Goal: Obtain resource: Download file/media

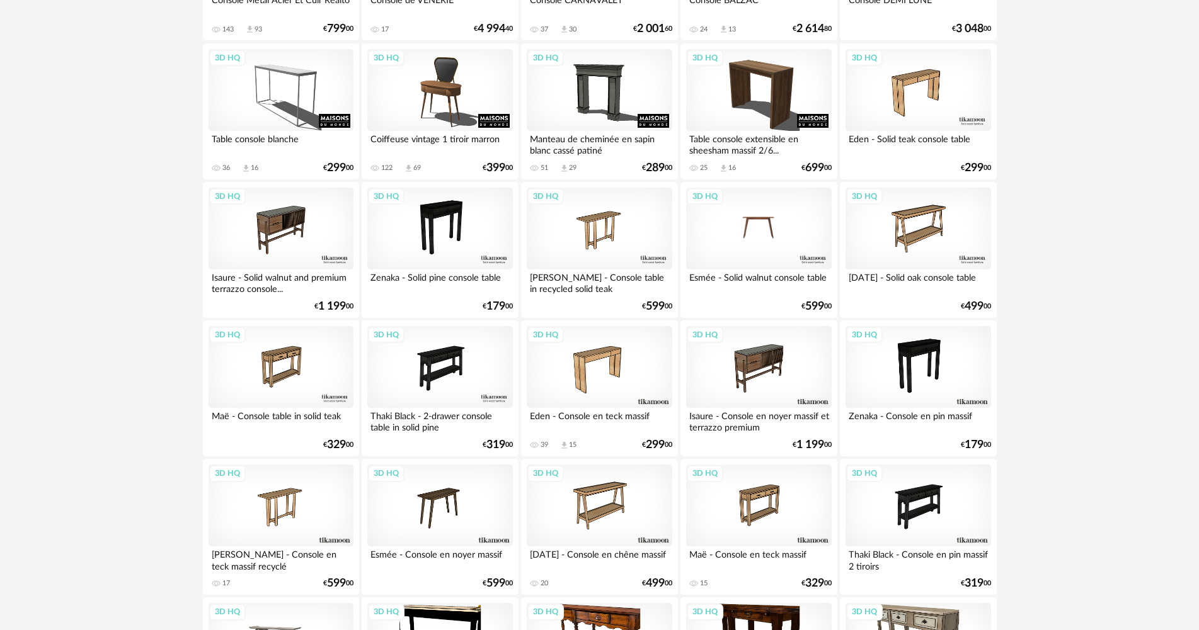
scroll to position [1323, 0]
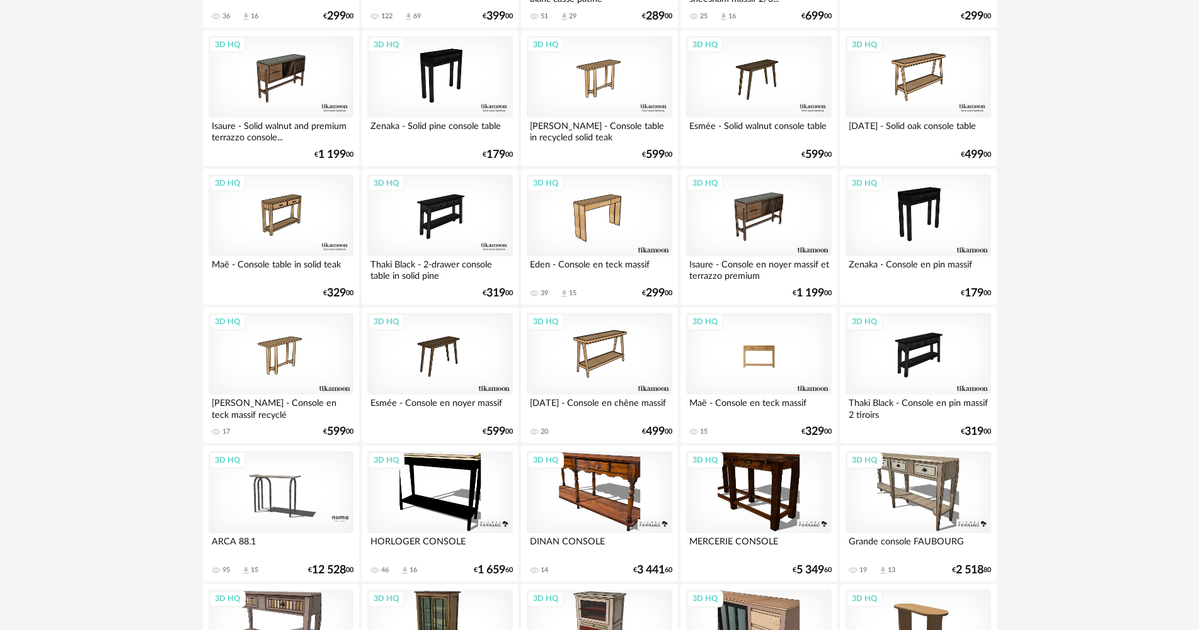
click at [768, 368] on div "3D HQ" at bounding box center [758, 354] width 145 height 82
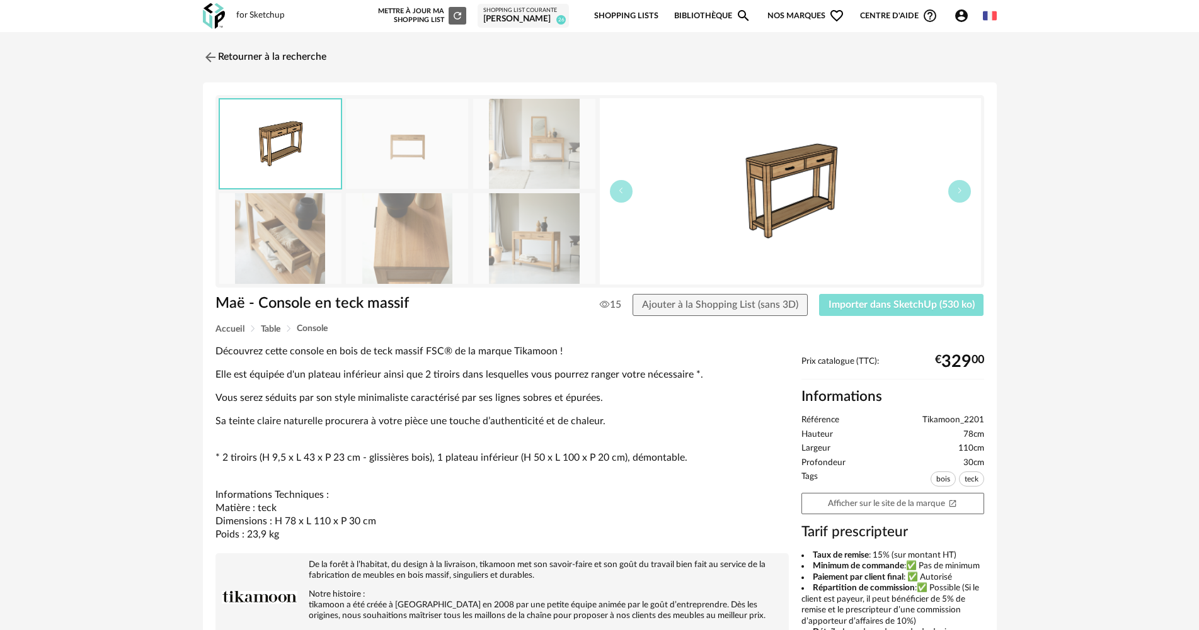
click at [855, 303] on span "Importer dans SketchUp (530 ko)" at bounding box center [901, 305] width 146 height 10
click at [248, 45] on link "Retourner à la recherche" at bounding box center [261, 57] width 123 height 28
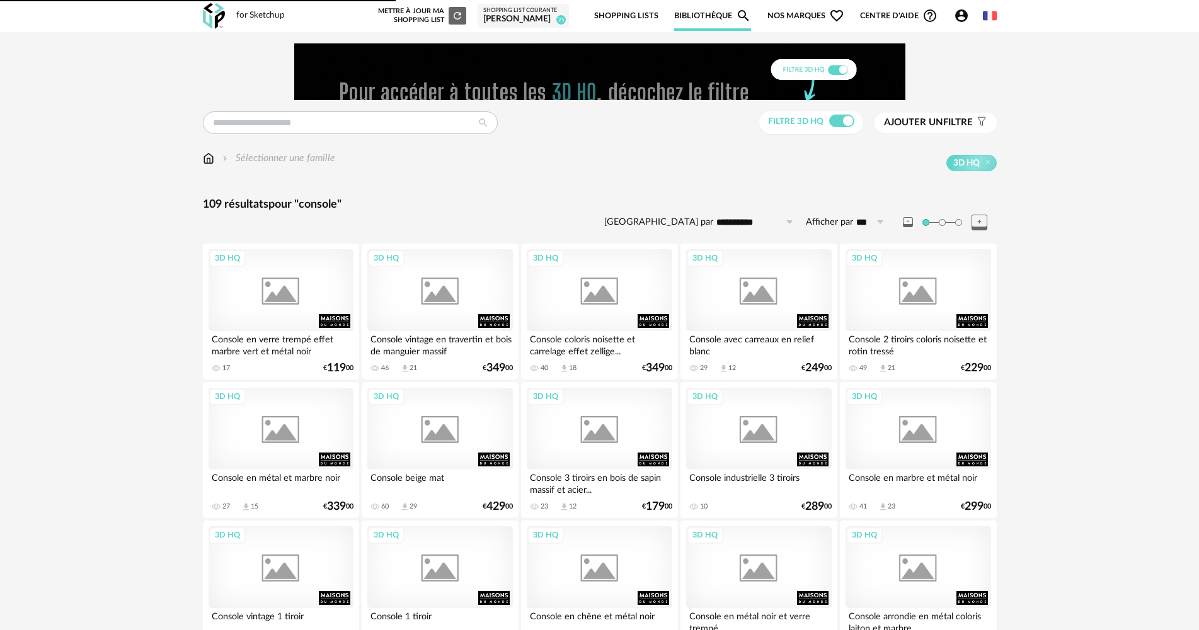
scroll to position [1323, 0]
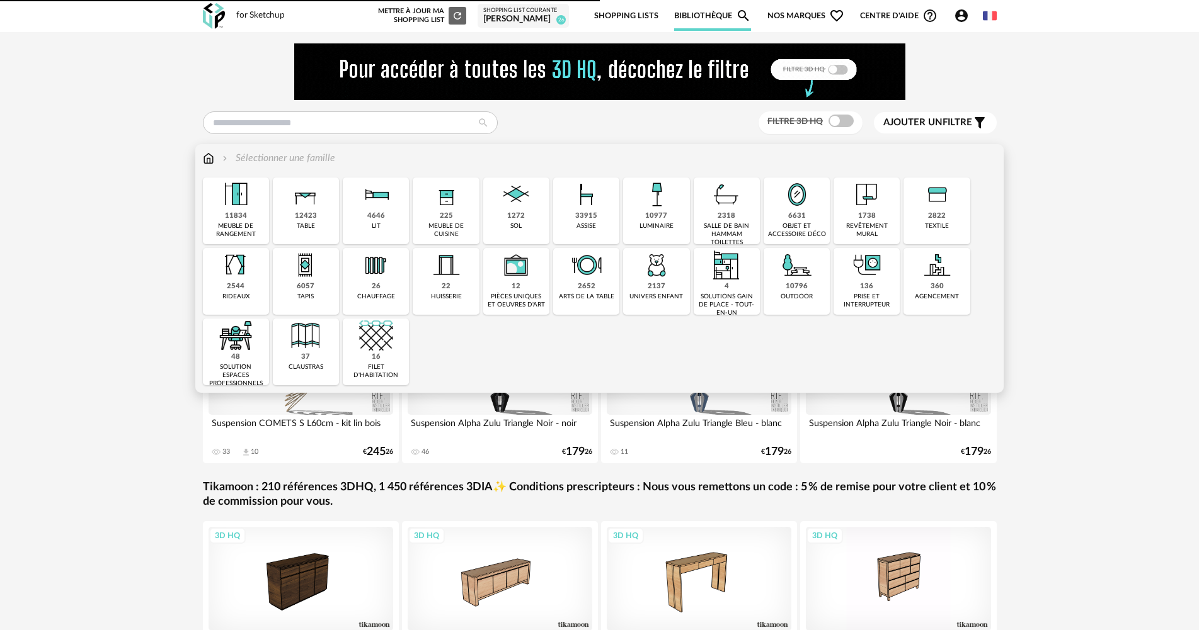
click at [672, 213] on div "10977 luminaire" at bounding box center [656, 211] width 66 height 67
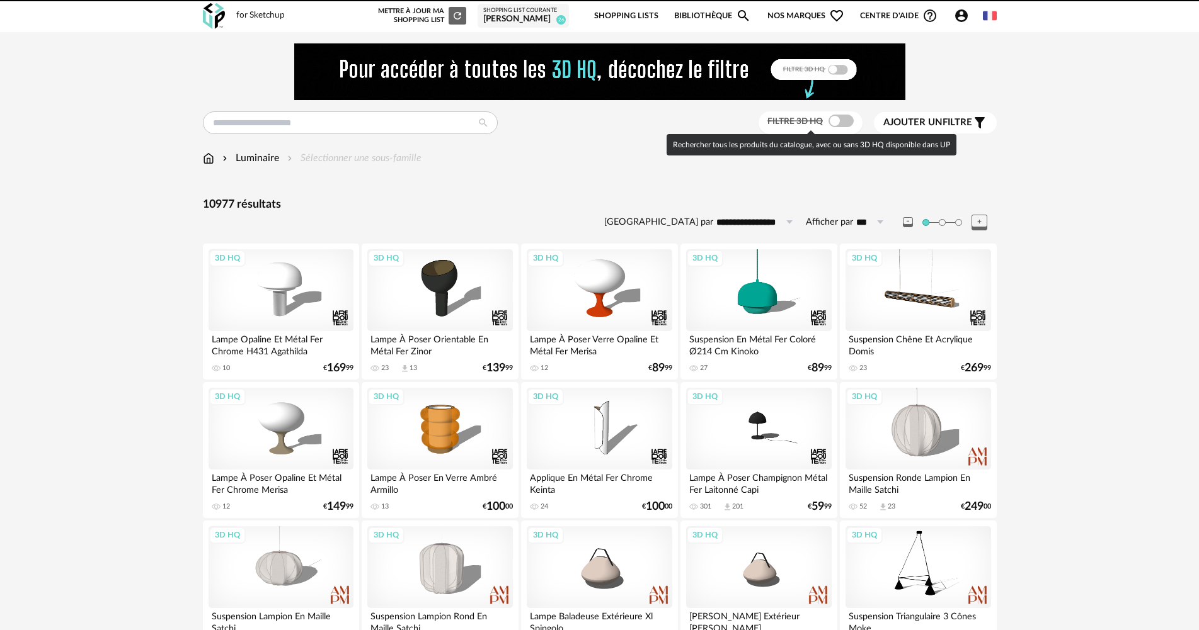
click at [843, 122] on span at bounding box center [840, 121] width 25 height 13
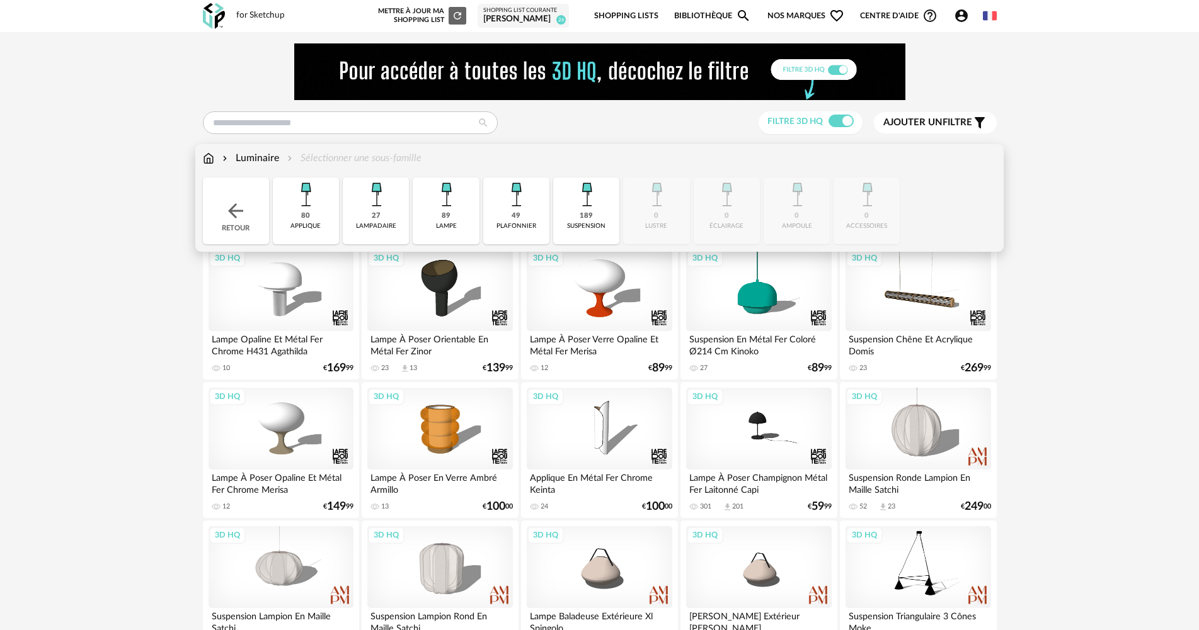
click at [441, 213] on div "89 lampe" at bounding box center [446, 211] width 66 height 67
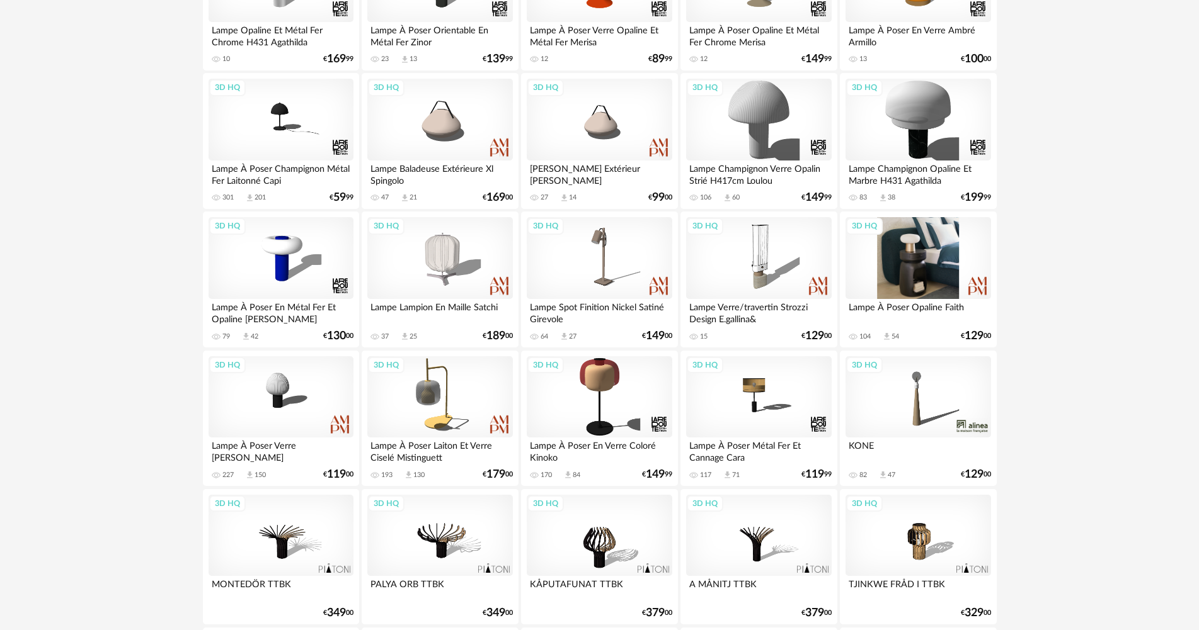
scroll to position [315, 0]
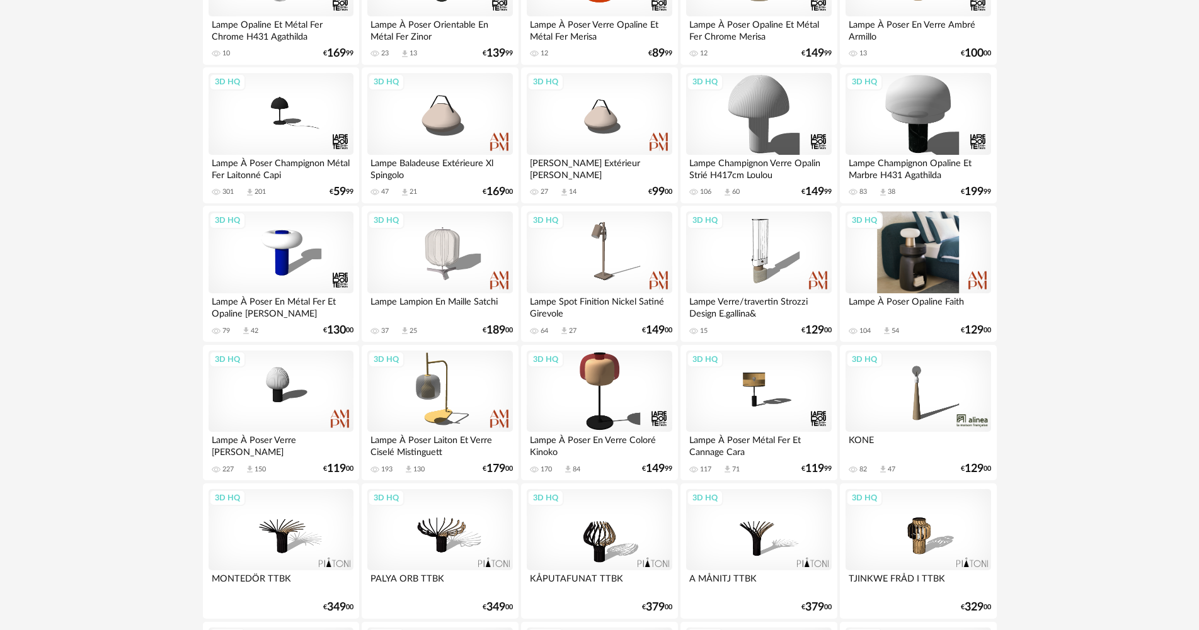
click at [932, 273] on div "3D HQ" at bounding box center [917, 253] width 145 height 82
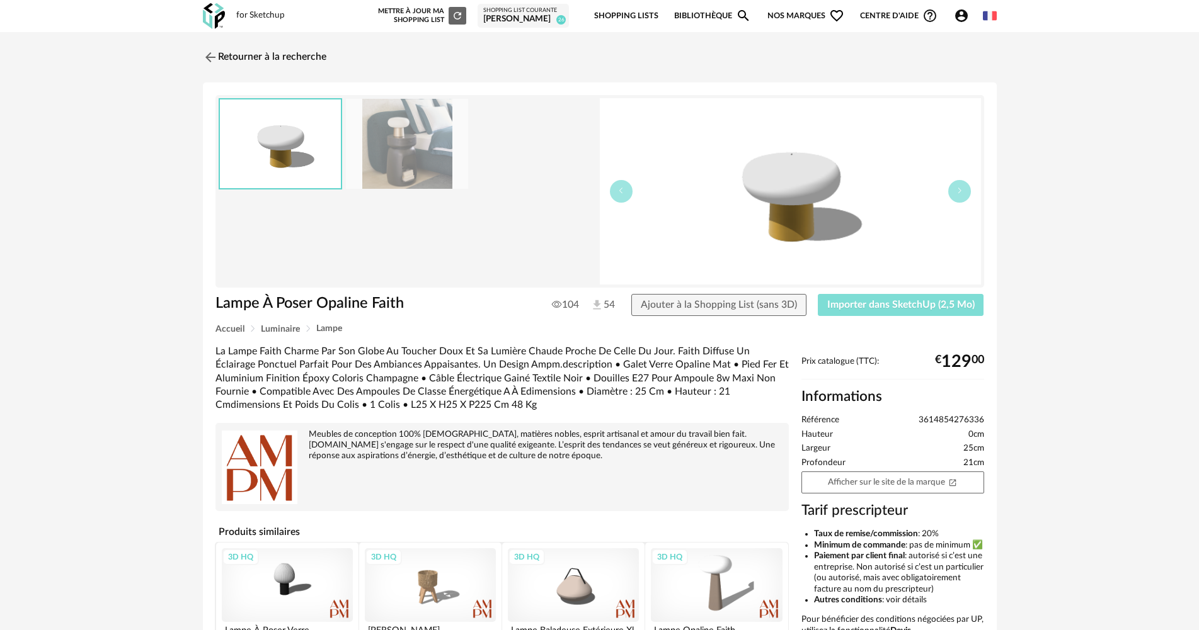
click at [904, 312] on button "Importer dans SketchUp (2,5 Mo)" at bounding box center [901, 305] width 166 height 23
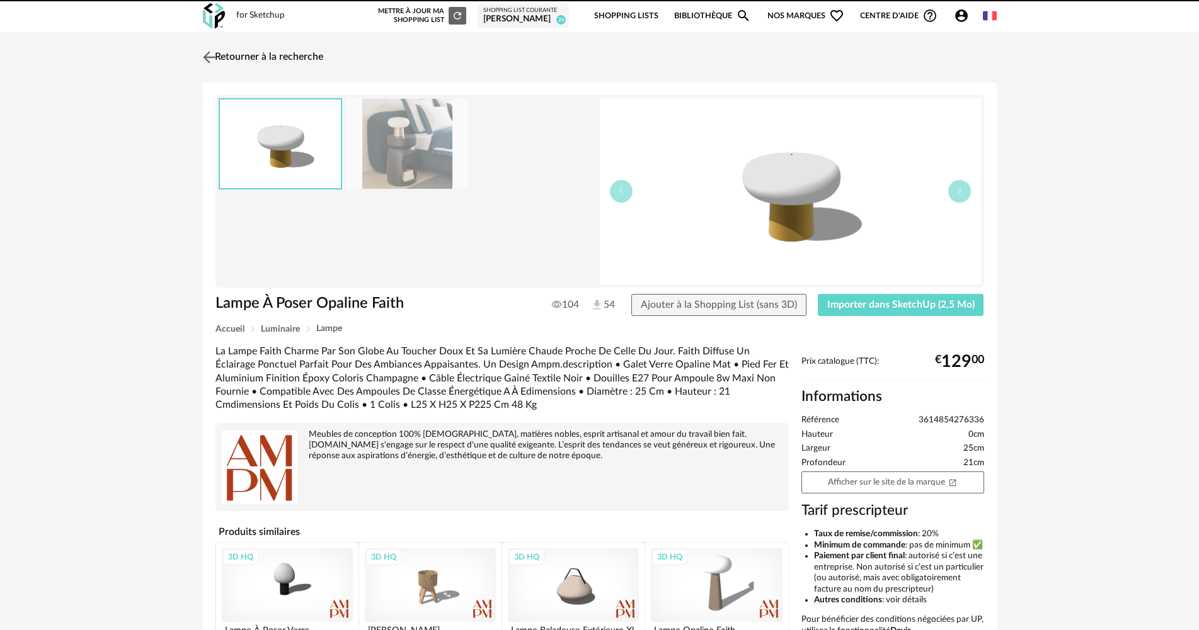
click at [265, 62] on link "Retourner à la recherche" at bounding box center [261, 57] width 123 height 28
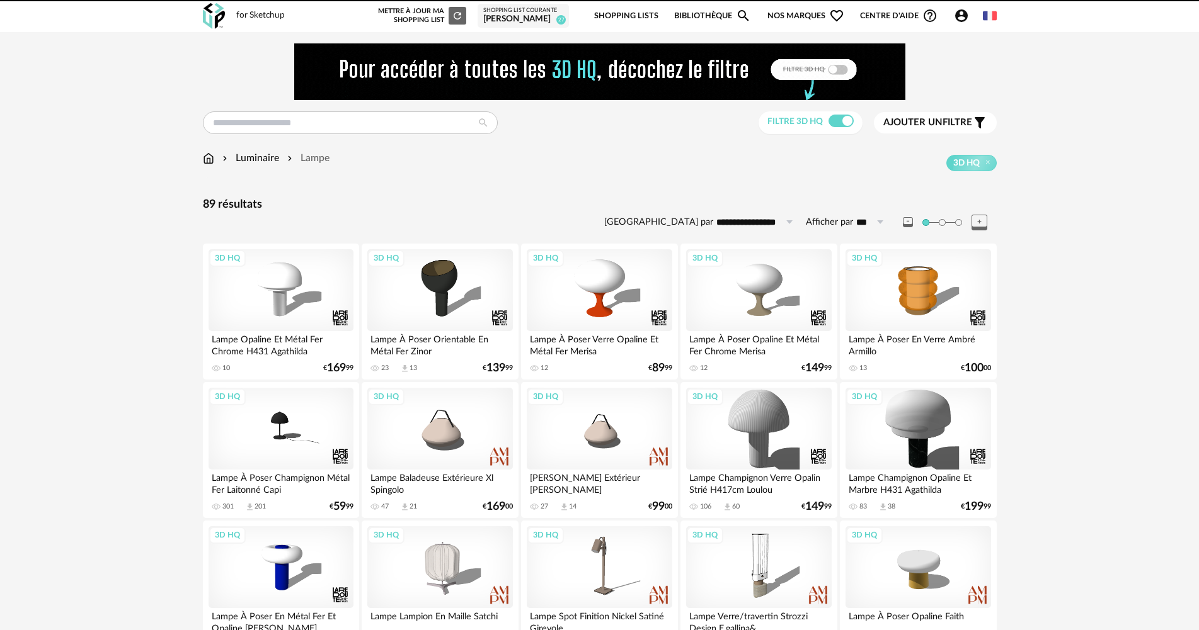
click at [965, 11] on icon "Account Circle icon" at bounding box center [961, 15] width 13 height 13
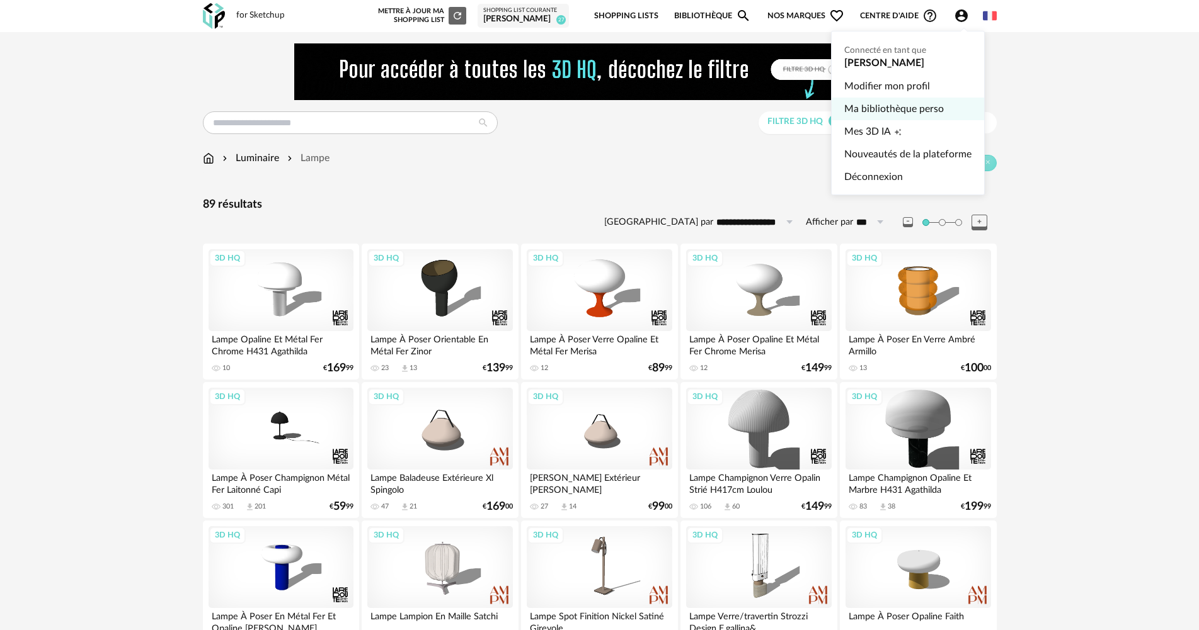
click at [897, 110] on link "Ma bibliothèque perso" at bounding box center [907, 109] width 127 height 23
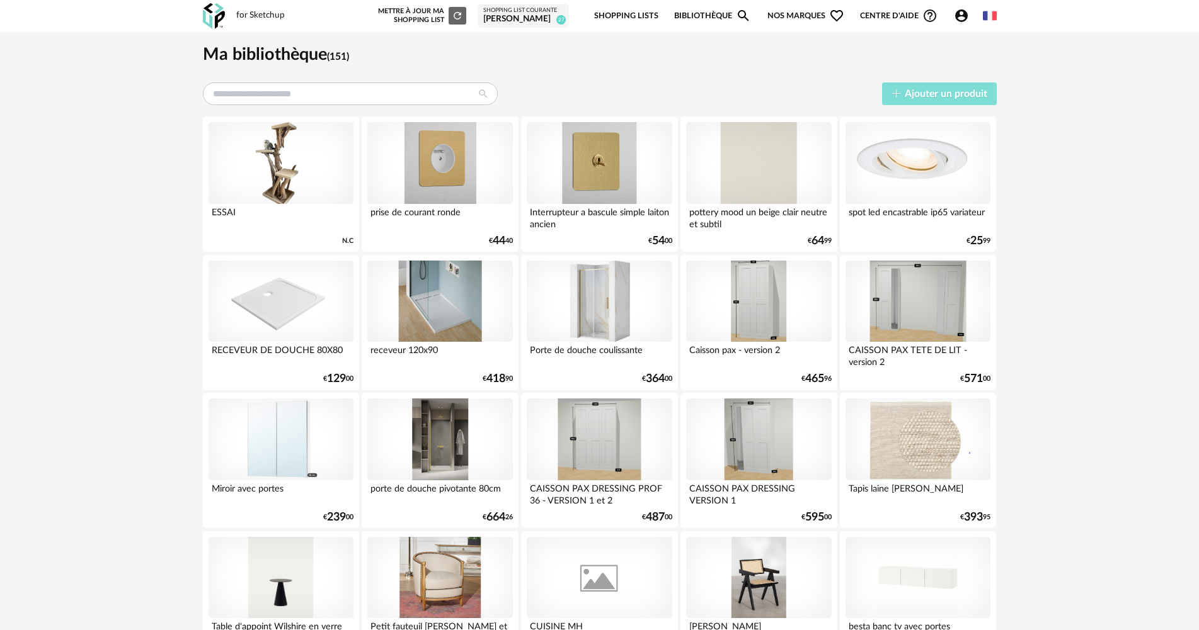
click at [896, 96] on icon "button" at bounding box center [896, 94] width 10 height 10
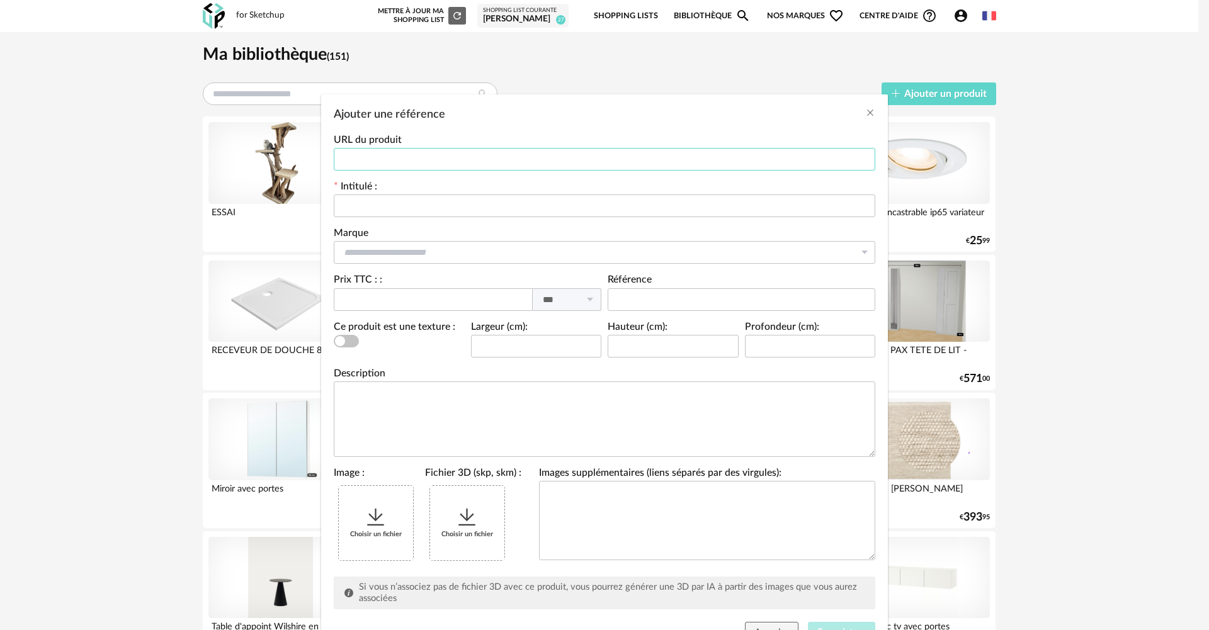
click at [404, 149] on input "Ajouter une référence" at bounding box center [605, 159] width 542 height 23
paste input "**********"
type input "**********"
click at [391, 200] on input "Ajouter une référence" at bounding box center [605, 206] width 542 height 23
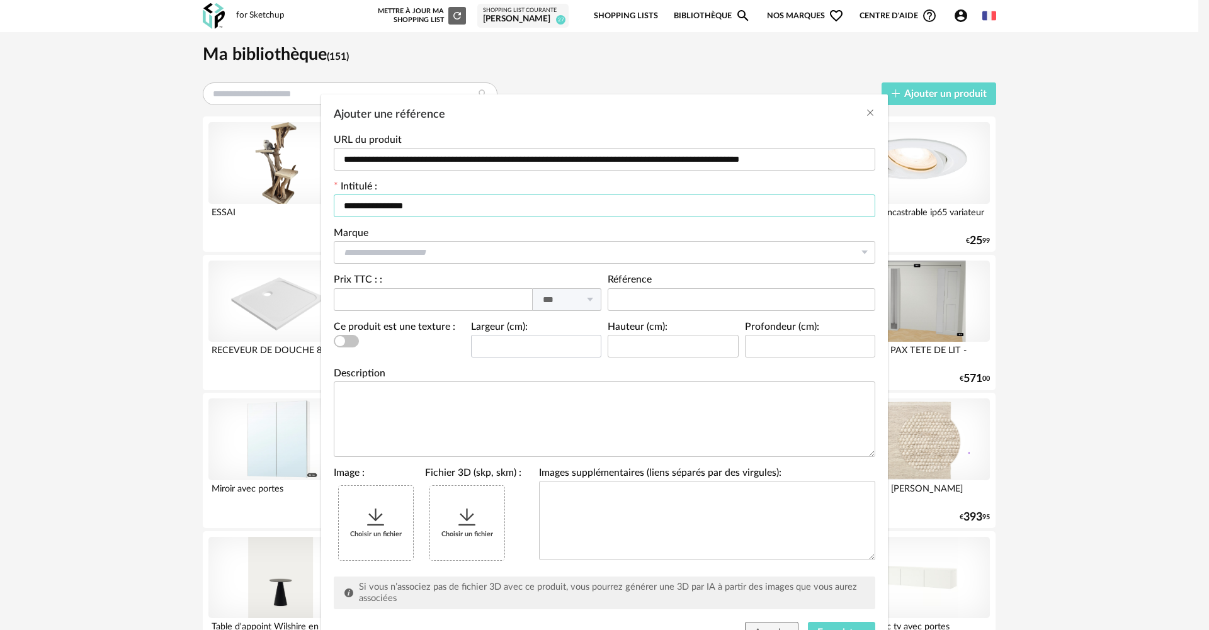
type input "**********"
click at [535, 355] on input "Ajouter une référence" at bounding box center [536, 346] width 131 height 23
click at [826, 81] on div "**********" at bounding box center [604, 315] width 1209 height 630
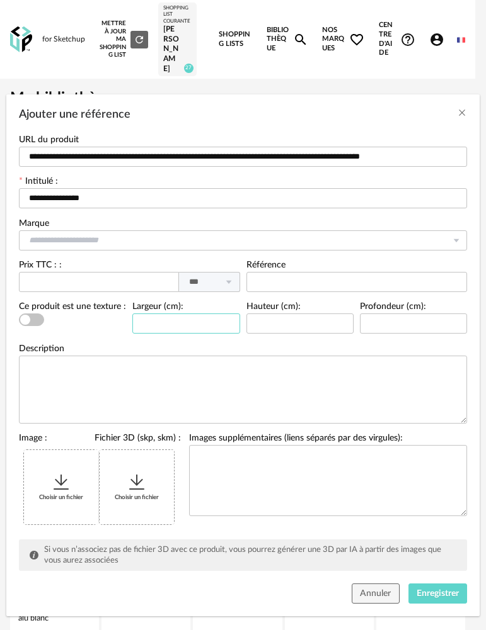
click at [183, 316] on input "Ajouter une référence" at bounding box center [185, 324] width 107 height 20
click at [183, 327] on input "Ajouter une référence" at bounding box center [185, 324] width 107 height 20
type input "*"
type input "*****"
click at [329, 322] on input "Ajouter une référence" at bounding box center [299, 324] width 107 height 20
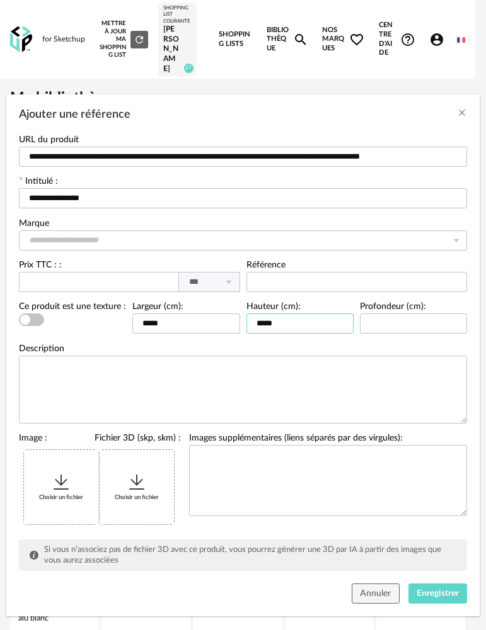
type input "*****"
click at [414, 321] on input "Ajouter une référence" at bounding box center [413, 324] width 107 height 20
drag, startPoint x: 402, startPoint y: 325, endPoint x: 224, endPoint y: 334, distance: 178.5
click at [224, 334] on div "Ce produit est une texture : Largeur (cm): ***** Hauteur (cm): ***** Profondeur…" at bounding box center [243, 323] width 454 height 42
type input "*"
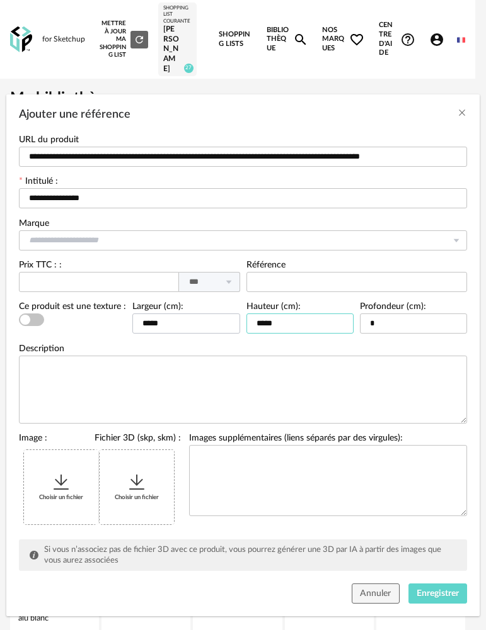
drag, startPoint x: 288, startPoint y: 326, endPoint x: 212, endPoint y: 325, distance: 76.2
click at [212, 325] on div "Ce produit est une texture : Largeur (cm): ***** Hauteur (cm): ***** Profondeur…" at bounding box center [243, 323] width 454 height 42
type input "**"
drag, startPoint x: 209, startPoint y: 320, endPoint x: 107, endPoint y: 328, distance: 102.4
click at [107, 328] on div "Ce produit est une texture : Largeur (cm): ***** Hauteur (cm): ** Profondeur (c…" at bounding box center [243, 323] width 454 height 42
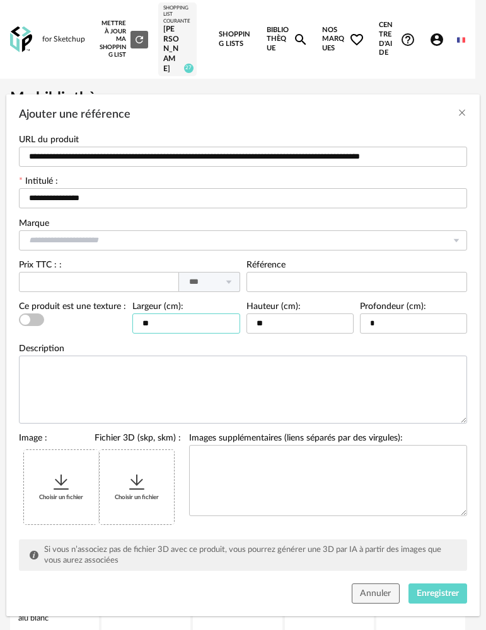
type input "**"
click at [273, 394] on textarea "Ajouter une référence" at bounding box center [243, 390] width 448 height 68
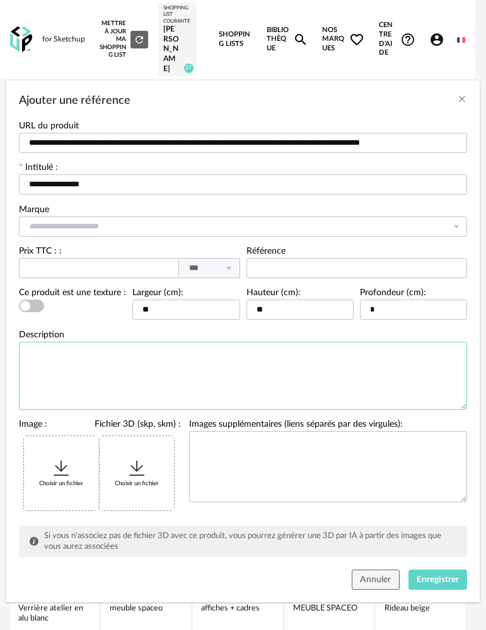
scroll to position [18, 0]
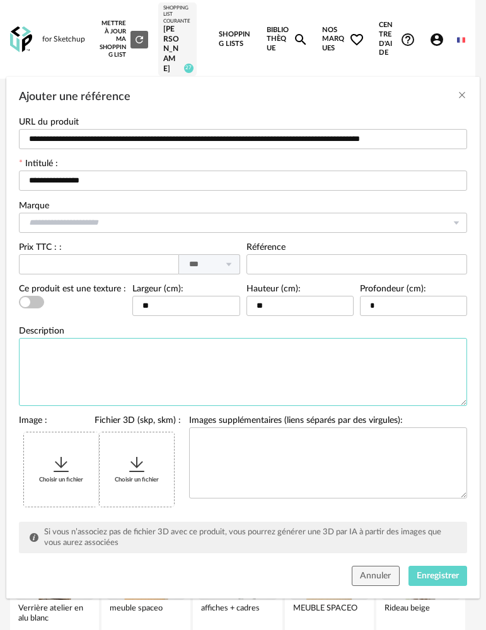
click at [123, 382] on textarea "Ajouter une référence" at bounding box center [243, 372] width 448 height 68
paste textarea "**********"
type textarea "**********"
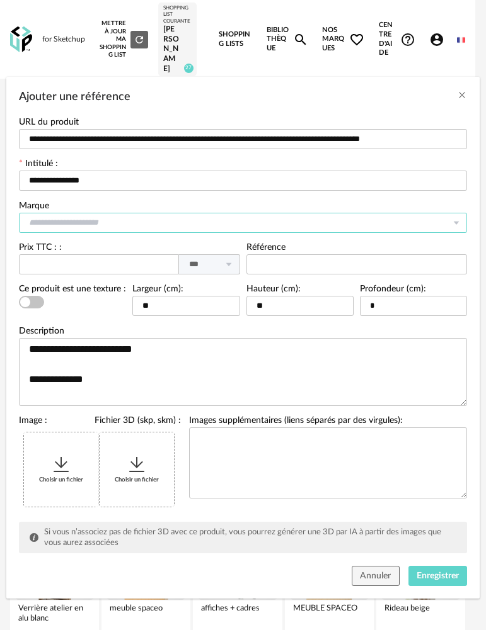
click at [141, 227] on input "Ajouter une référence" at bounding box center [243, 223] width 448 height 20
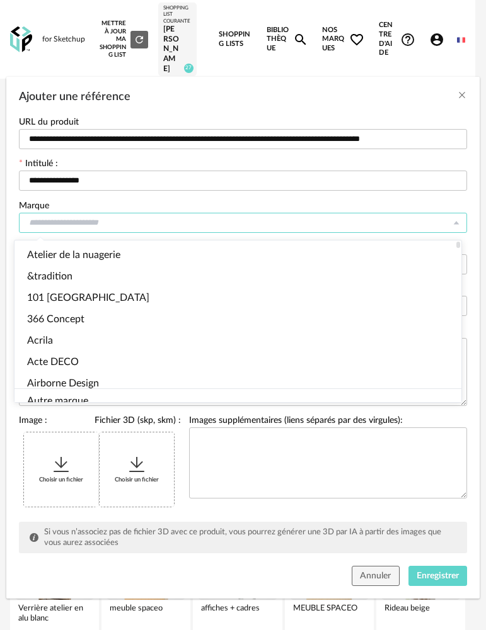
click at [106, 399] on div at bounding box center [238, 399] width 444 height 4
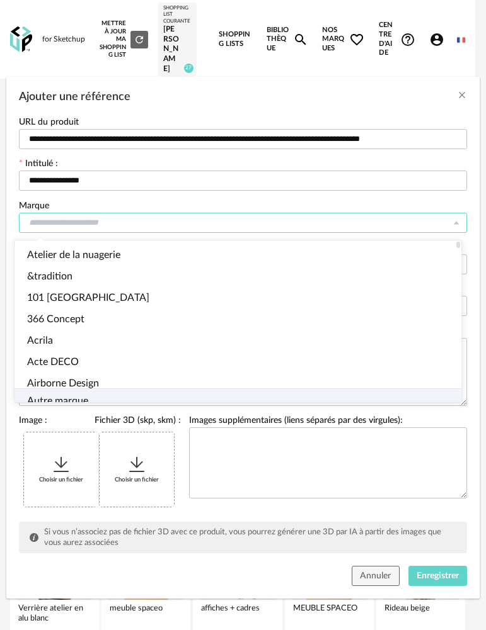
click at [107, 393] on li "Autre marque" at bounding box center [242, 401] width 457 height 25
type input "**********"
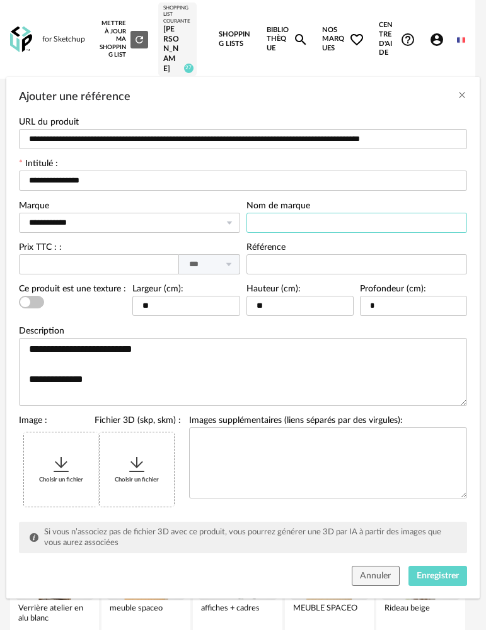
click at [291, 214] on input "Ajouter une référence" at bounding box center [356, 223] width 221 height 20
click at [291, 219] on input "Ajouter une référence" at bounding box center [356, 223] width 221 height 20
type input "*******"
click at [73, 445] on div "Choisir un fichier" at bounding box center [61, 470] width 74 height 74
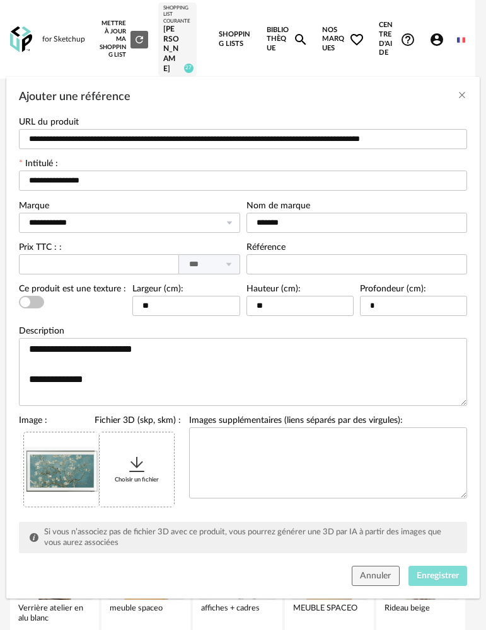
click at [440, 578] on span "Enregistrer" at bounding box center [437, 576] width 42 height 9
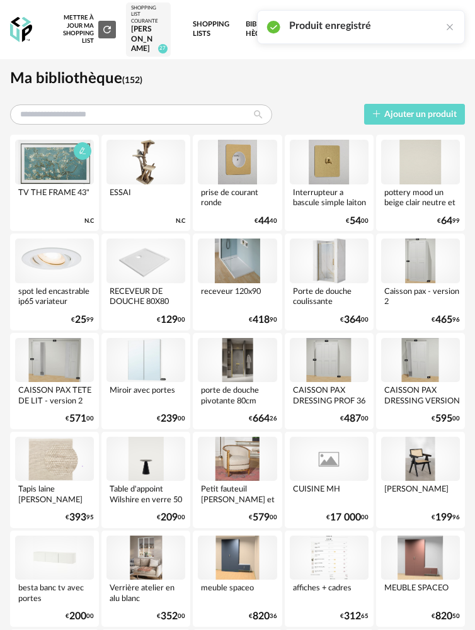
click at [55, 171] on div at bounding box center [54, 162] width 79 height 44
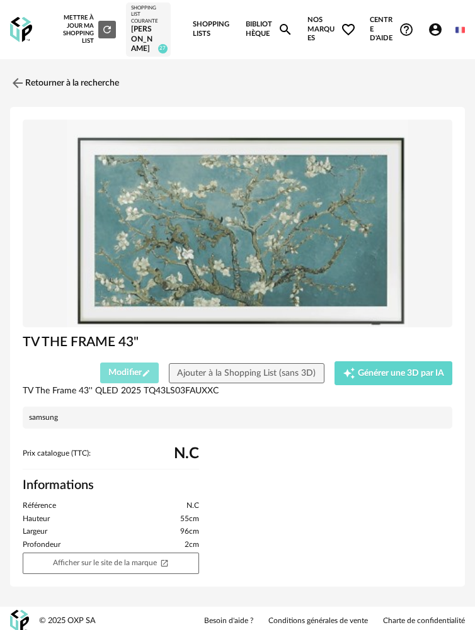
click at [144, 378] on icon "Pencil icon" at bounding box center [146, 373] width 9 height 9
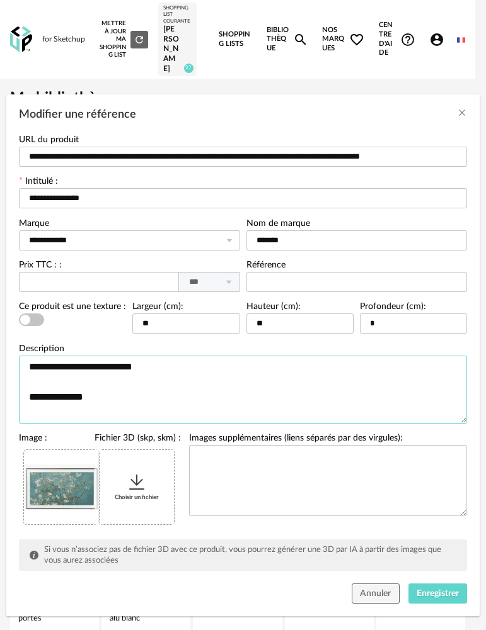
click at [237, 398] on textarea "**********" at bounding box center [243, 390] width 448 height 68
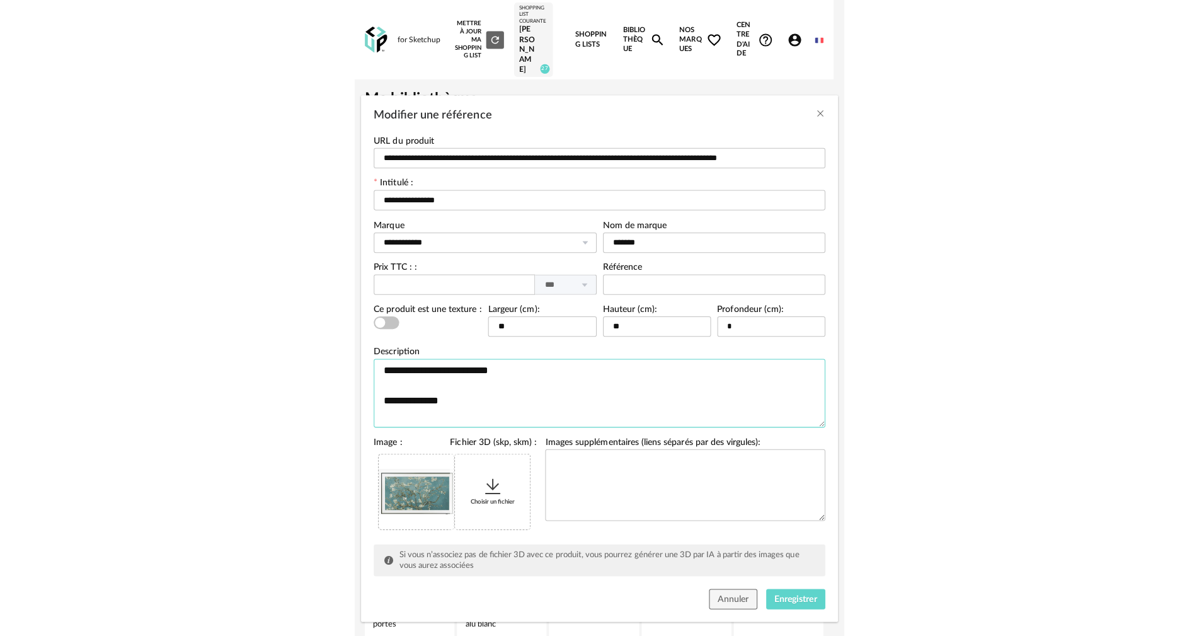
scroll to position [18, 0]
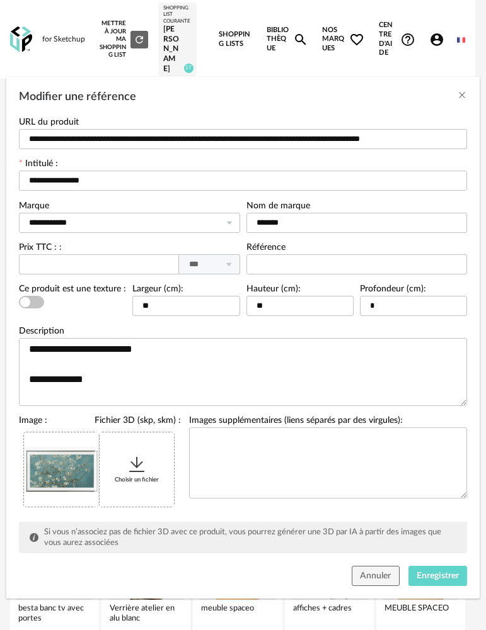
click at [66, 249] on div "Prix TTC : : *** TTC HT" at bounding box center [129, 258] width 221 height 31
click at [68, 255] on input "Modifier une référence" at bounding box center [99, 264] width 160 height 20
type input "***"
click at [425, 579] on span "Enregistrer" at bounding box center [437, 576] width 42 height 9
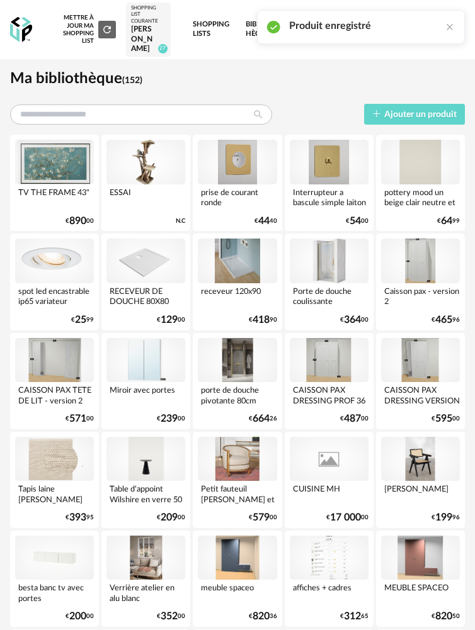
click at [166, 54] on div "[PERSON_NAME]" at bounding box center [148, 40] width 35 height 30
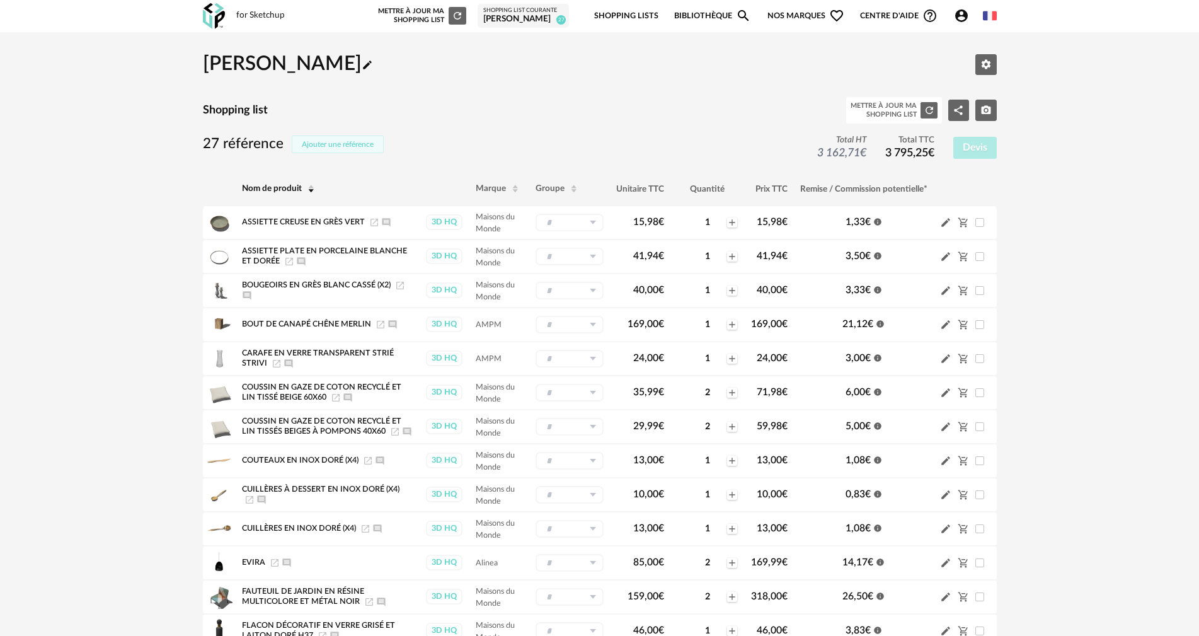
click at [325, 148] on button "Ajouter une référence" at bounding box center [338, 144] width 92 height 18
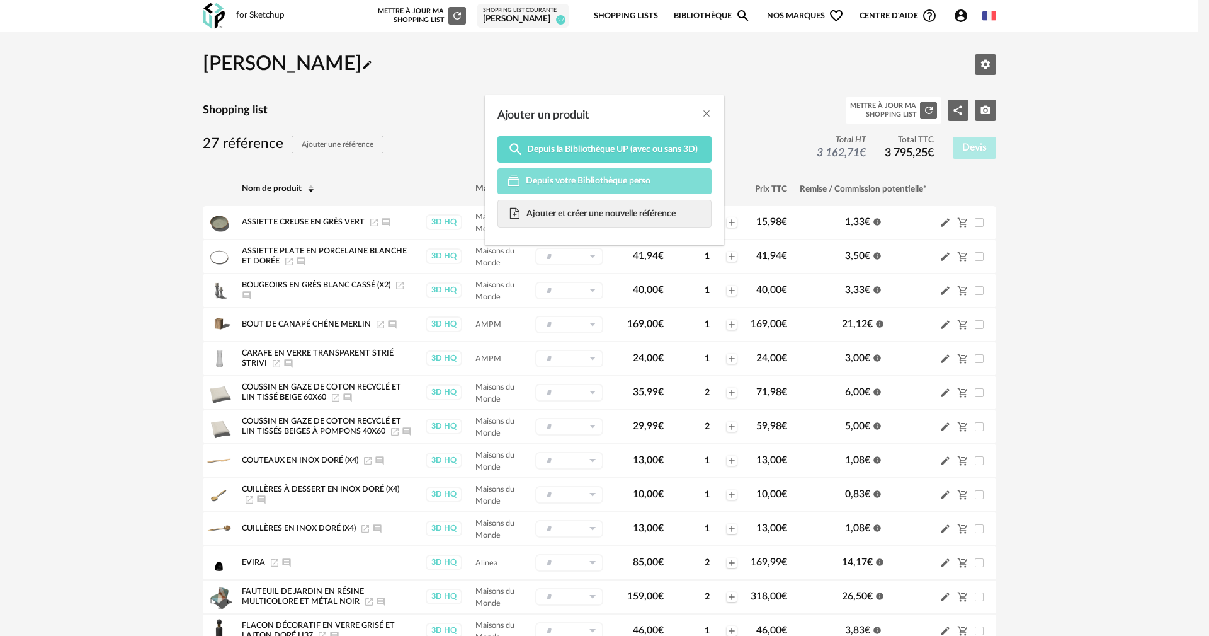
click at [621, 176] on span "Depuis votre Bibliothèque perso" at bounding box center [588, 180] width 125 height 11
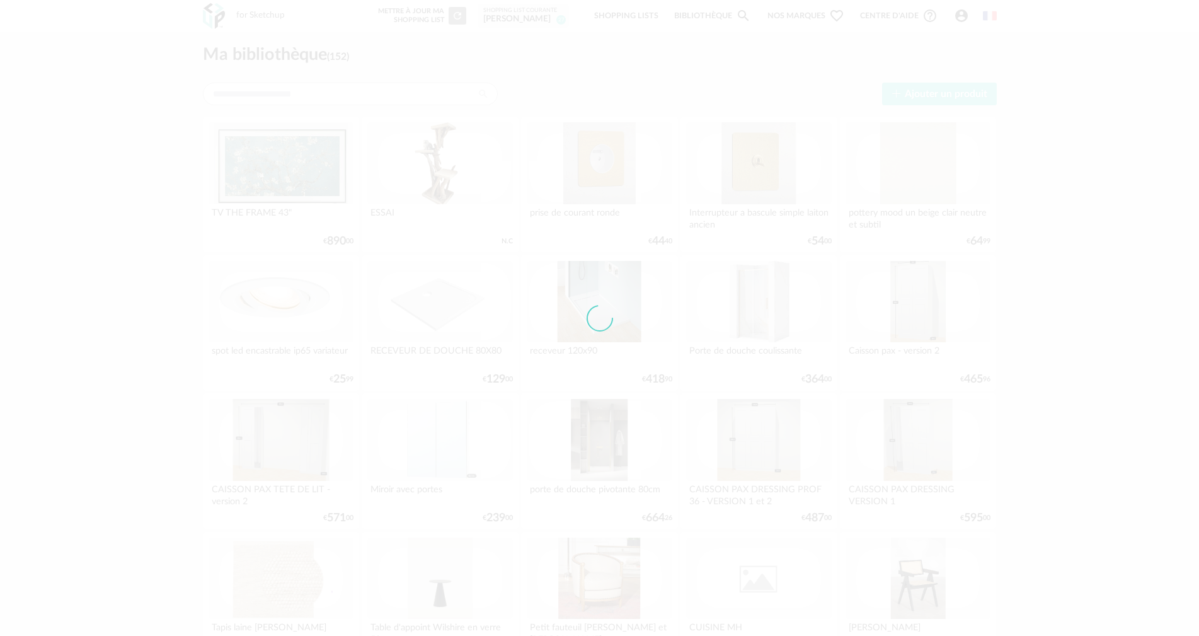
click at [253, 171] on div at bounding box center [599, 318] width 1199 height 636
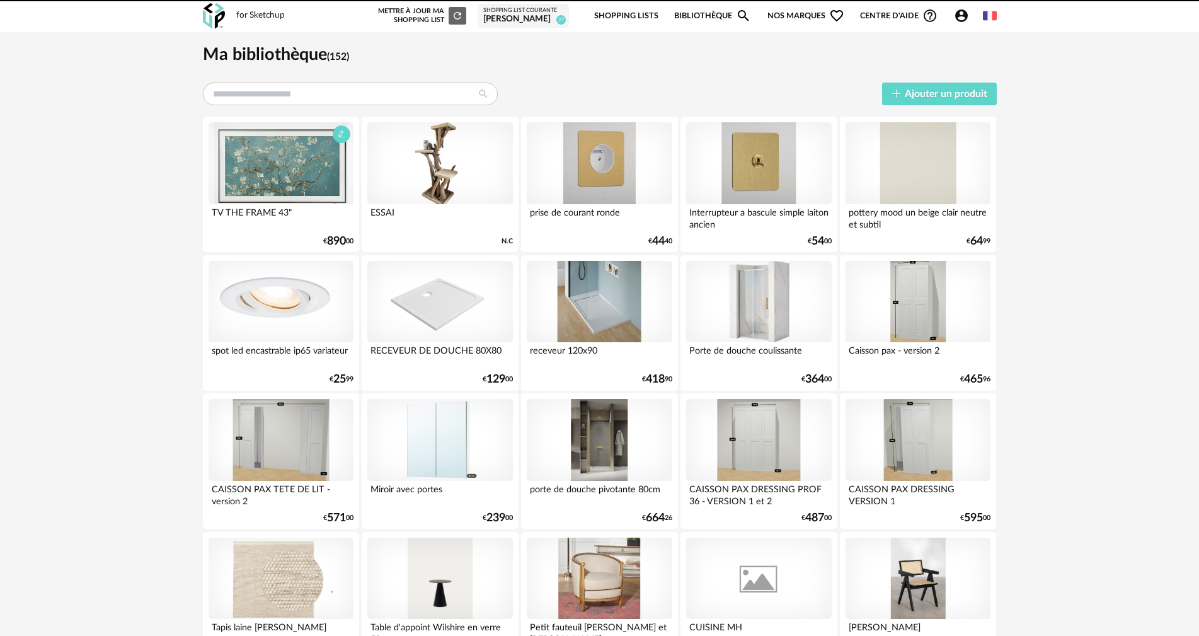
click at [302, 168] on div at bounding box center [280, 163] width 145 height 82
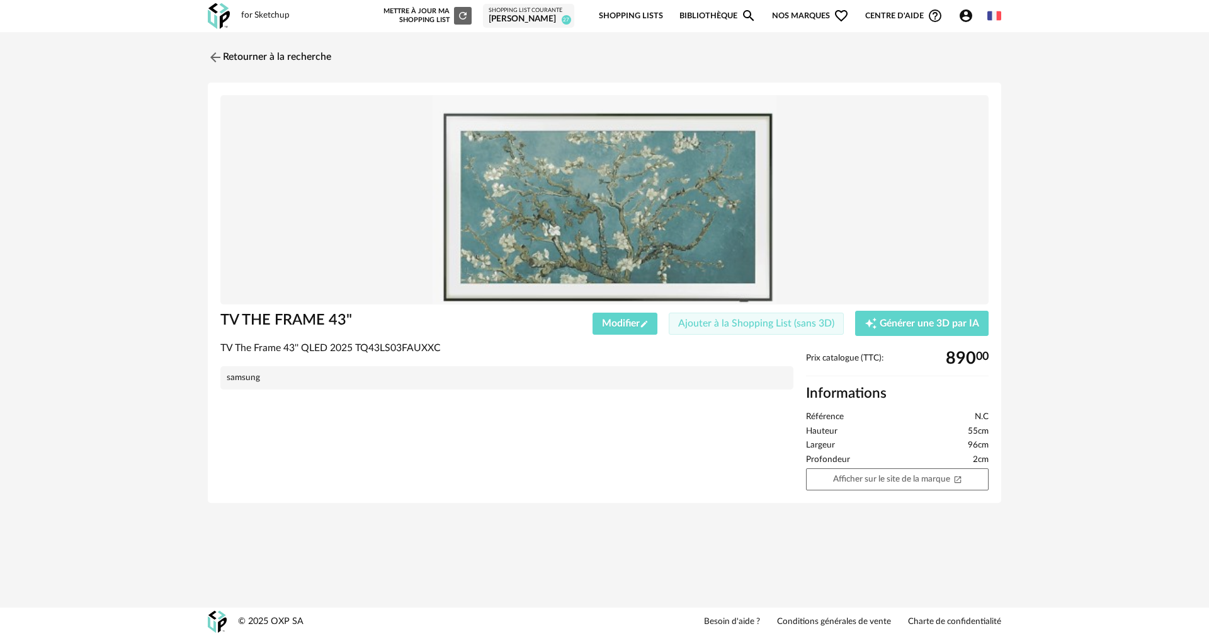
click at [814, 326] on span "Ajouter à la Shopping List (sans 3D)" at bounding box center [756, 323] width 156 height 10
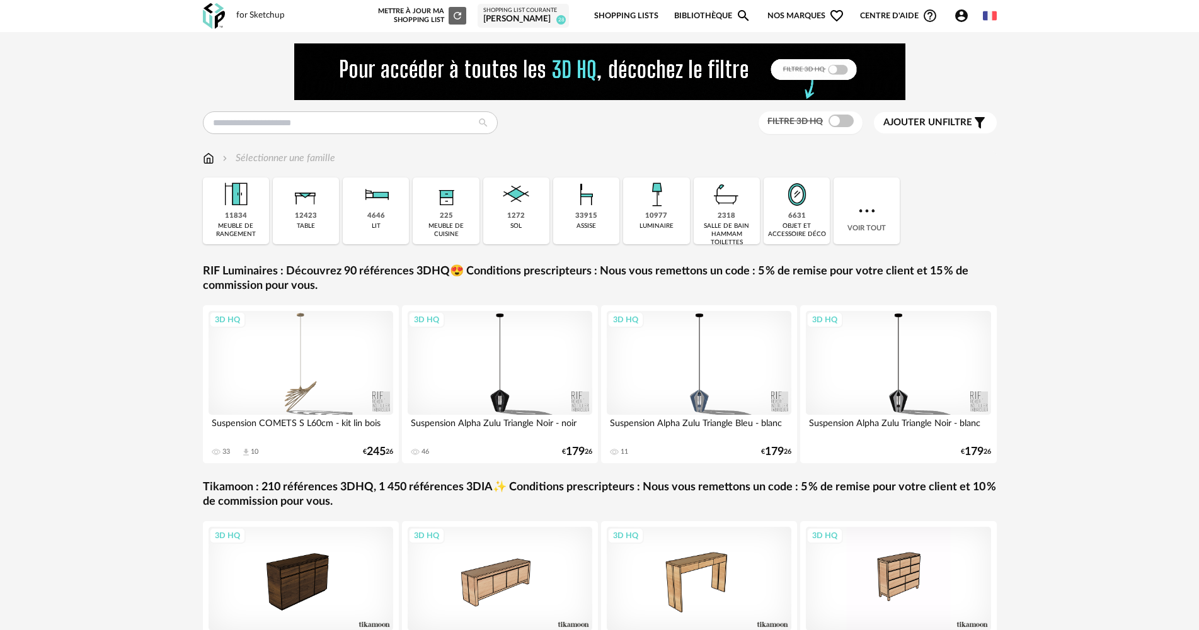
click at [804, 215] on div "6631" at bounding box center [797, 216] width 18 height 9
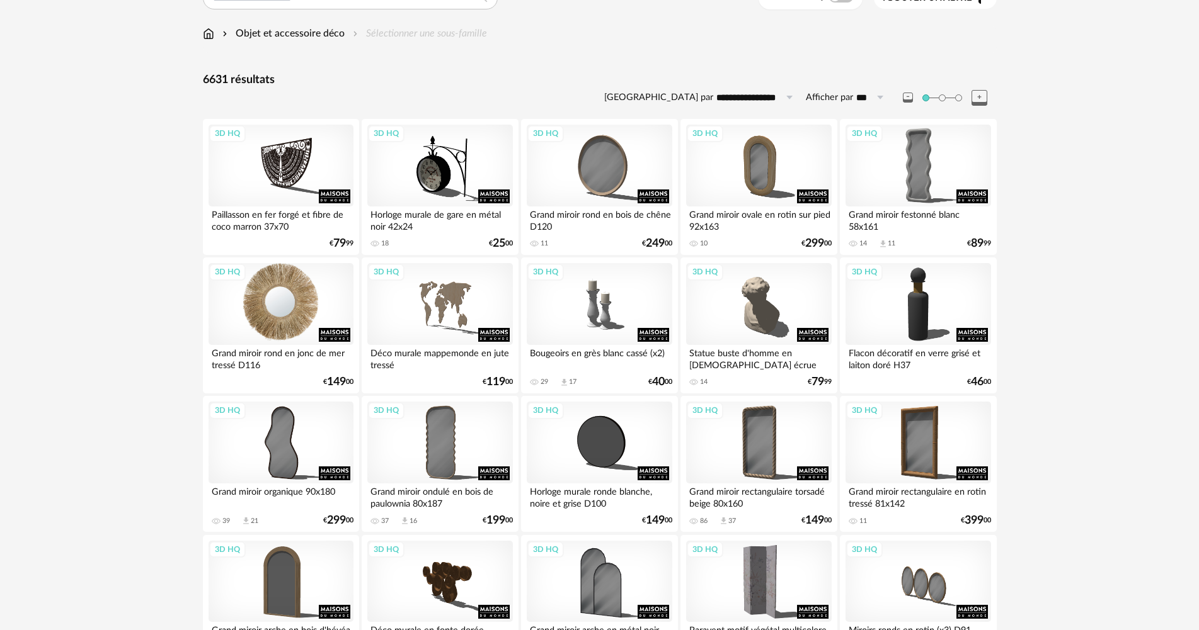
scroll to position [126, 0]
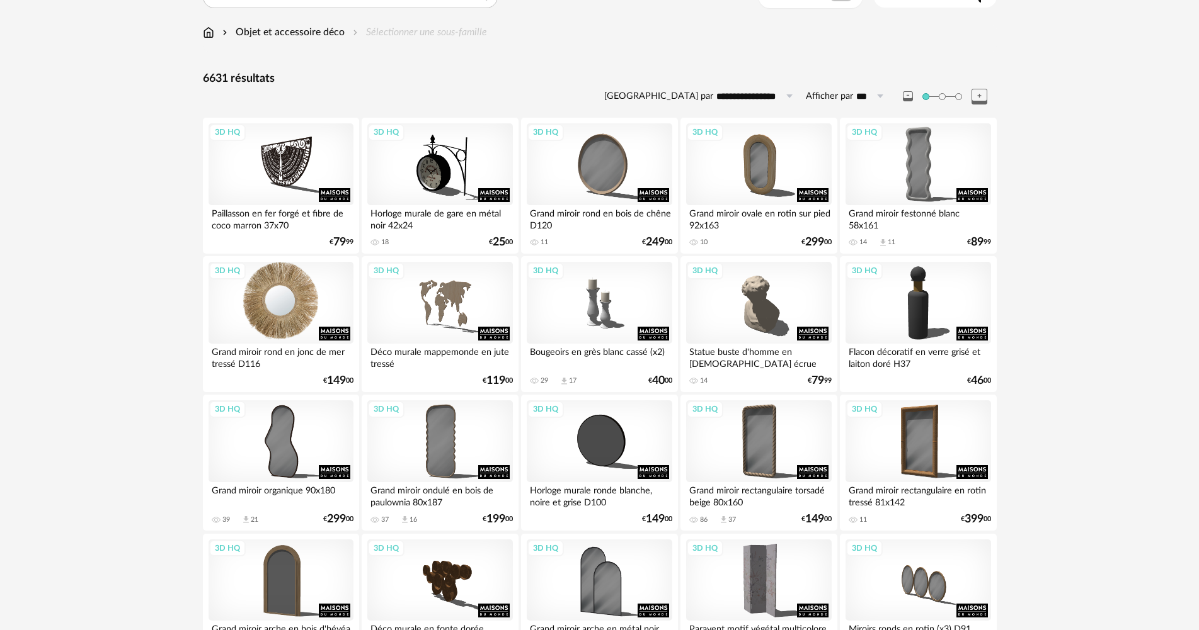
click at [302, 311] on div "3D HQ" at bounding box center [280, 303] width 145 height 82
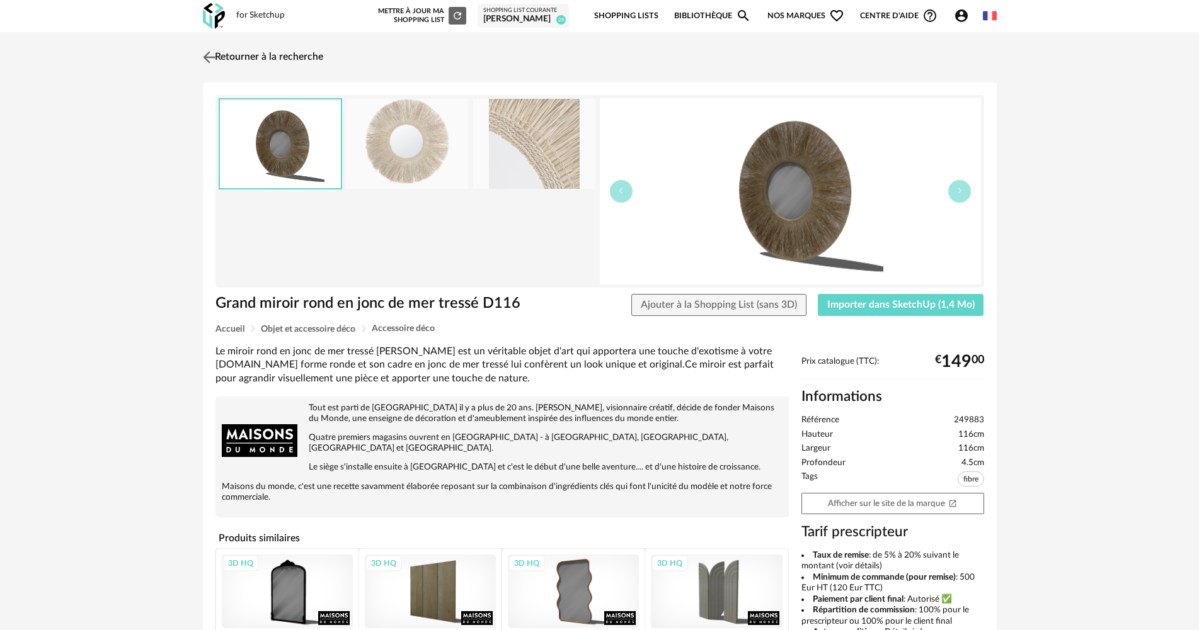
click at [308, 66] on link "Retourner à la recherche" at bounding box center [261, 57] width 123 height 28
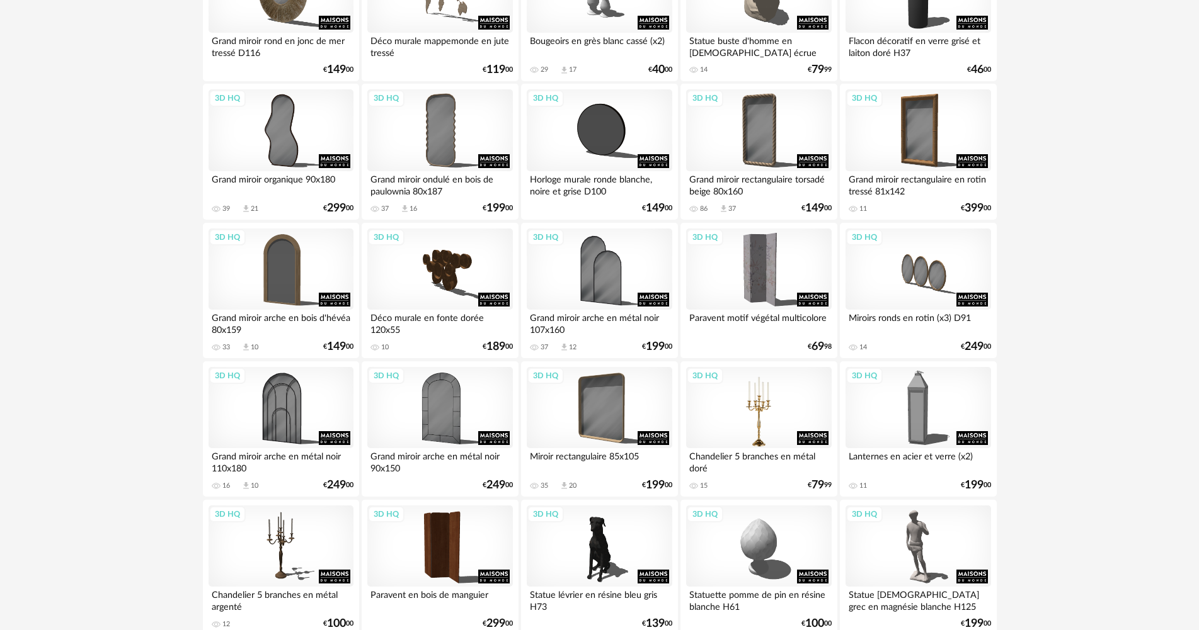
scroll to position [504, 0]
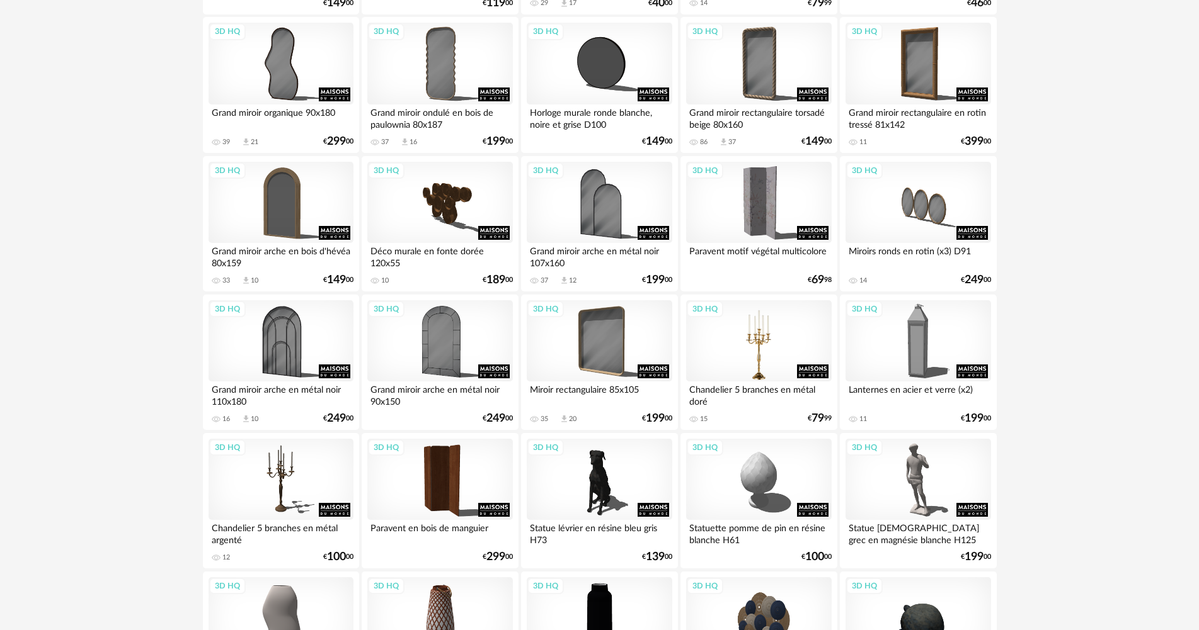
click at [768, 337] on div "3D HQ" at bounding box center [758, 341] width 145 height 82
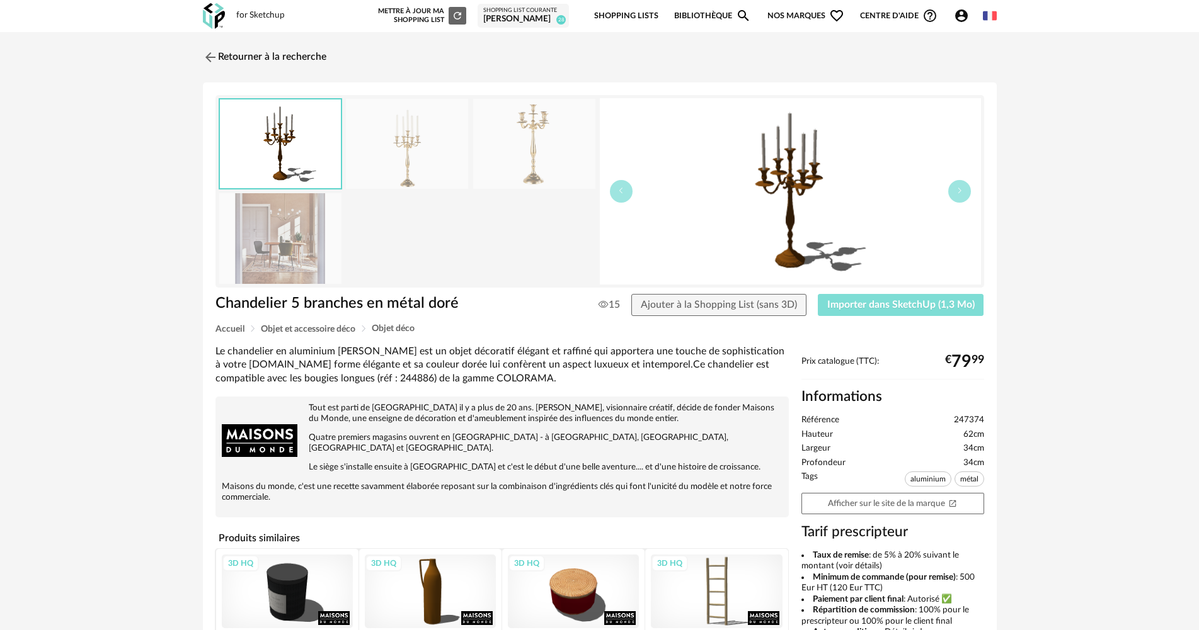
click at [946, 306] on span "Importer dans SketchUp (1,3 Mo)" at bounding box center [900, 305] width 147 height 10
click at [238, 48] on link "Retourner à la recherche" at bounding box center [261, 57] width 123 height 28
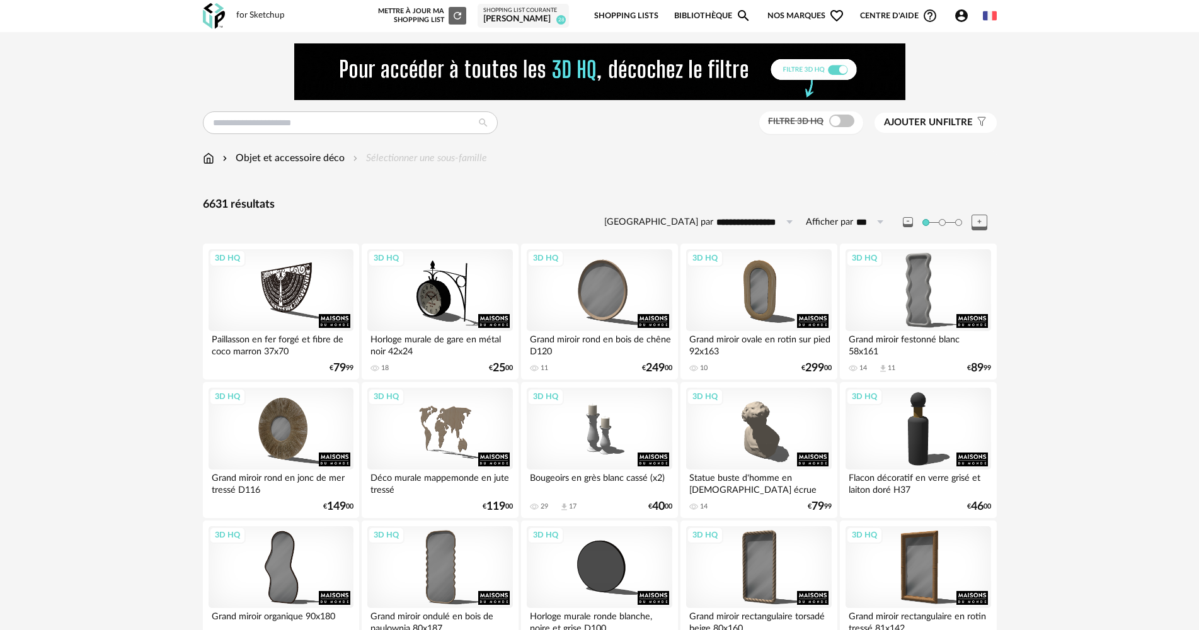
click at [207, 155] on img at bounding box center [208, 158] width 11 height 14
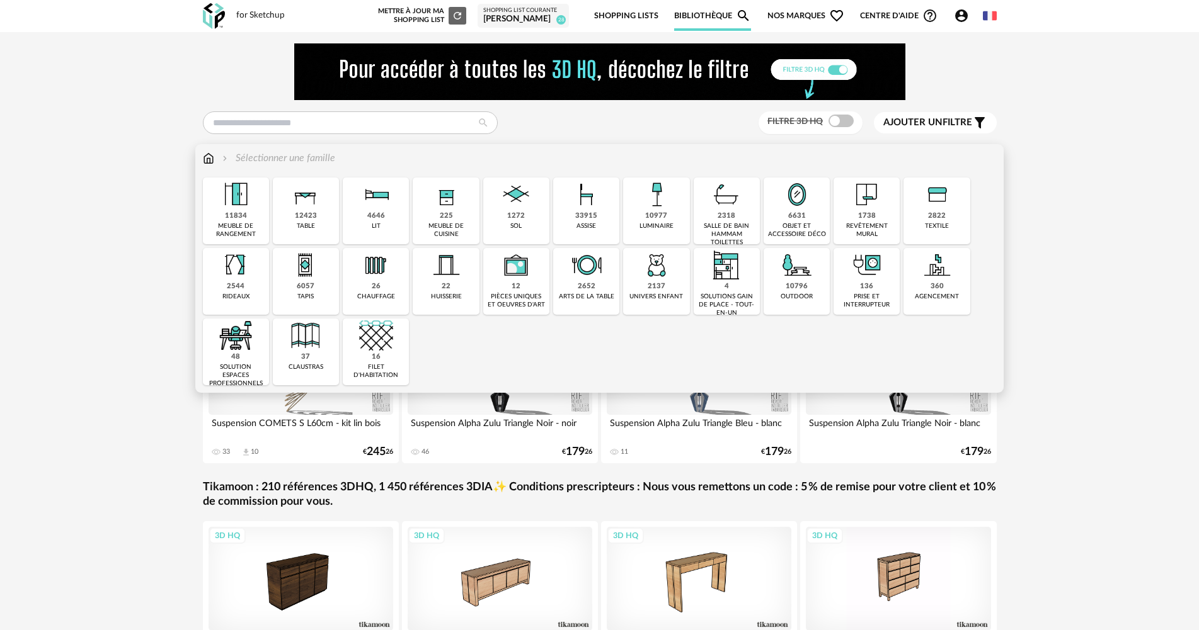
click at [232, 214] on div "11834" at bounding box center [236, 216] width 22 height 9
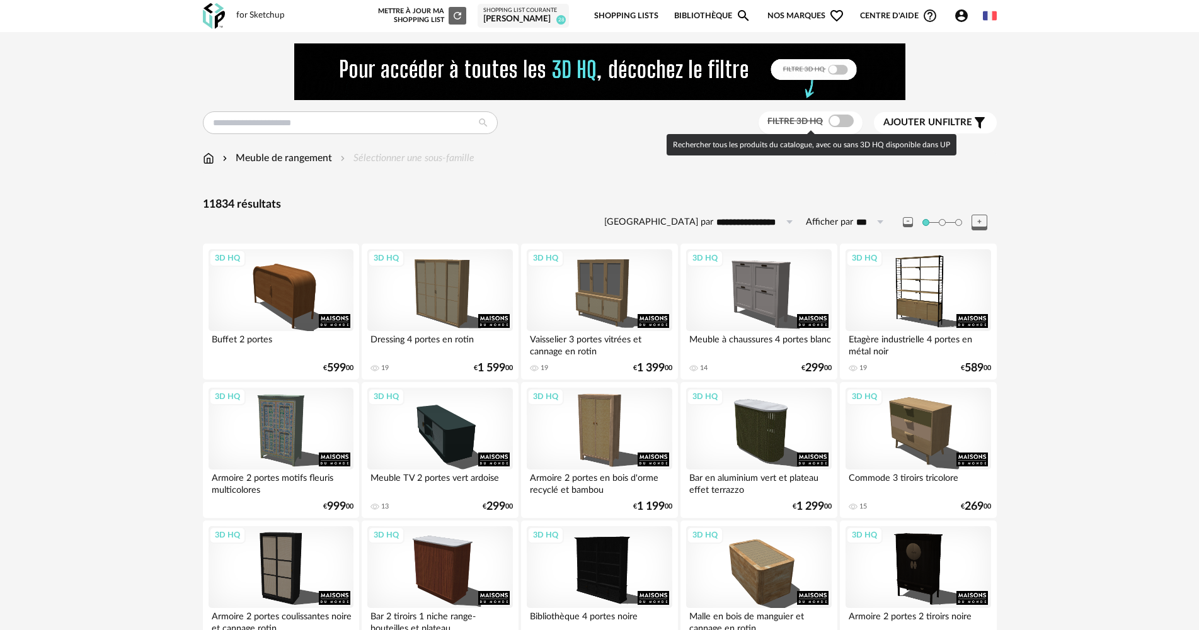
click at [837, 121] on span at bounding box center [840, 121] width 25 height 13
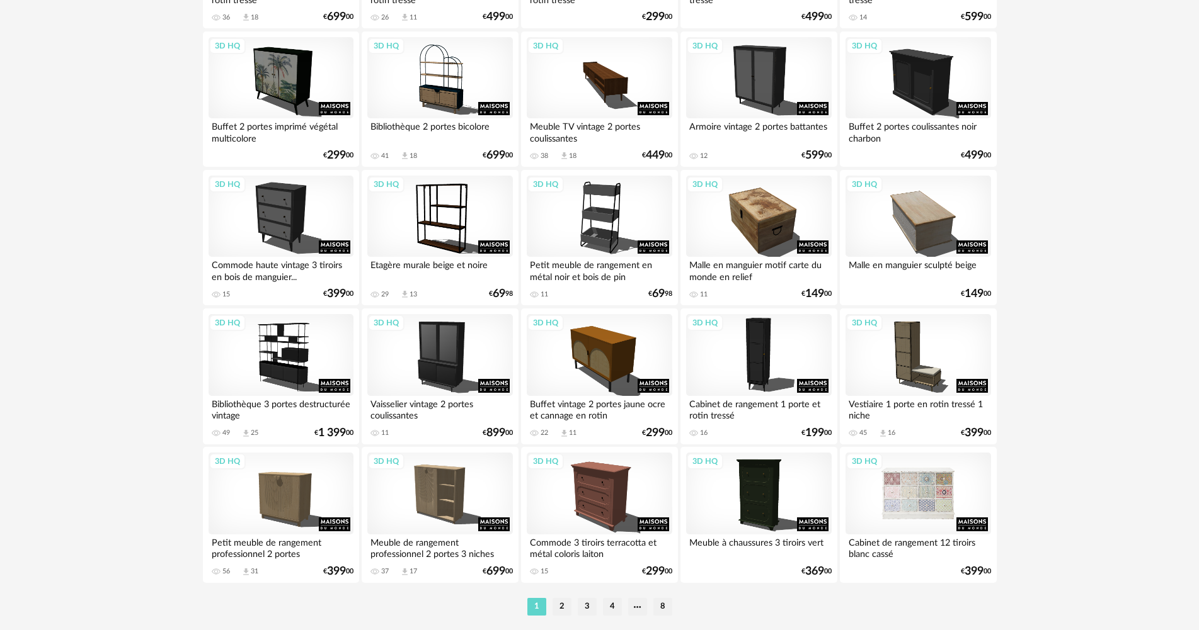
scroll to position [2468, 0]
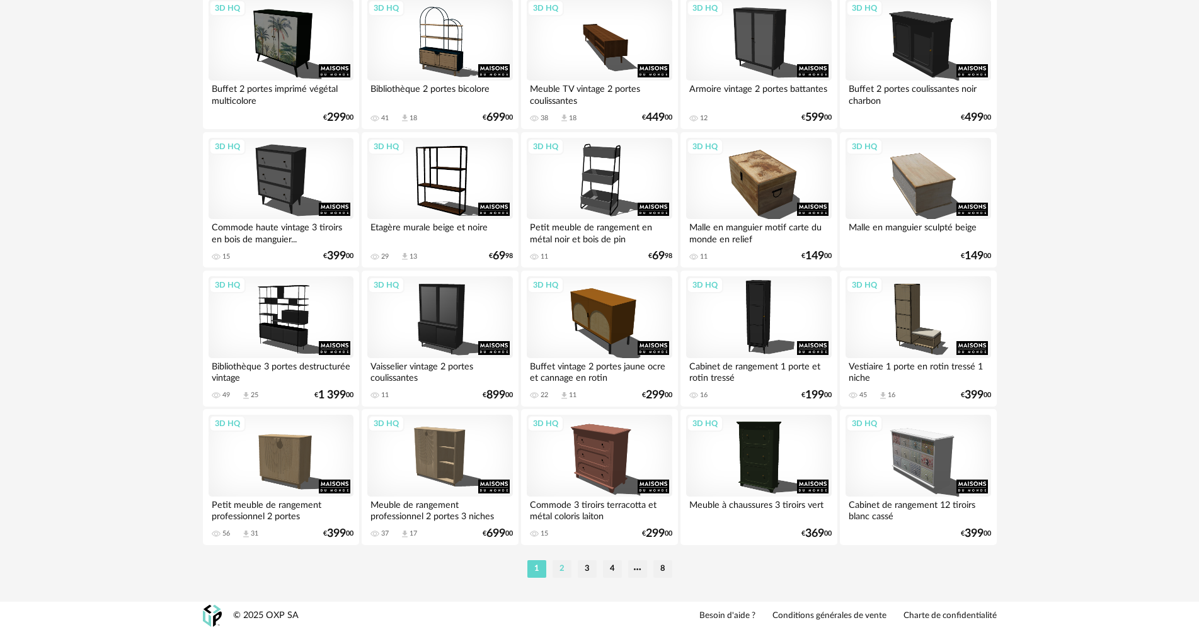
click at [561, 572] on li "2" at bounding box center [561, 570] width 19 height 18
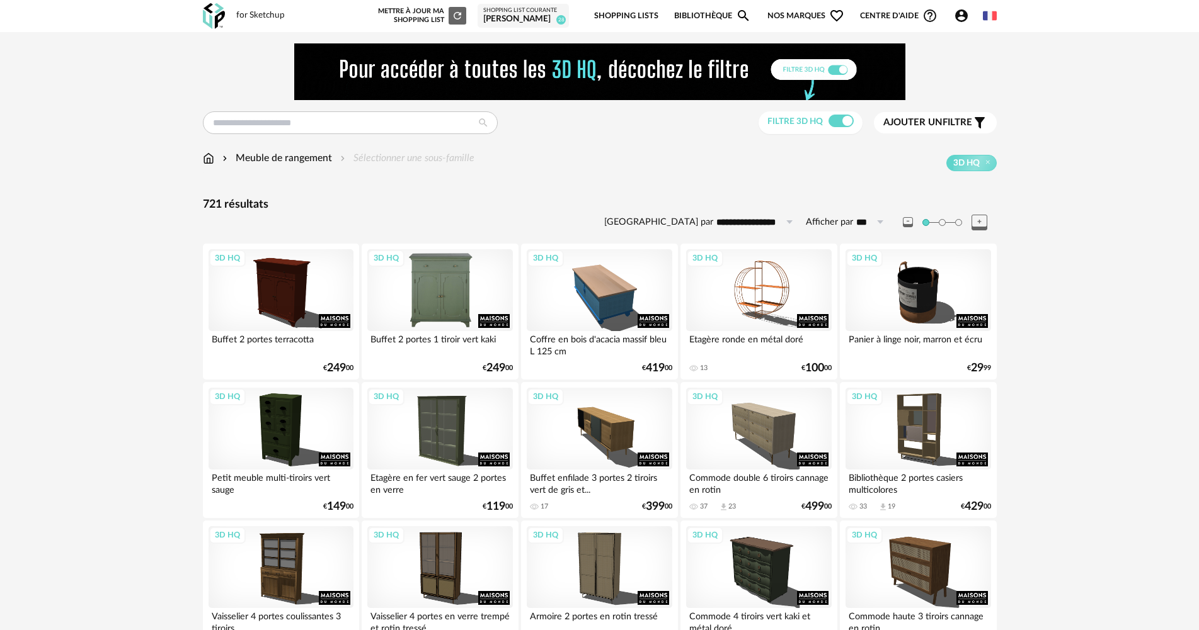
click at [387, 319] on div "3D HQ" at bounding box center [439, 290] width 145 height 82
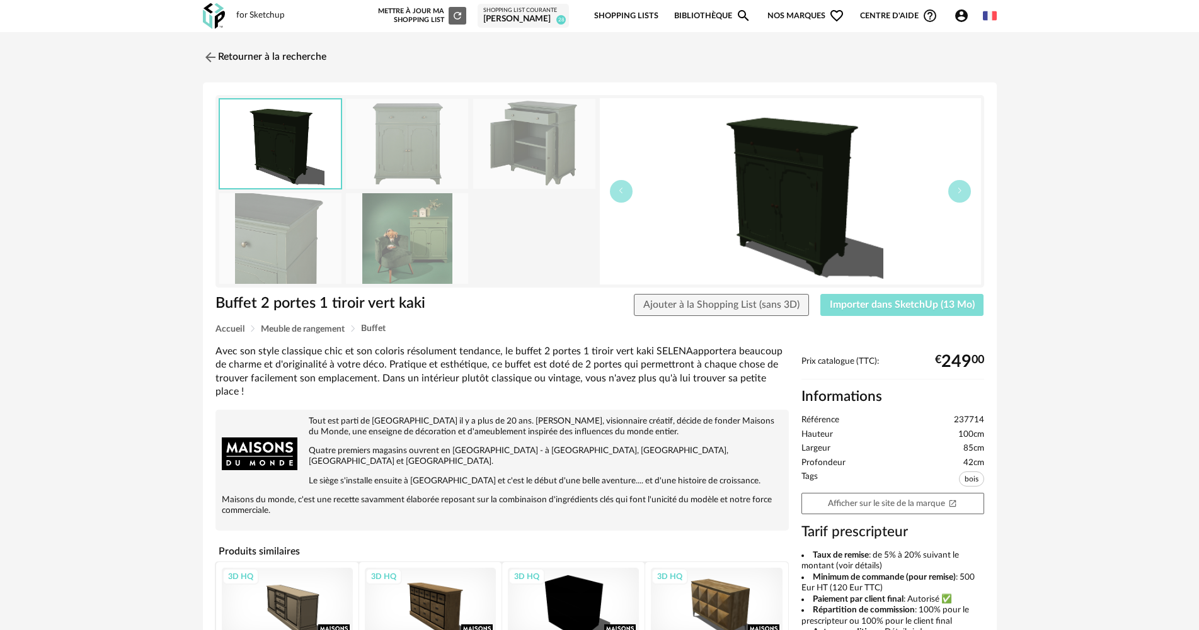
click at [923, 309] on span "Importer dans SketchUp (13 Mo)" at bounding box center [902, 305] width 145 height 10
click at [394, 118] on img at bounding box center [407, 144] width 122 height 90
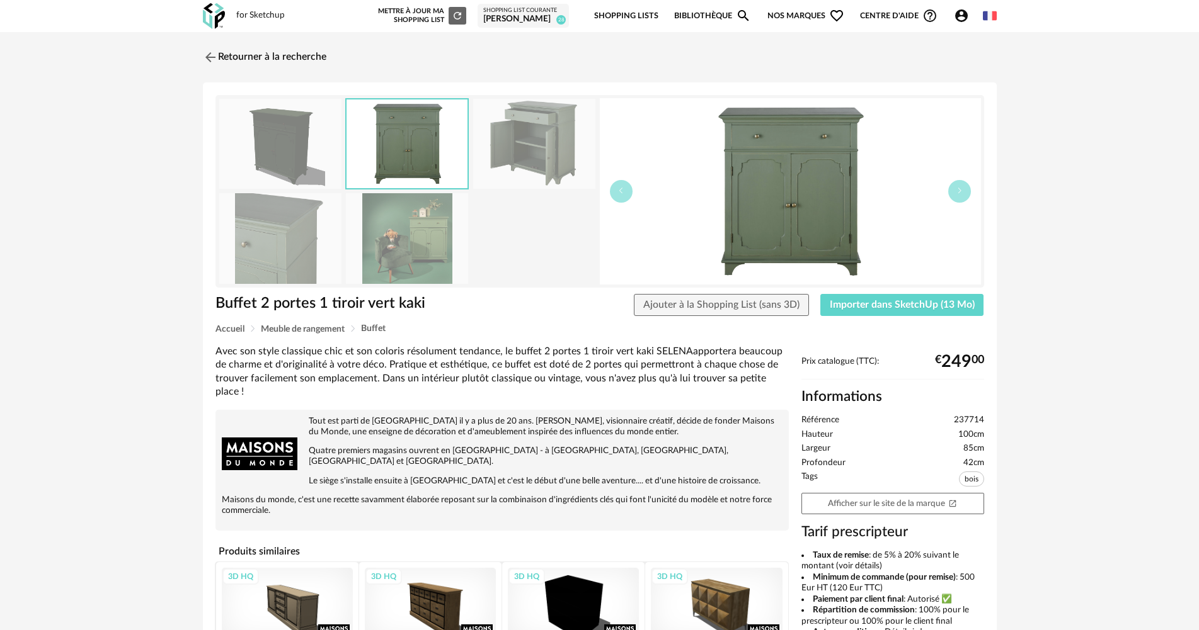
click at [442, 254] on img at bounding box center [407, 238] width 122 height 90
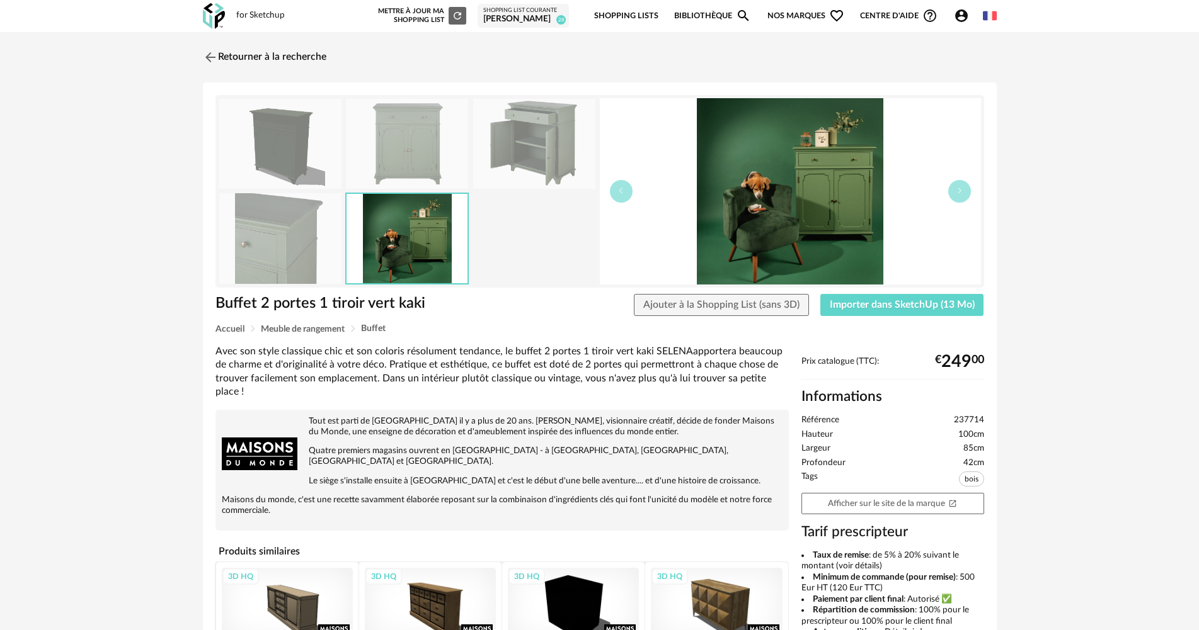
click at [867, 522] on div "Prix catalogue (TTC): € 249 00 Informations Référence 237714 Hauteur 100cm Larg…" at bounding box center [892, 592] width 195 height 470
click at [876, 514] on link "Afficher sur le site de la marque Open In New icon" at bounding box center [892, 504] width 183 height 22
click at [248, 50] on link "Retourner à la recherche" at bounding box center [261, 57] width 123 height 28
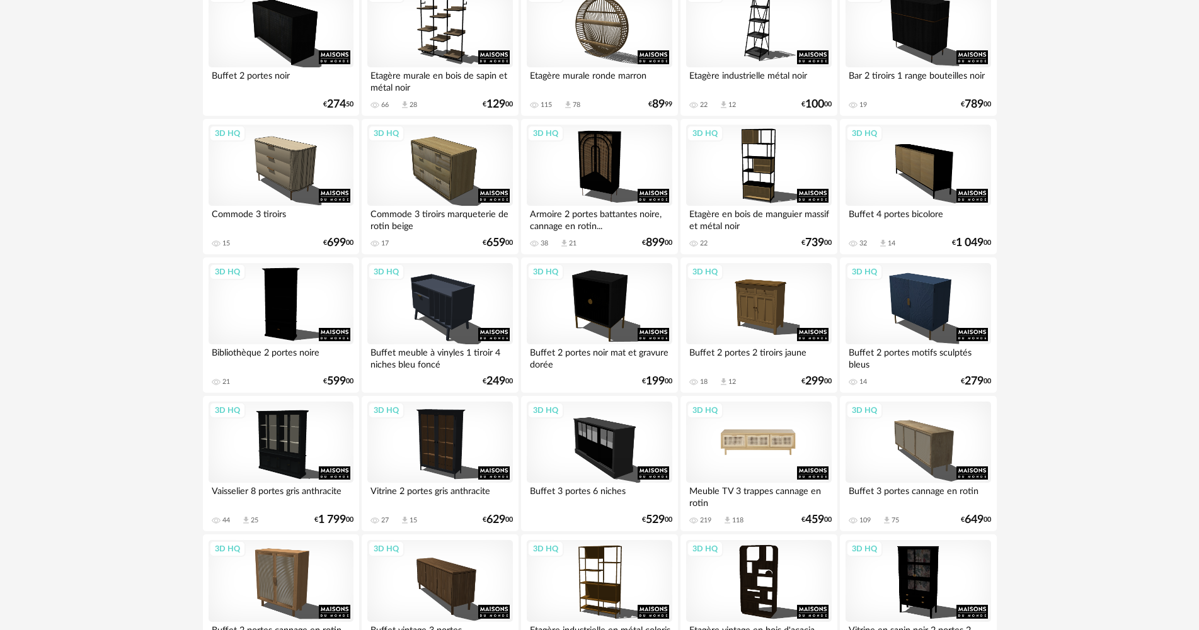
scroll to position [2456, 0]
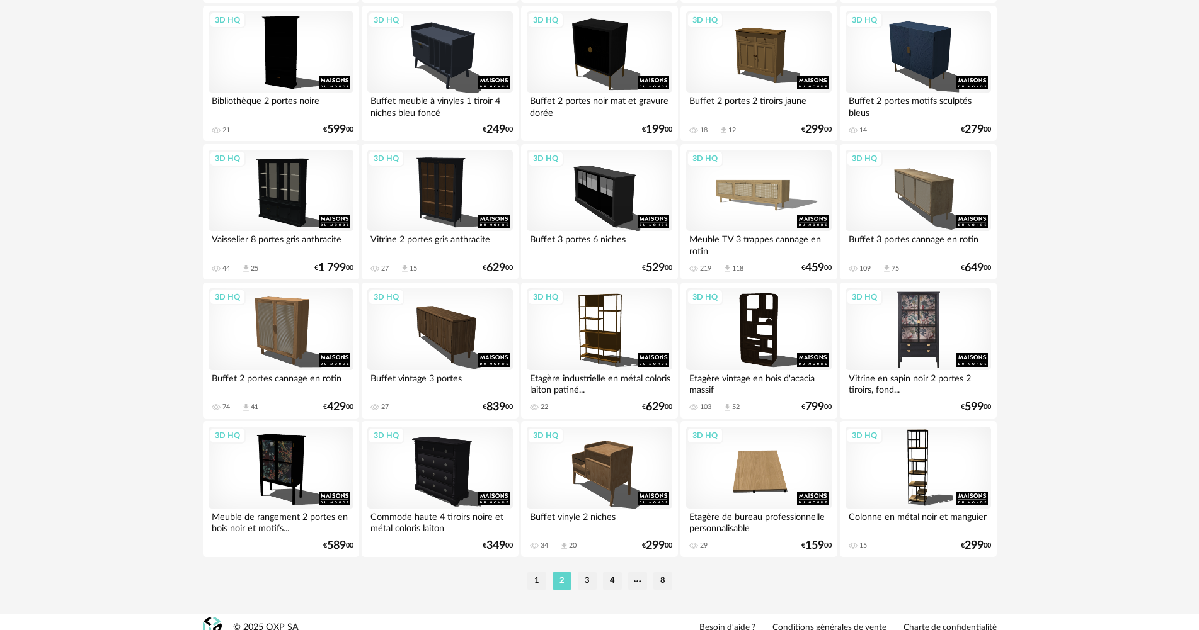
click at [903, 331] on div "3D HQ" at bounding box center [917, 329] width 145 height 82
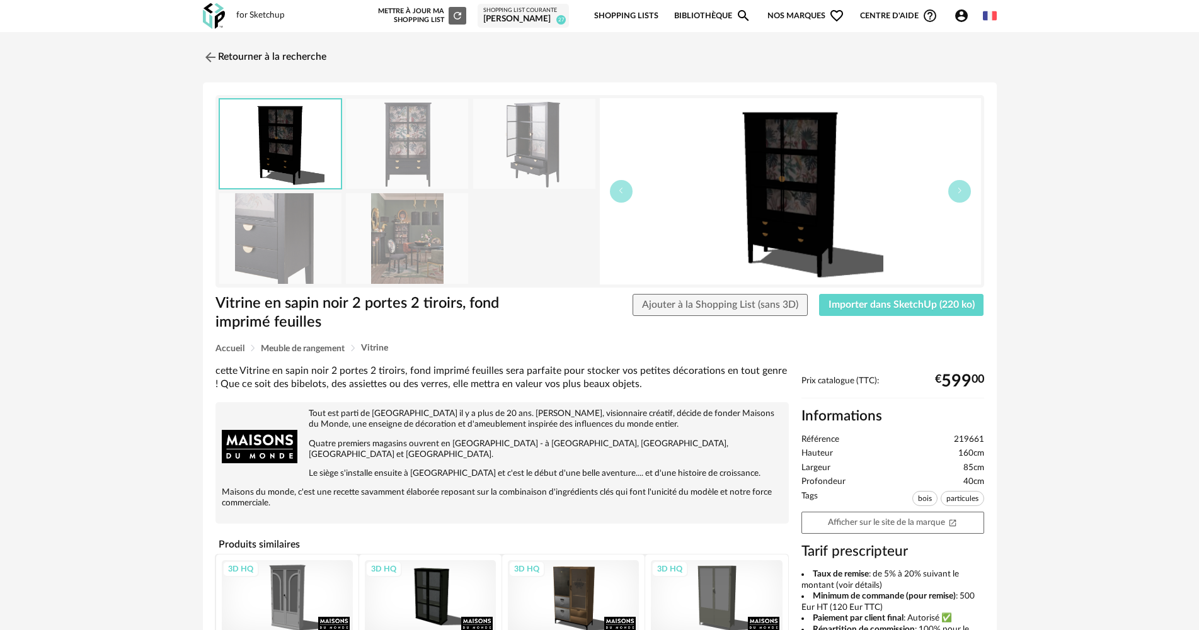
click at [411, 259] on img at bounding box center [407, 238] width 122 height 90
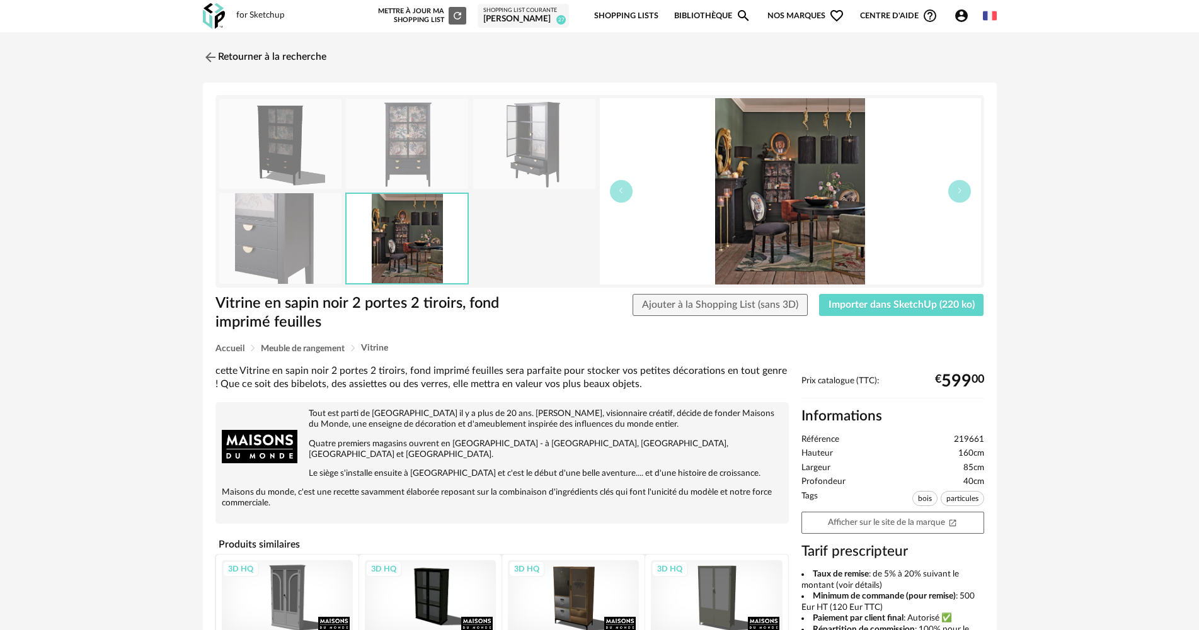
click at [278, 225] on img at bounding box center [280, 238] width 122 height 90
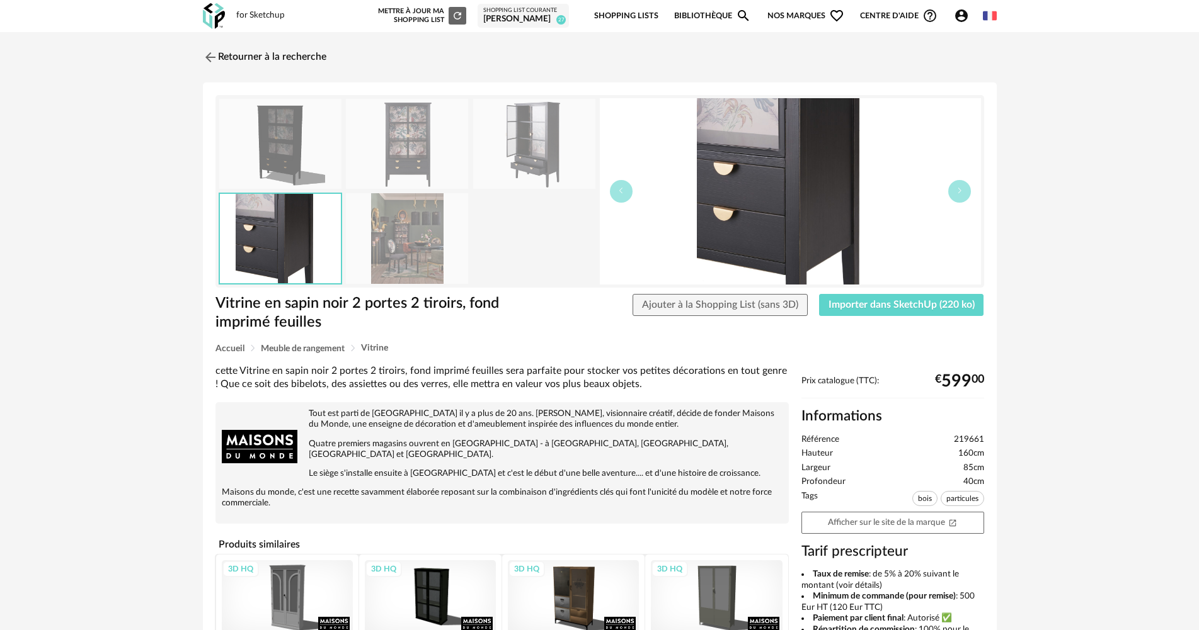
click at [483, 156] on img at bounding box center [534, 144] width 122 height 90
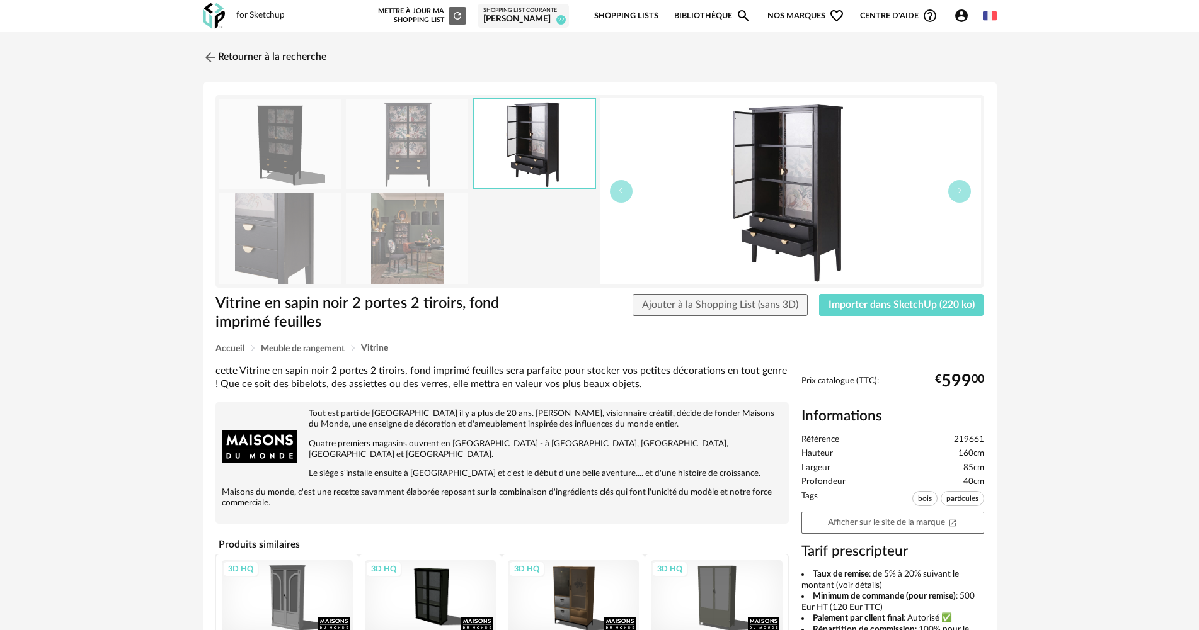
click at [369, 137] on img at bounding box center [407, 144] width 122 height 90
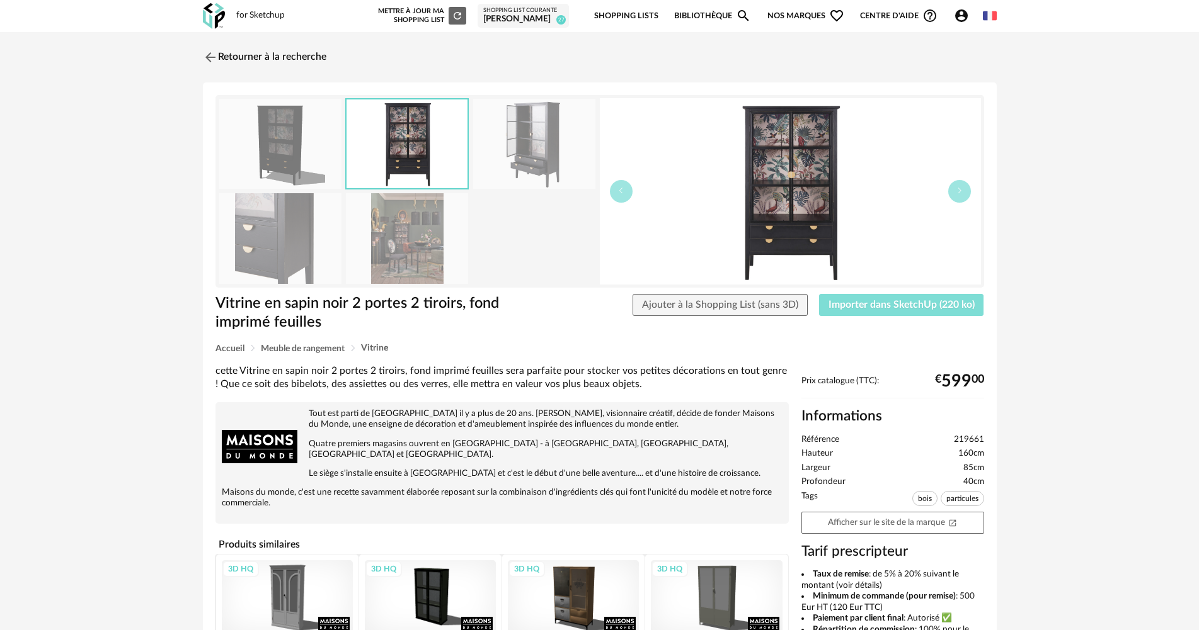
click at [884, 309] on span "Importer dans SketchUp (220 ko)" at bounding box center [901, 305] width 146 height 10
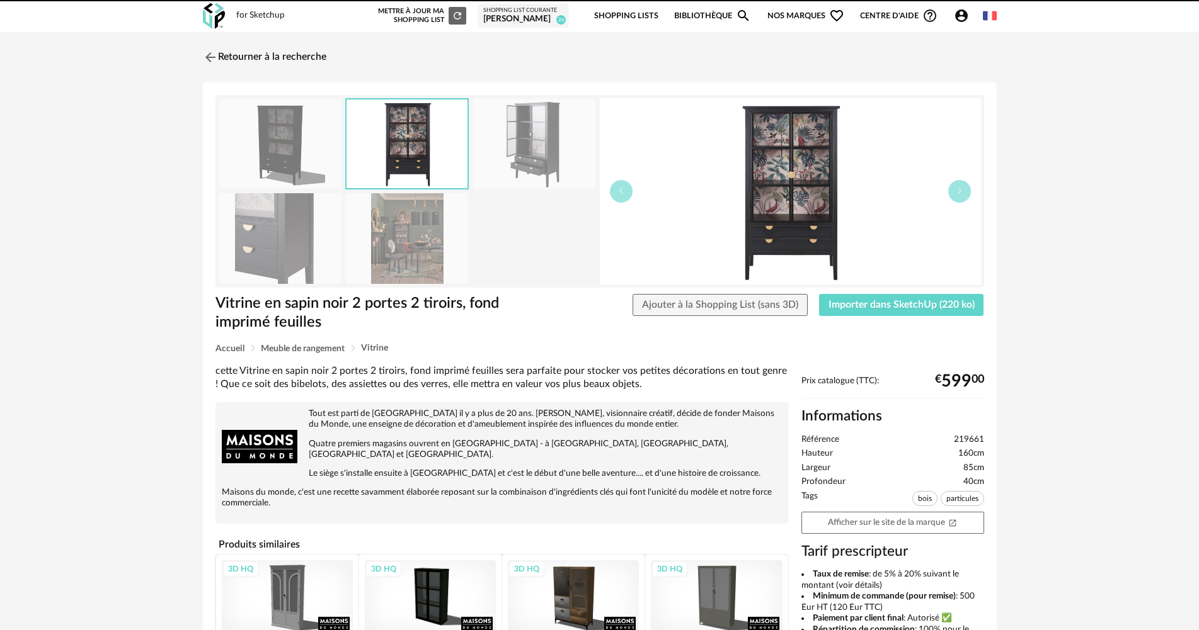
drag, startPoint x: 229, startPoint y: 43, endPoint x: 1209, endPoint y: 0, distance: 981.0
click at [229, 43] on link "Retourner à la recherche" at bounding box center [264, 57] width 123 height 28
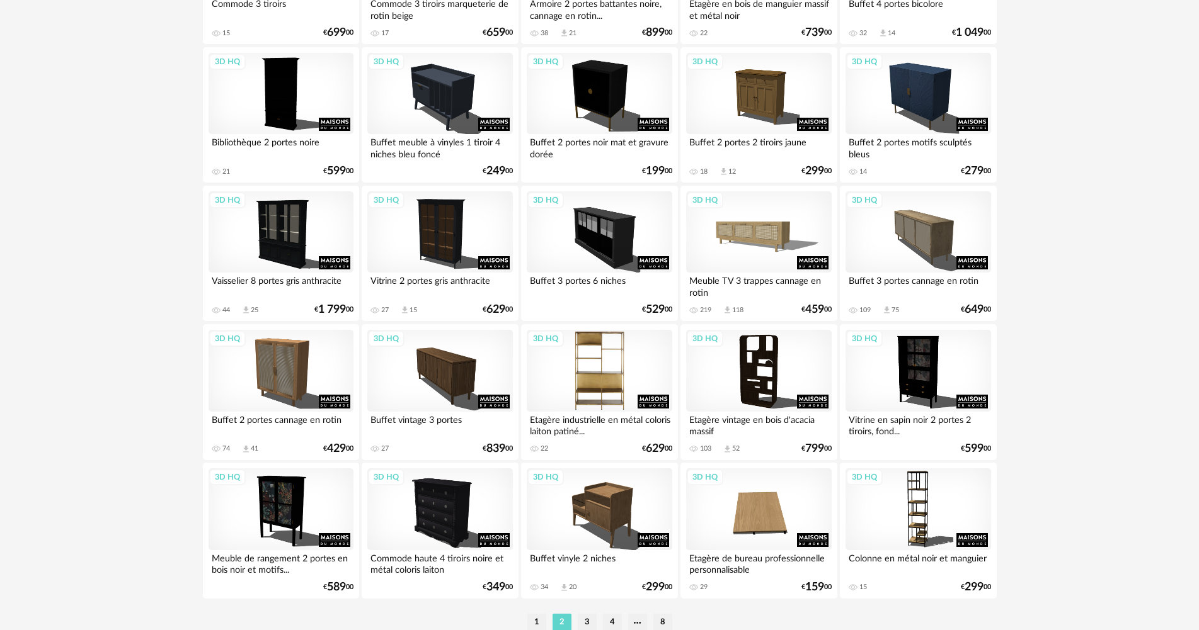
scroll to position [2468, 0]
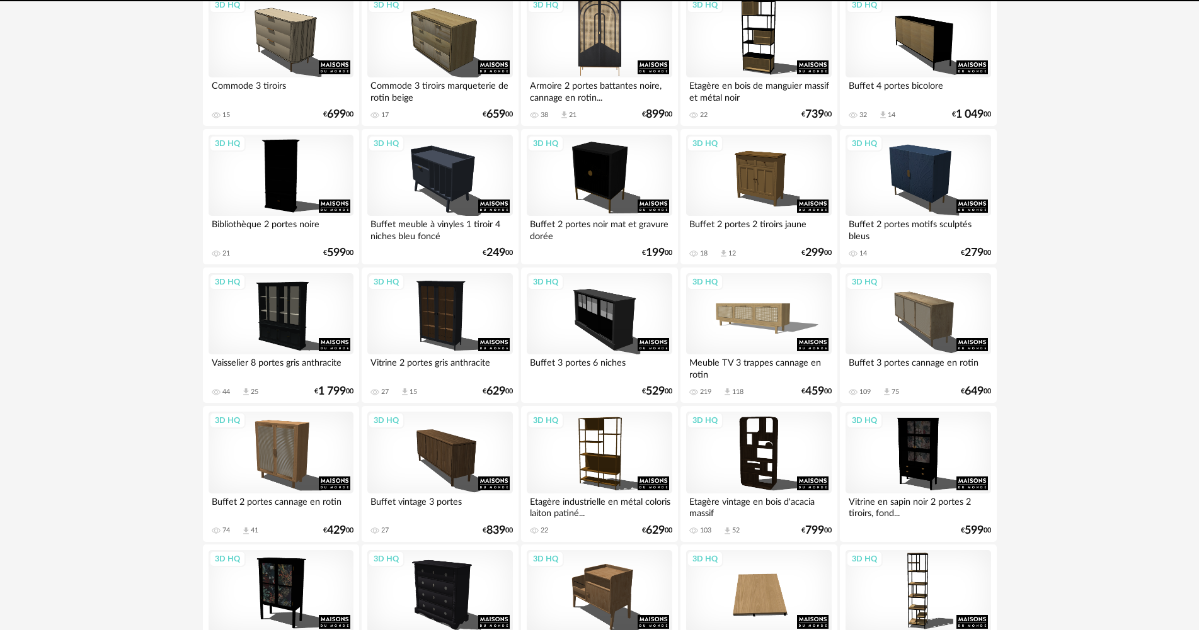
scroll to position [2468, 0]
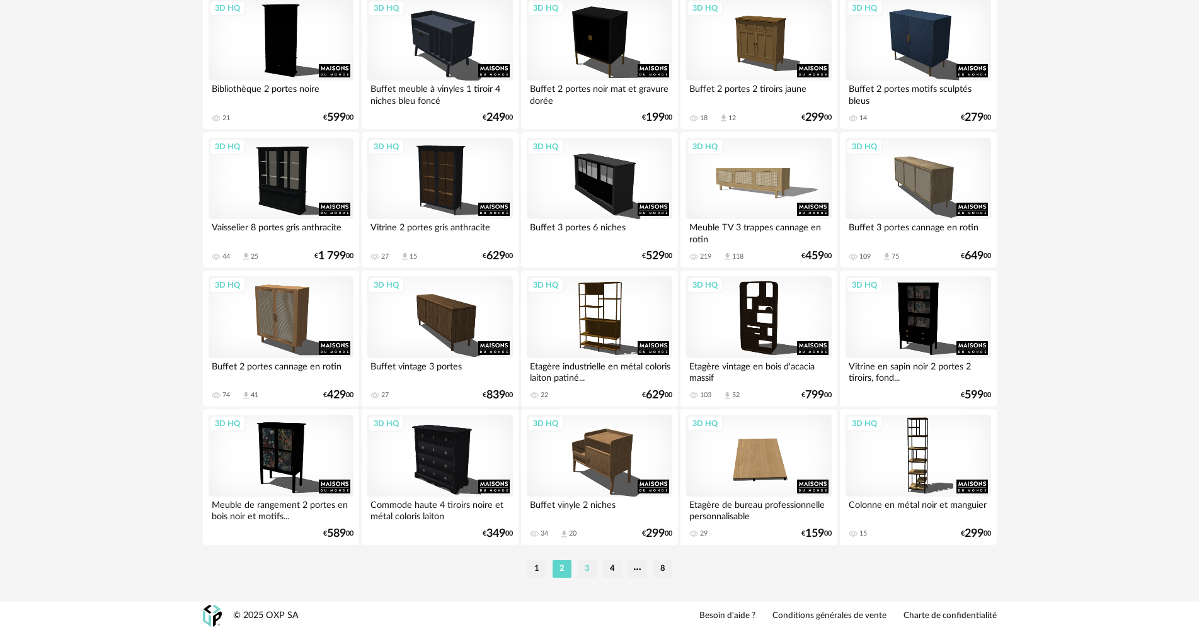
click at [586, 570] on li "3" at bounding box center [587, 570] width 19 height 18
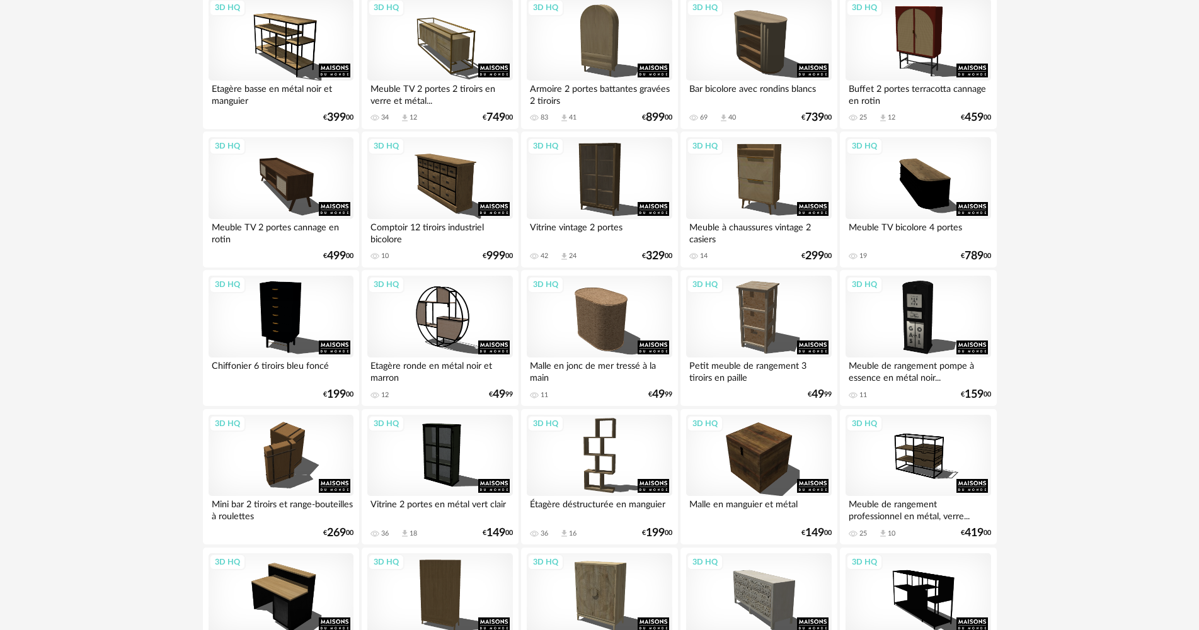
scroll to position [252, 0]
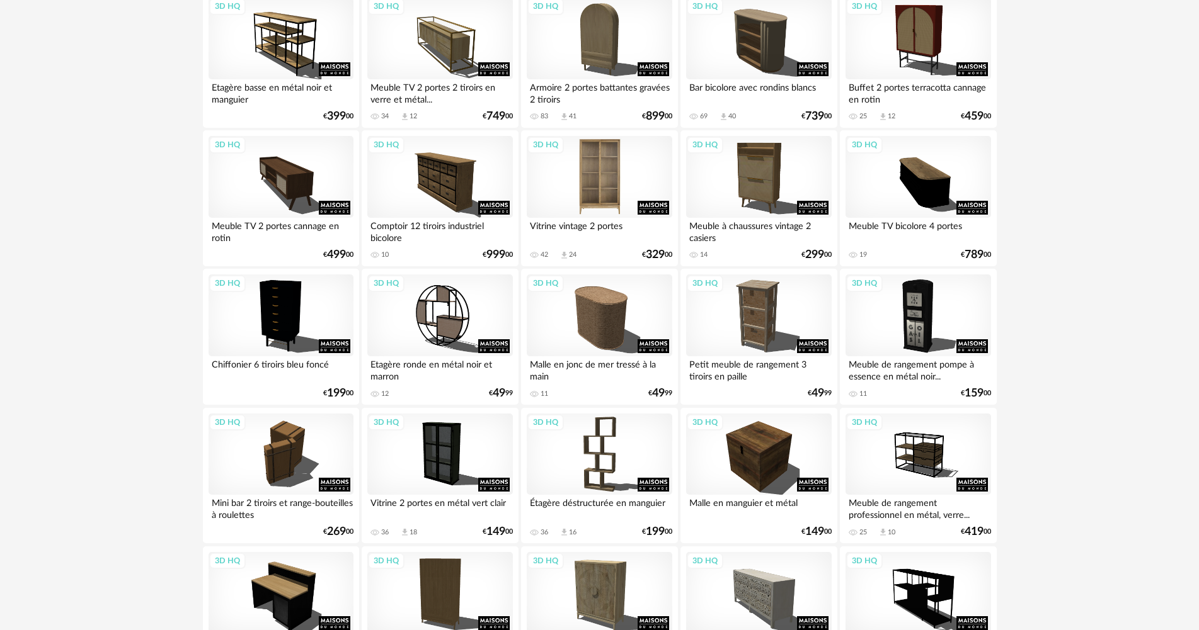
click at [569, 181] on div "3D HQ" at bounding box center [599, 177] width 145 height 82
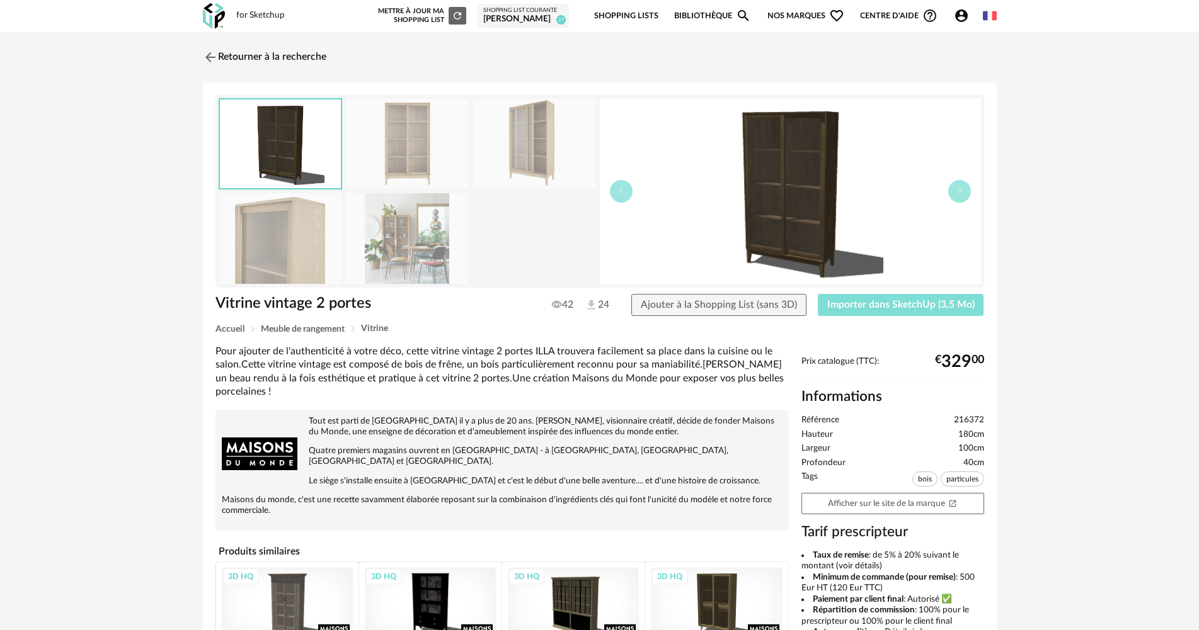
click at [933, 304] on span "Importer dans SketchUp (3,5 Mo)" at bounding box center [900, 305] width 147 height 10
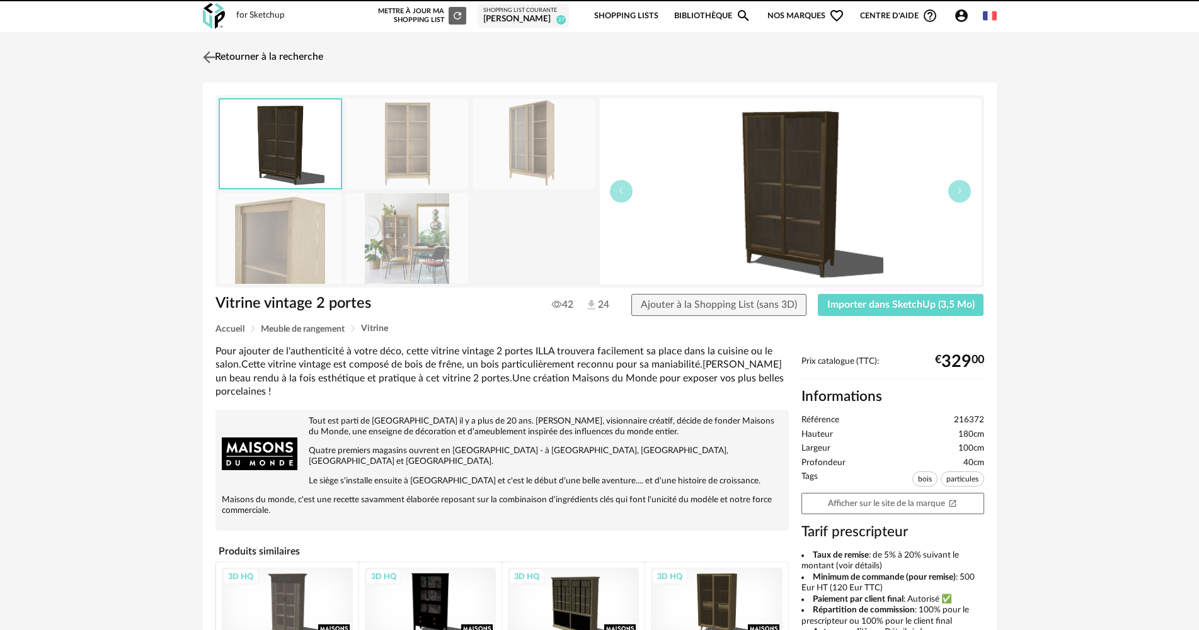
click at [258, 59] on link "Retourner à la recherche" at bounding box center [261, 57] width 123 height 28
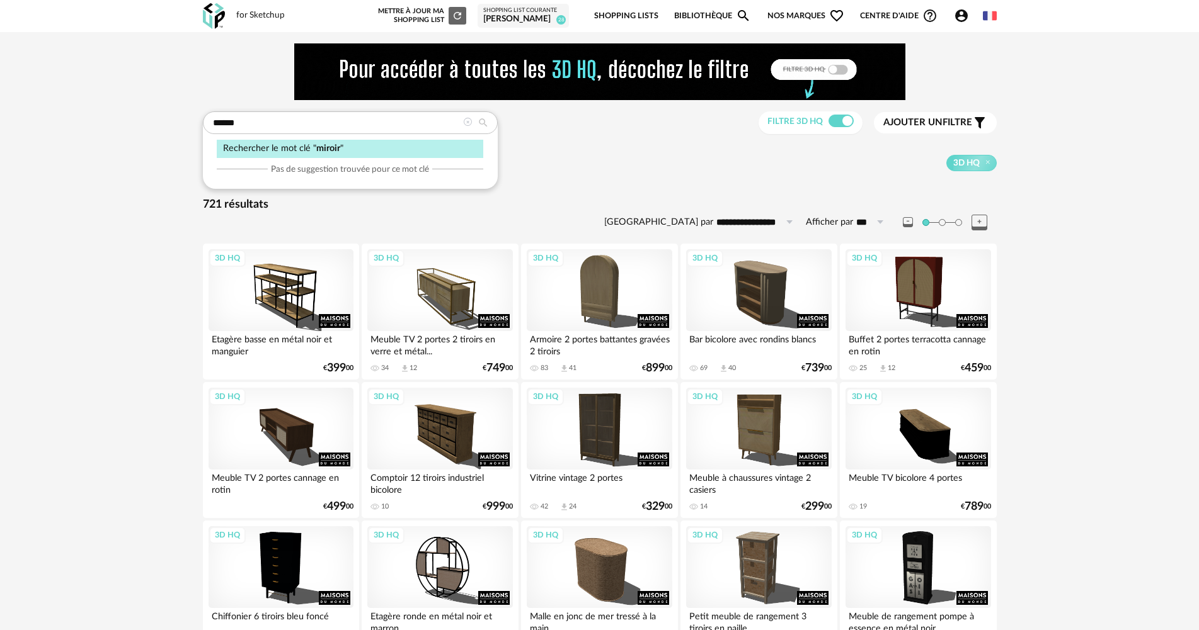
type input "******"
type input "**********"
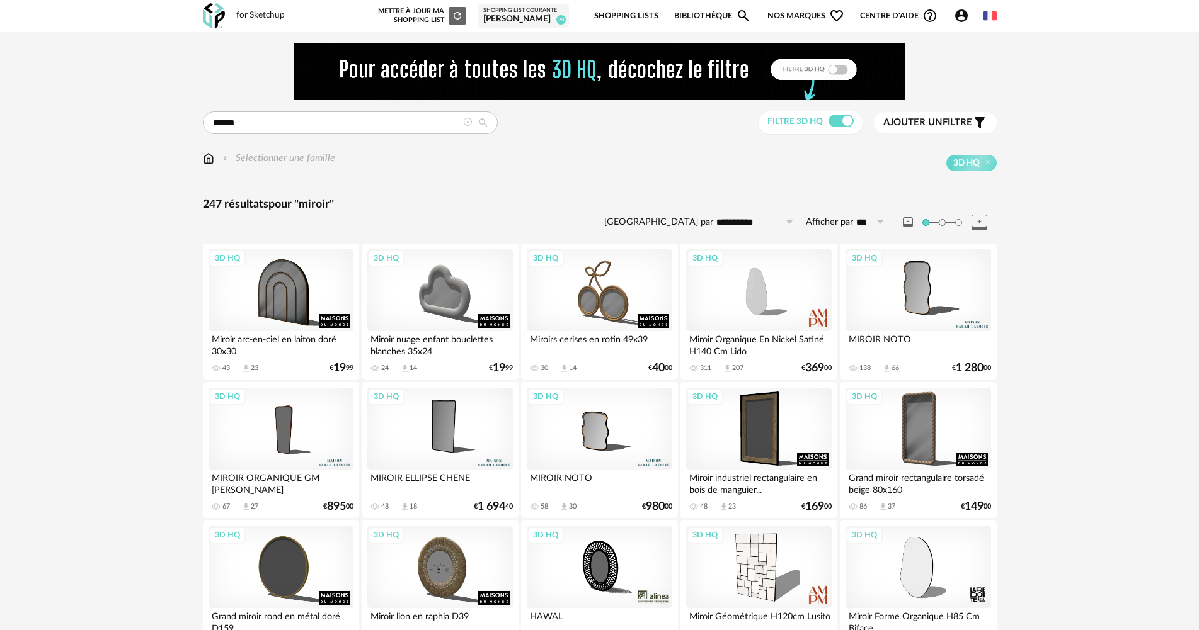
click at [908, 295] on div "3D HQ" at bounding box center [917, 290] width 145 height 82
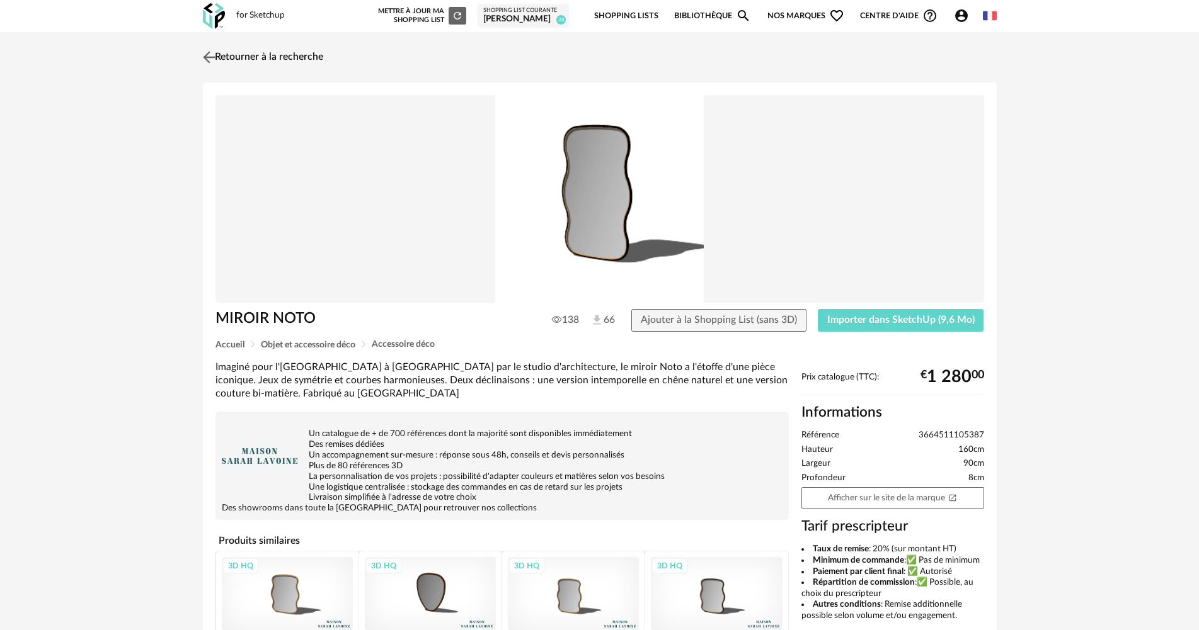
click at [249, 56] on link "Retourner à la recherche" at bounding box center [261, 57] width 123 height 28
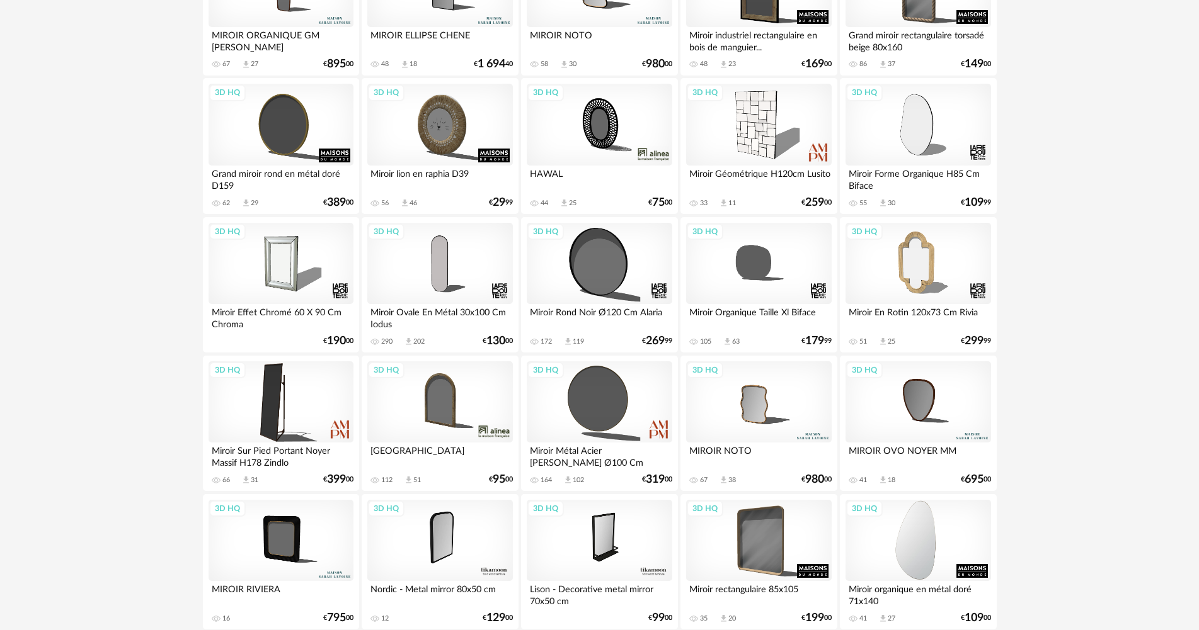
scroll to position [567, 0]
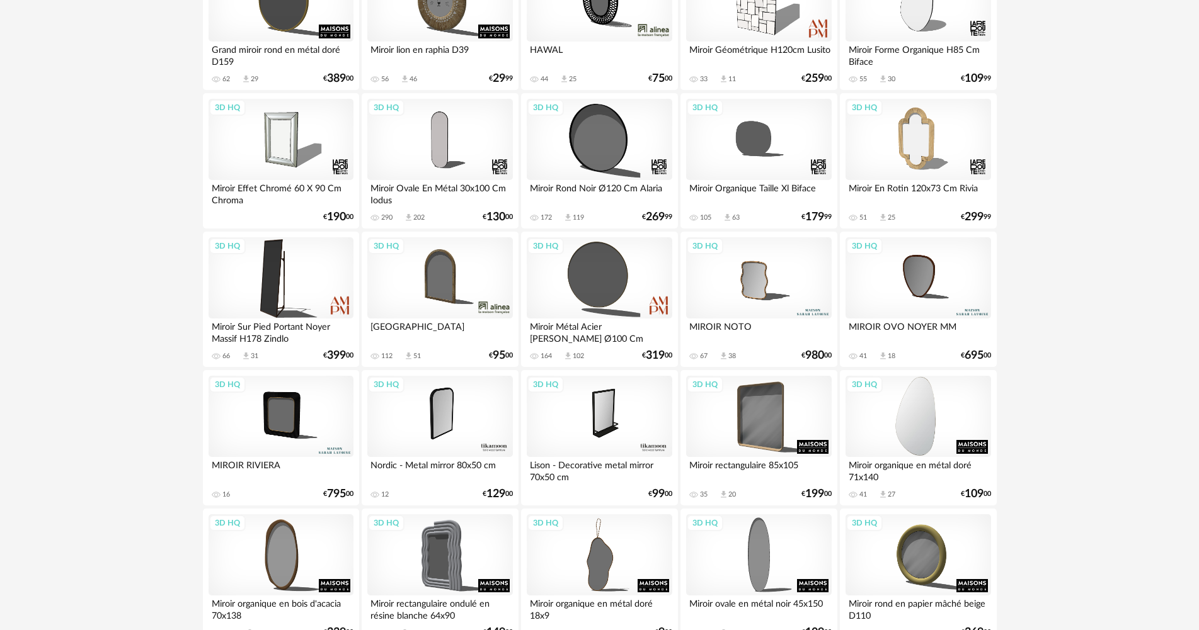
click at [926, 411] on div "3D HQ" at bounding box center [917, 417] width 145 height 82
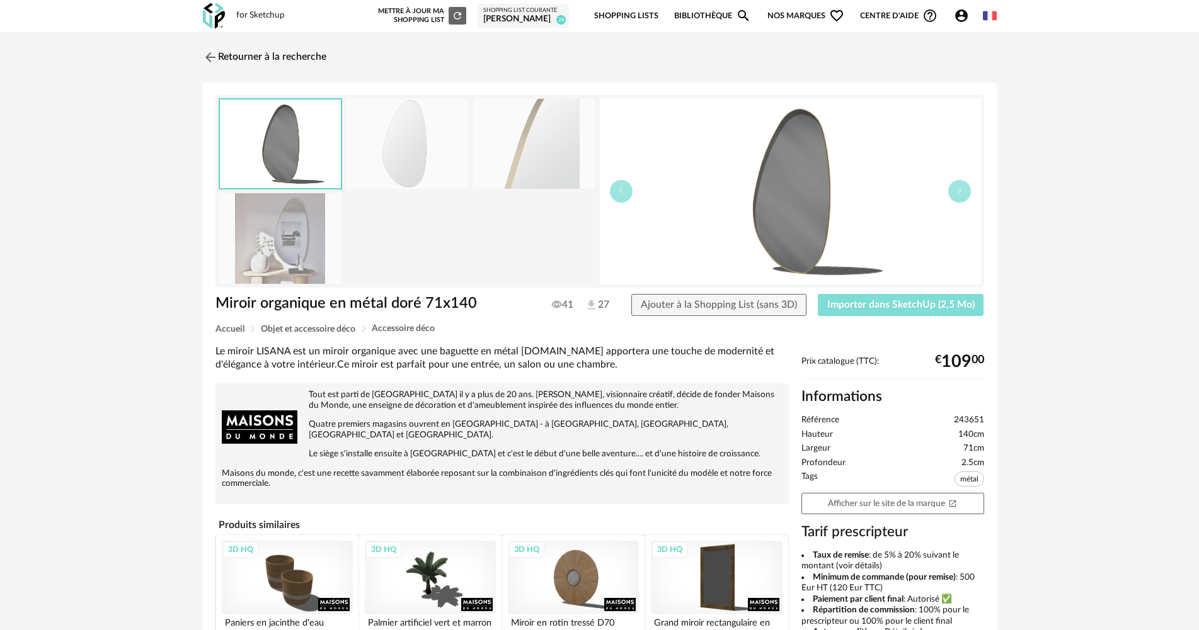
click at [952, 311] on button "Importer dans SketchUp (2,5 Mo)" at bounding box center [901, 305] width 166 height 23
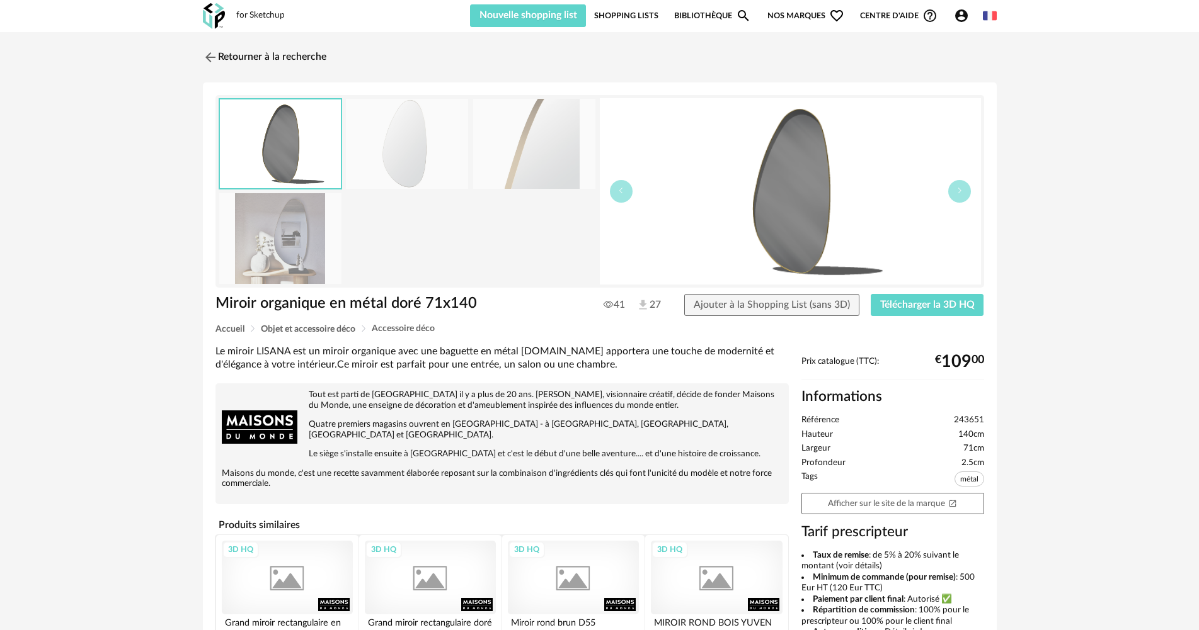
click at [222, 59] on link "Retourner à la recherche" at bounding box center [264, 57] width 123 height 28
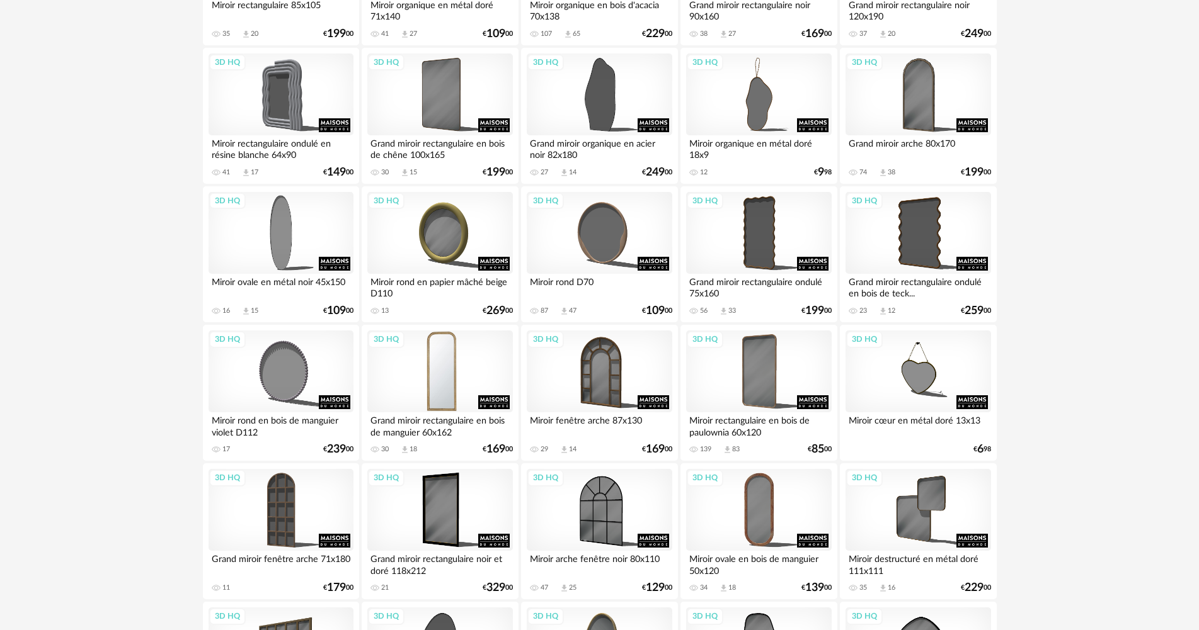
scroll to position [1449, 0]
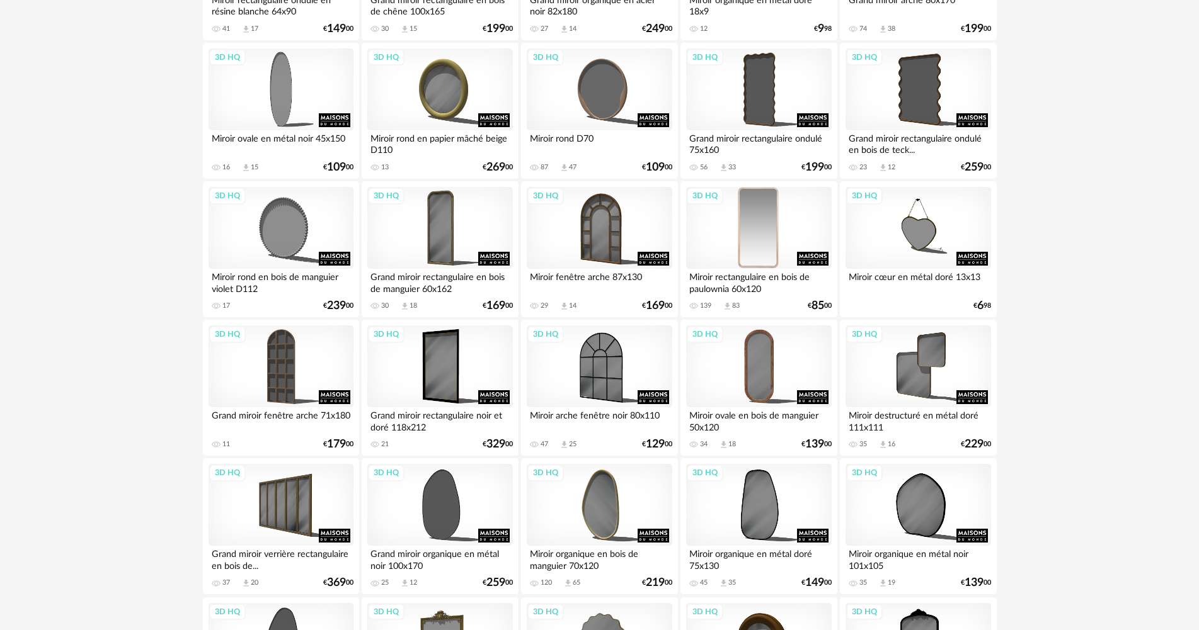
click at [741, 232] on div "3D HQ" at bounding box center [758, 228] width 145 height 82
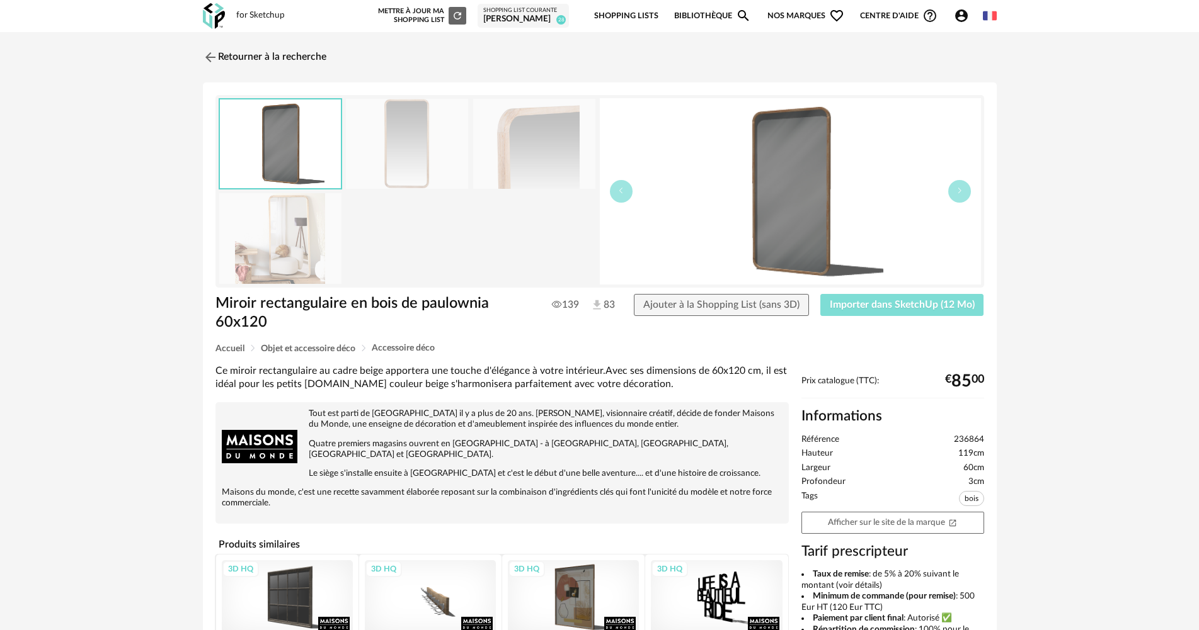
click at [899, 305] on span "Importer dans SketchUp (12 Mo)" at bounding box center [902, 305] width 145 height 10
click at [40, 113] on div "Retourner à la recherche Miroir rectangulaire en bois de paulownia 60x120 Miroi…" at bounding box center [599, 456] width 1199 height 849
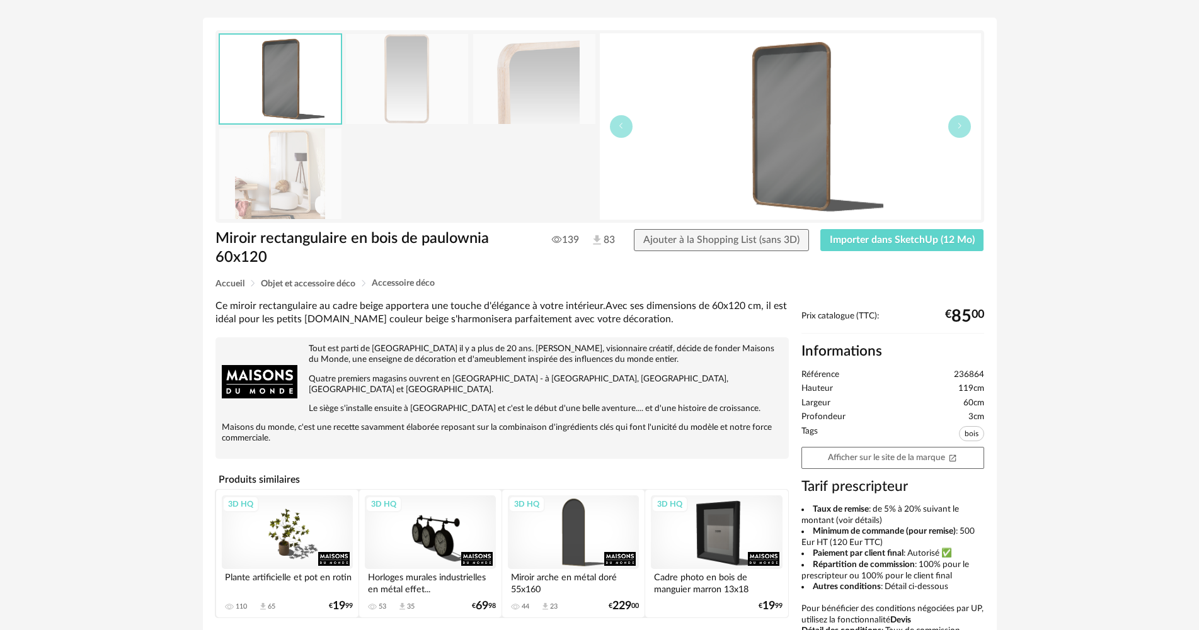
scroll to position [126, 0]
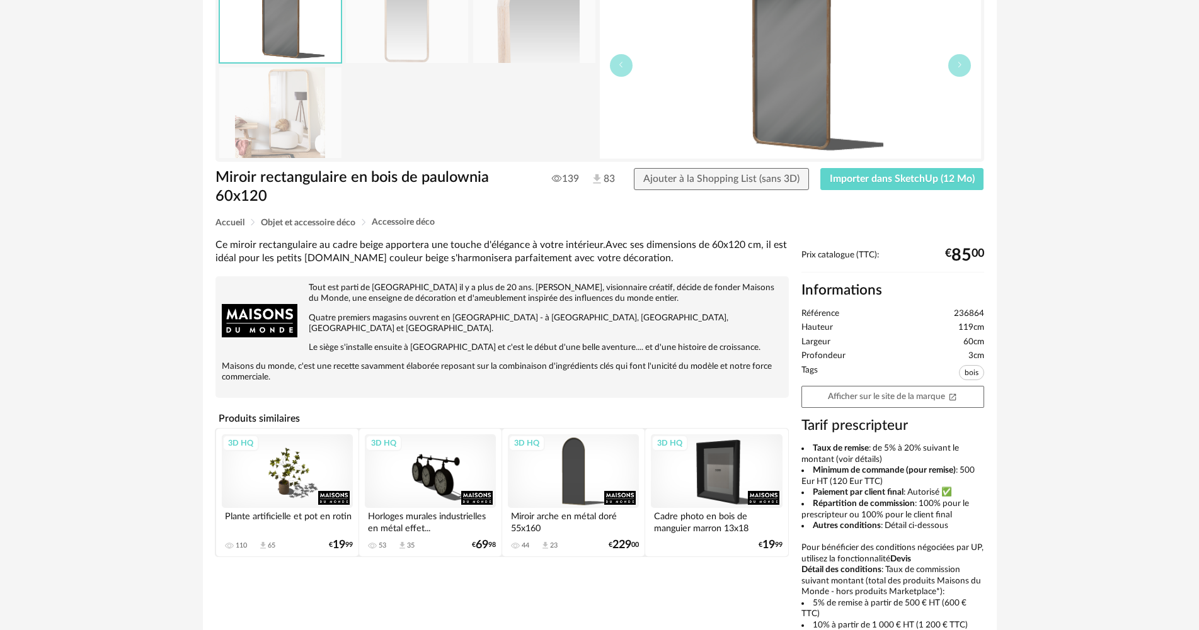
click at [292, 465] on div "3D HQ" at bounding box center [287, 472] width 131 height 74
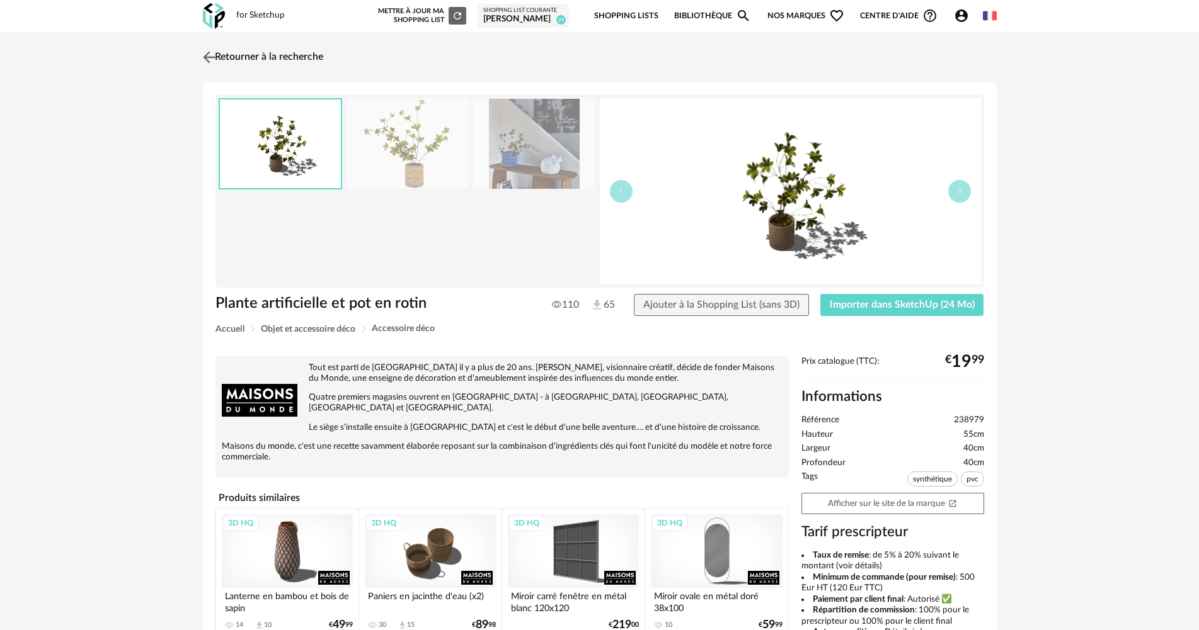
click at [248, 60] on link "Retourner à la recherche" at bounding box center [261, 57] width 123 height 28
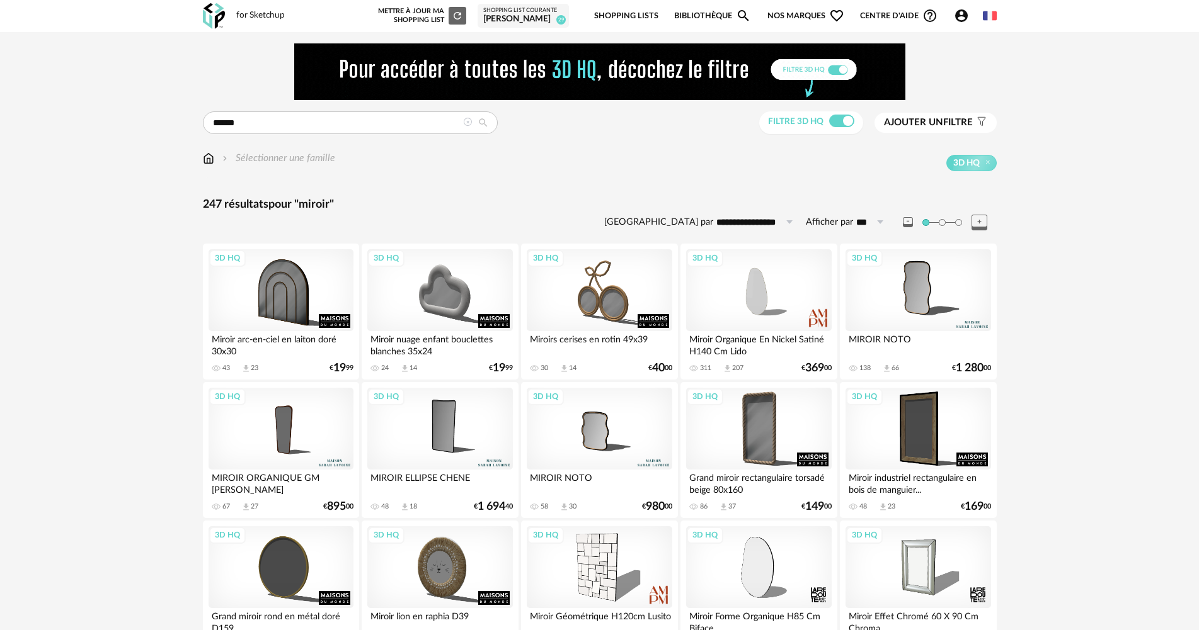
click at [207, 162] on img at bounding box center [208, 158] width 11 height 14
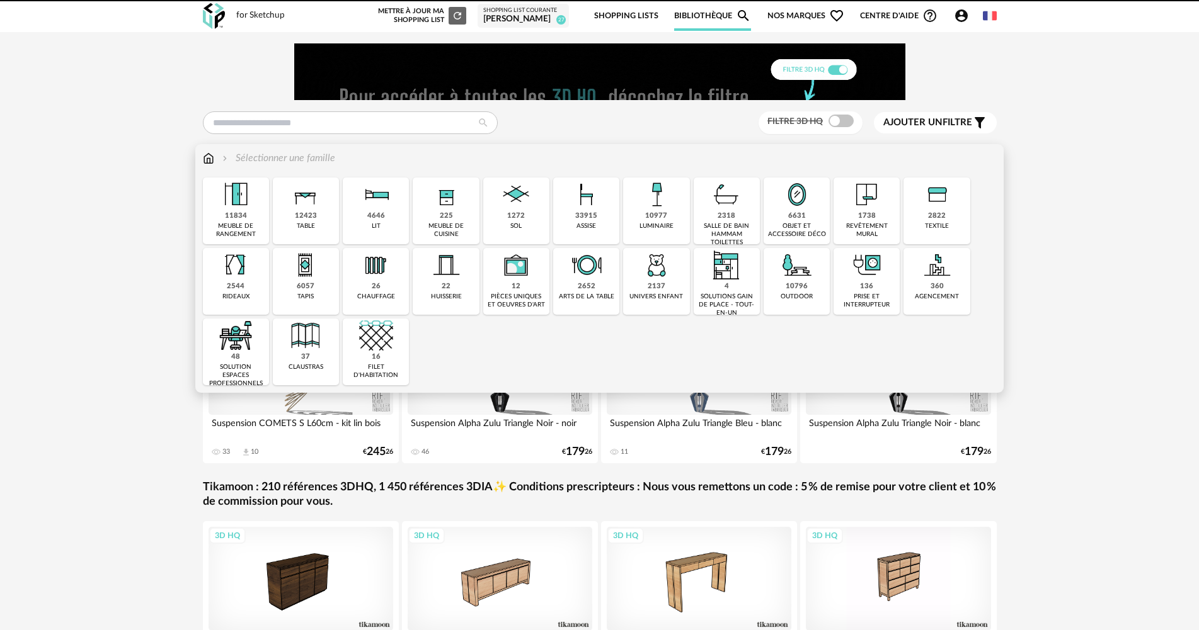
click at [797, 220] on div "6631" at bounding box center [797, 216] width 18 height 9
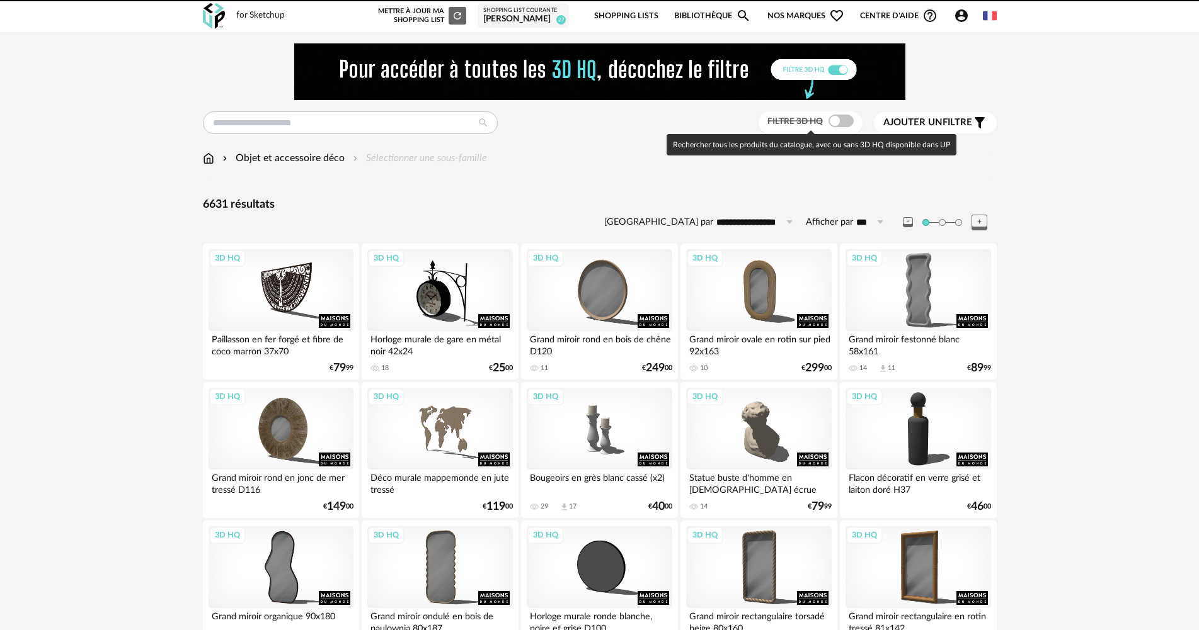
click at [843, 120] on span at bounding box center [840, 121] width 25 height 13
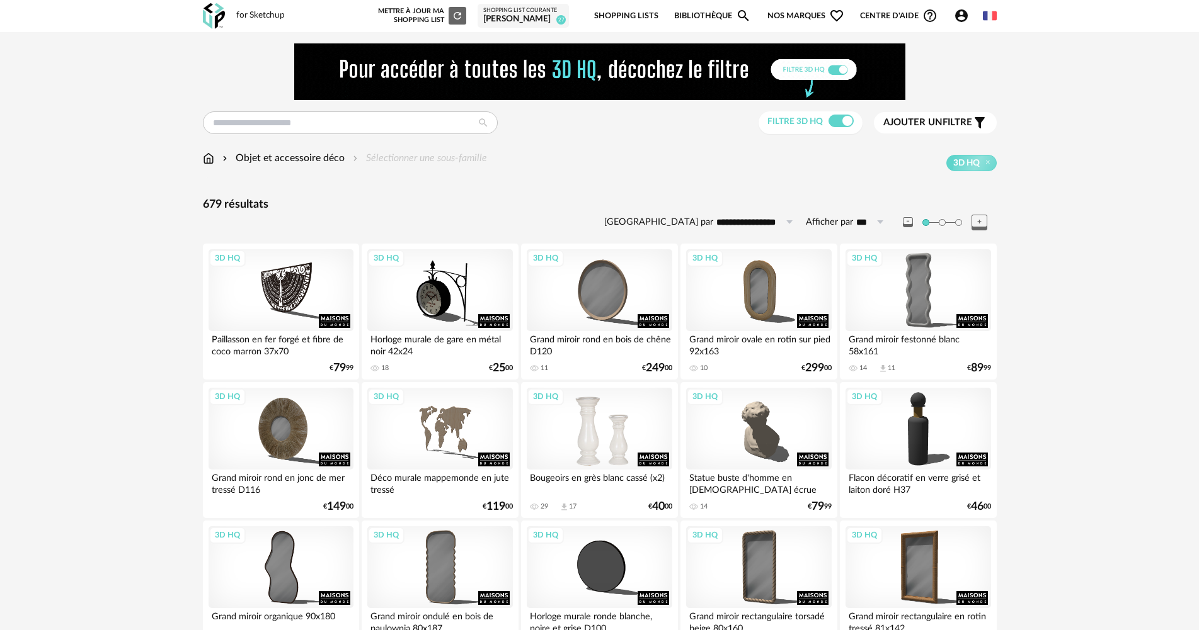
click at [644, 428] on div "3D HQ" at bounding box center [599, 429] width 145 height 82
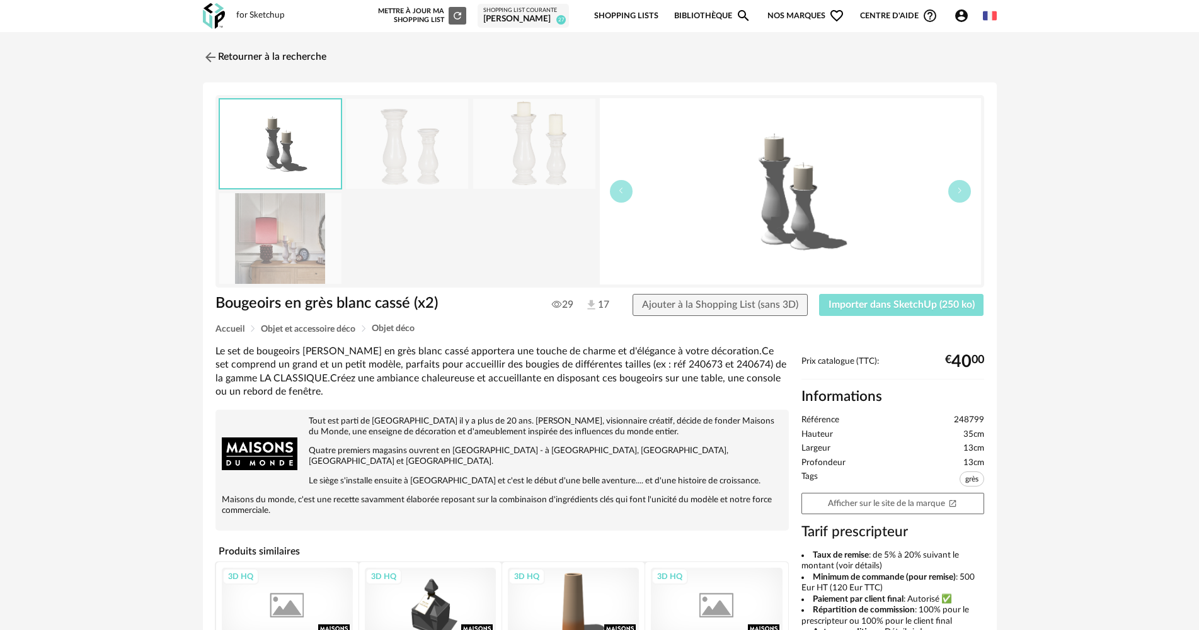
click at [940, 316] on button "Importer dans SketchUp (250 ko)" at bounding box center [901, 305] width 165 height 23
click at [257, 60] on link "Retourner à la recherche" at bounding box center [261, 57] width 123 height 28
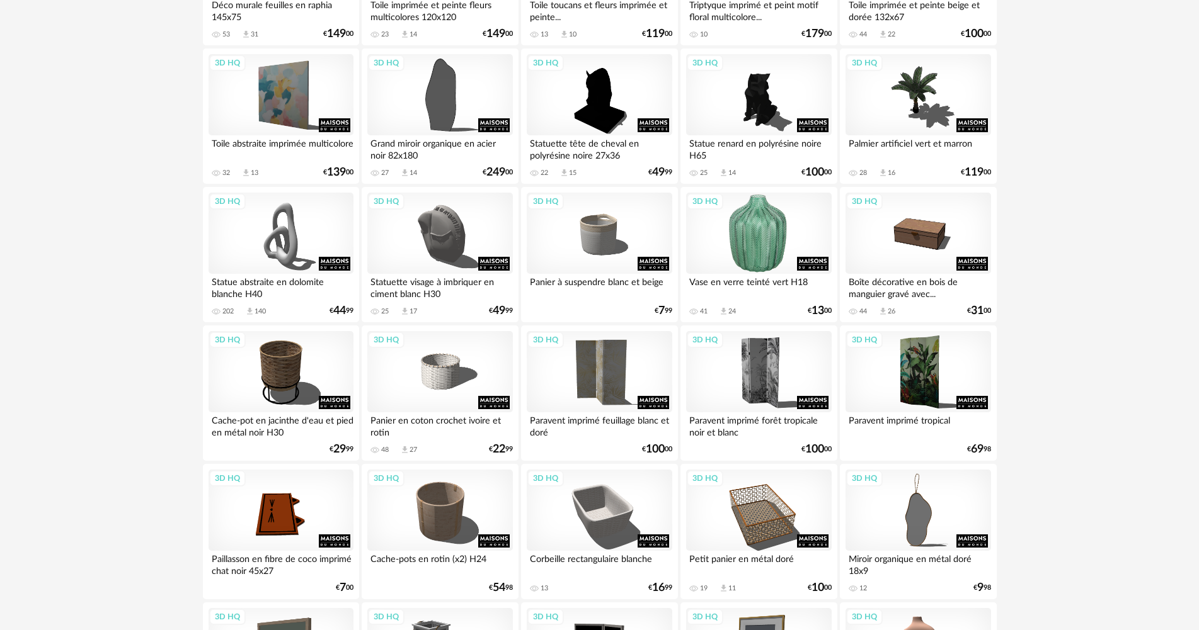
scroll to position [2142, 0]
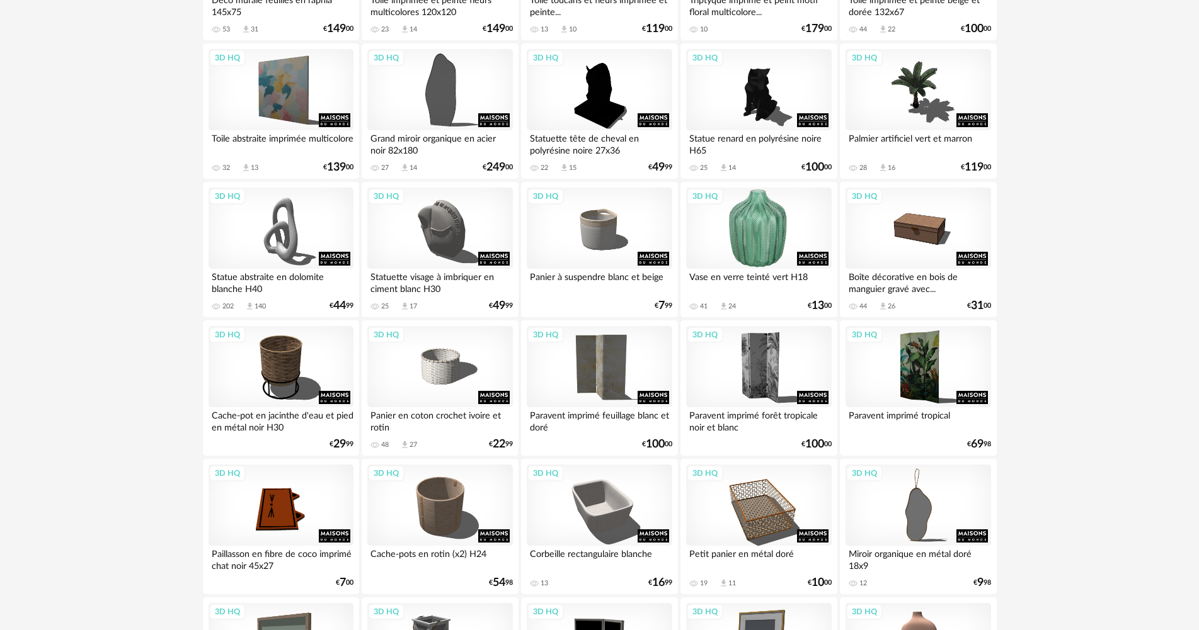
click at [770, 202] on div "3D HQ" at bounding box center [758, 229] width 145 height 82
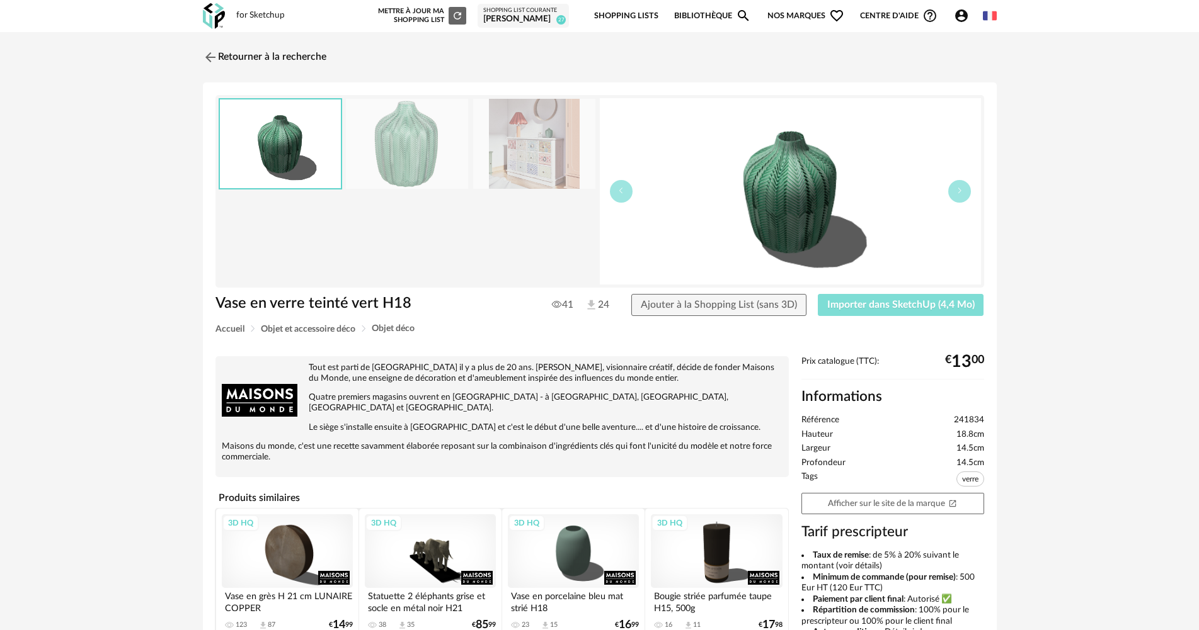
click at [954, 298] on button "Importer dans SketchUp (4,4 Mo)" at bounding box center [901, 305] width 166 height 23
click at [244, 66] on link "Retourner à la recherche" at bounding box center [261, 57] width 123 height 28
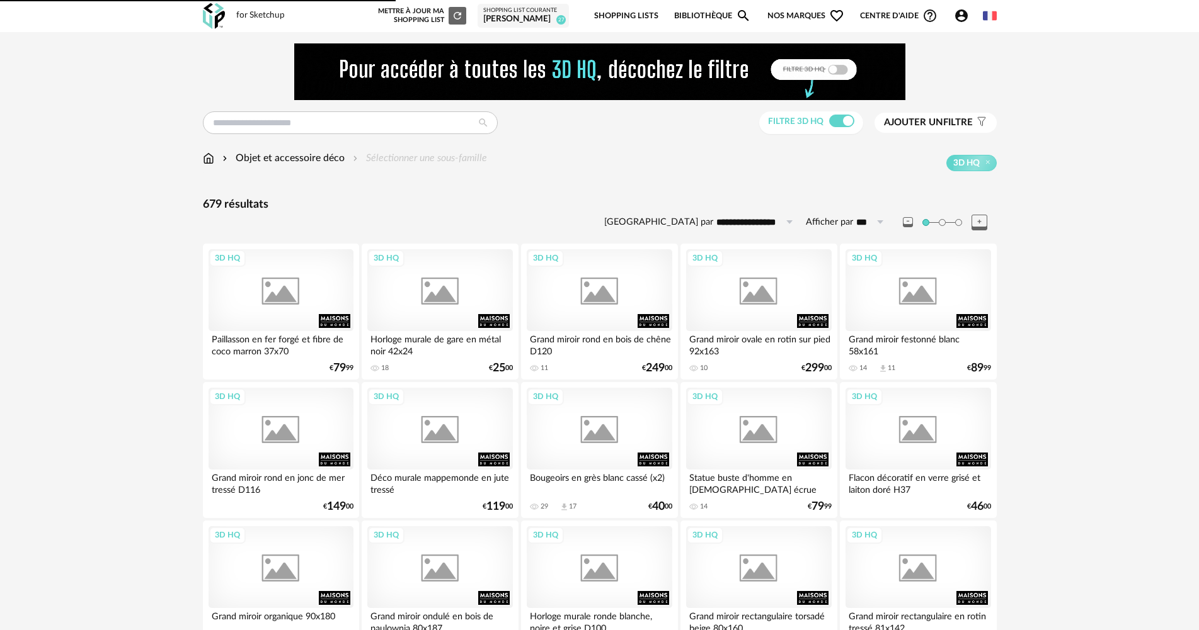
scroll to position [2142, 0]
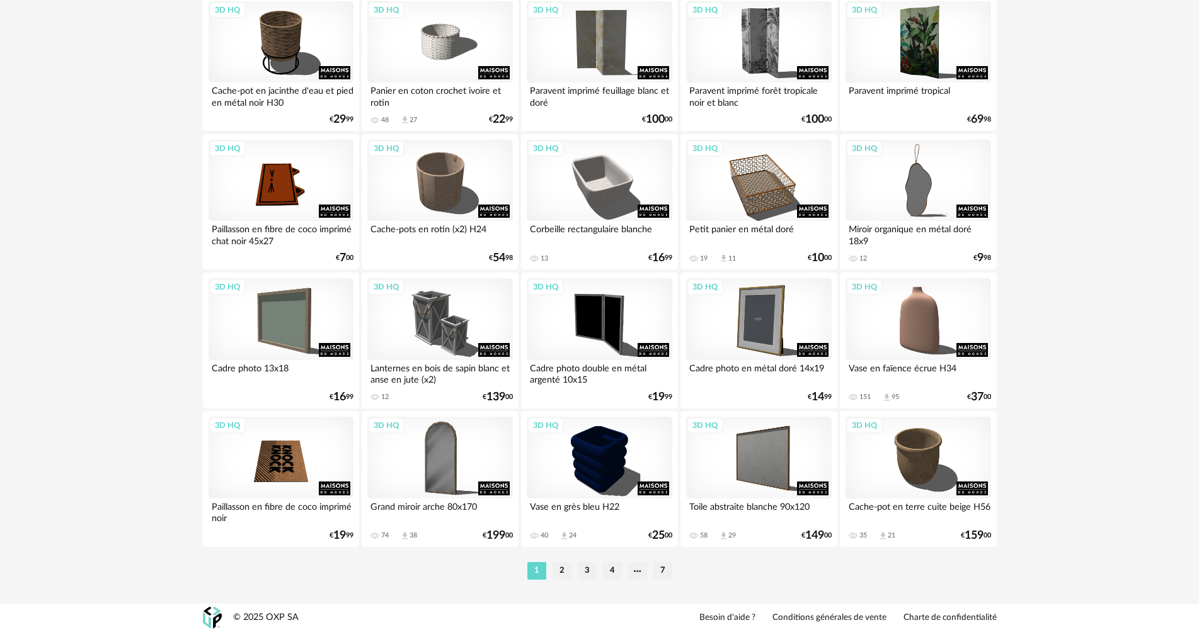
scroll to position [2468, 0]
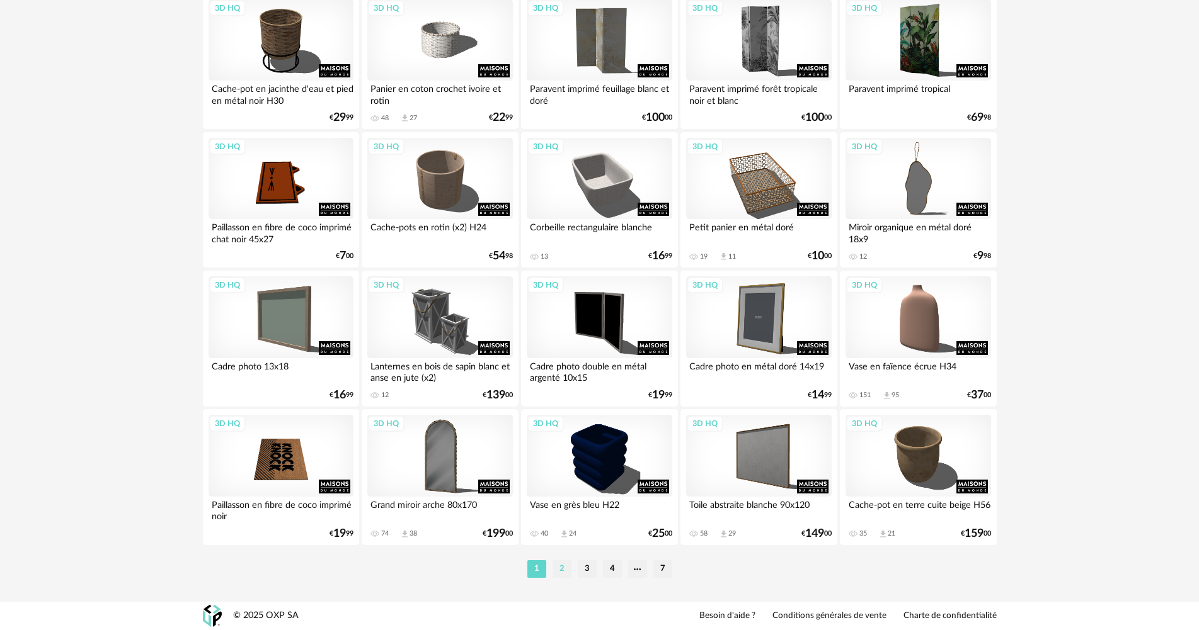
click at [564, 565] on li "2" at bounding box center [561, 570] width 19 height 18
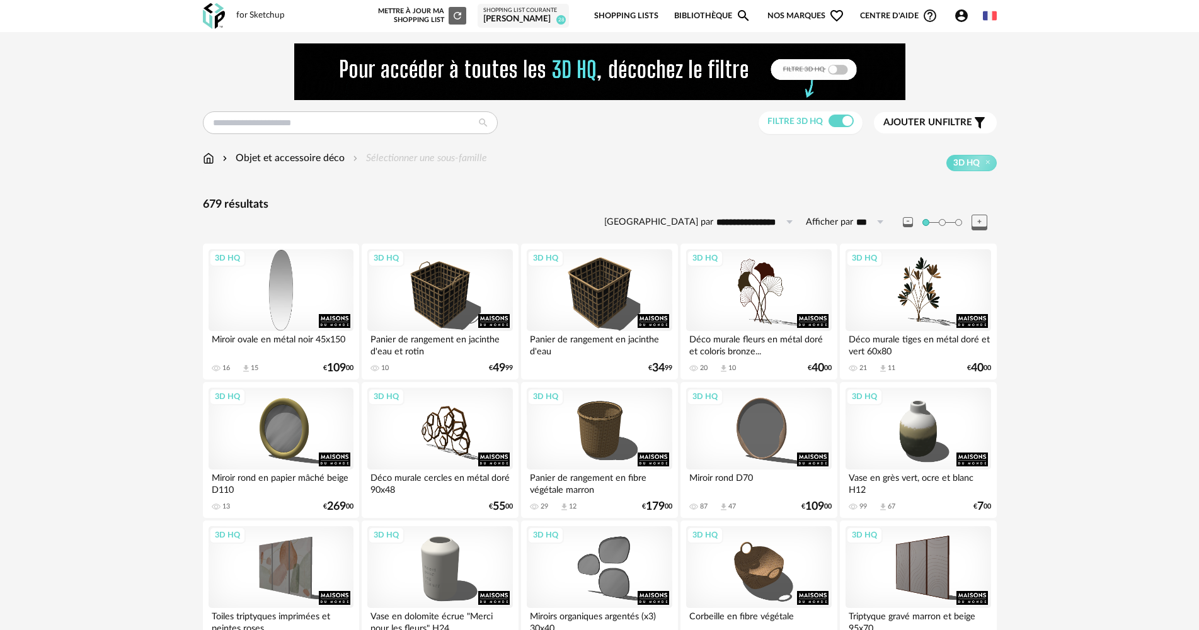
click at [275, 299] on div "3D HQ" at bounding box center [280, 290] width 145 height 82
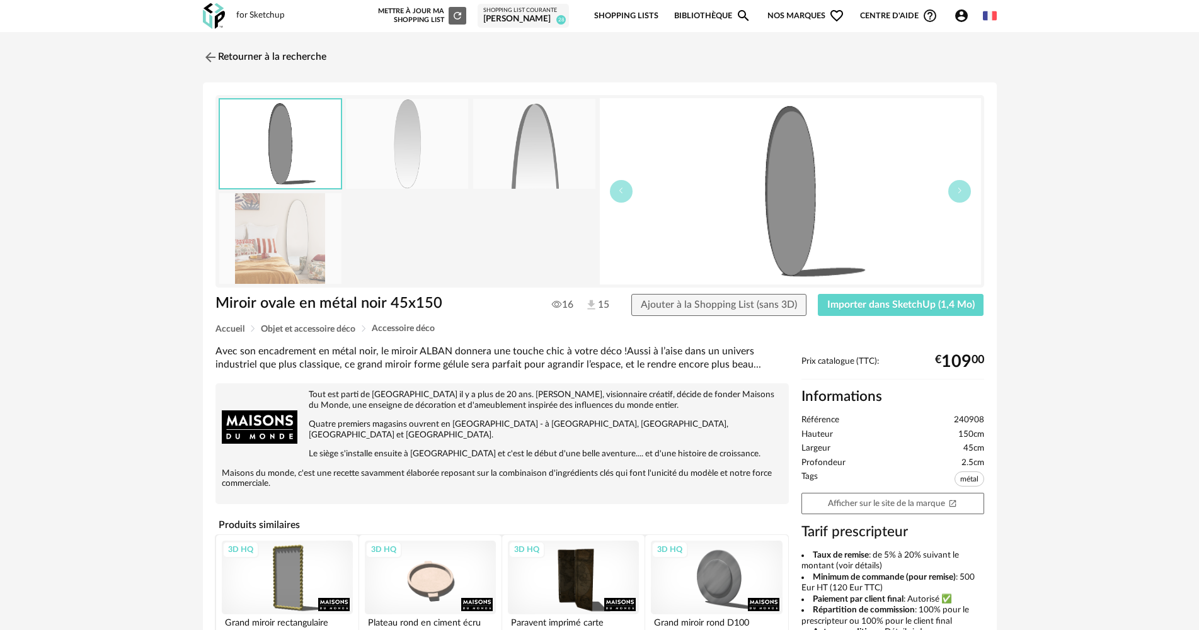
click at [350, 147] on img at bounding box center [407, 144] width 122 height 90
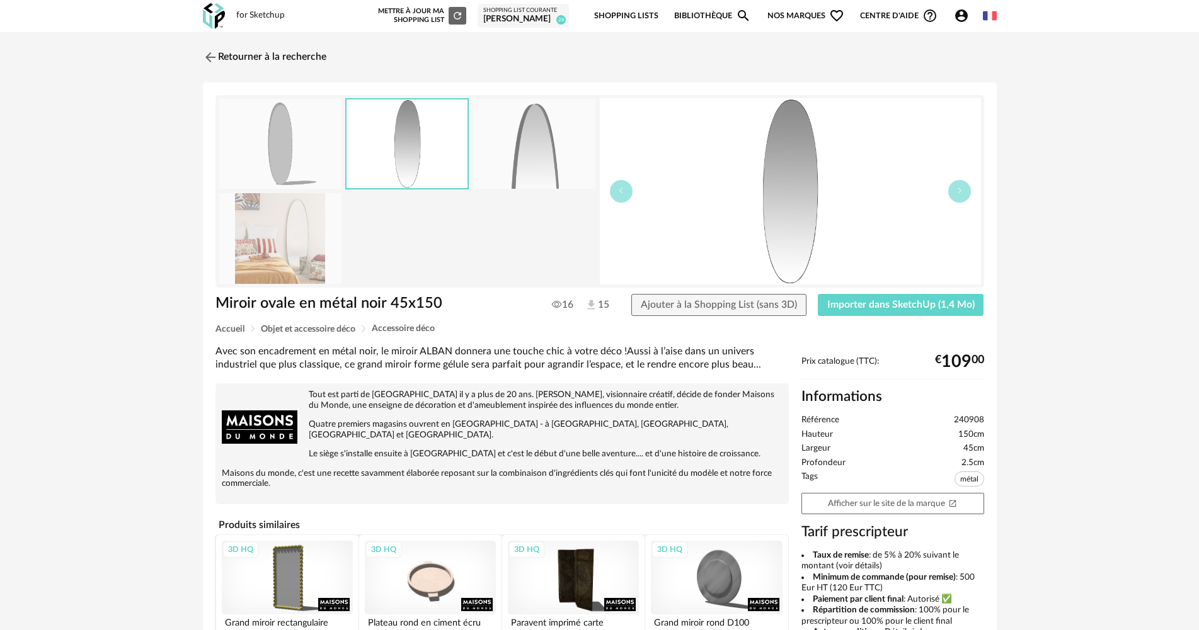
click at [478, 123] on img at bounding box center [534, 144] width 122 height 90
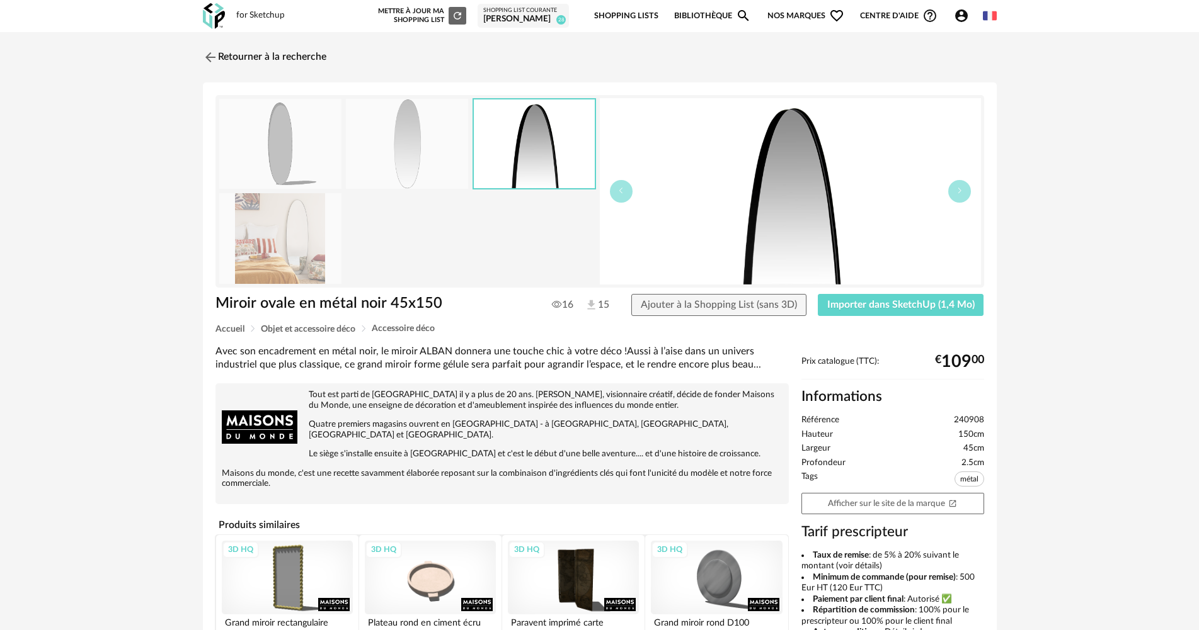
click at [536, 129] on img at bounding box center [534, 144] width 121 height 89
click at [286, 46] on link "Retourner à la recherche" at bounding box center [261, 57] width 123 height 28
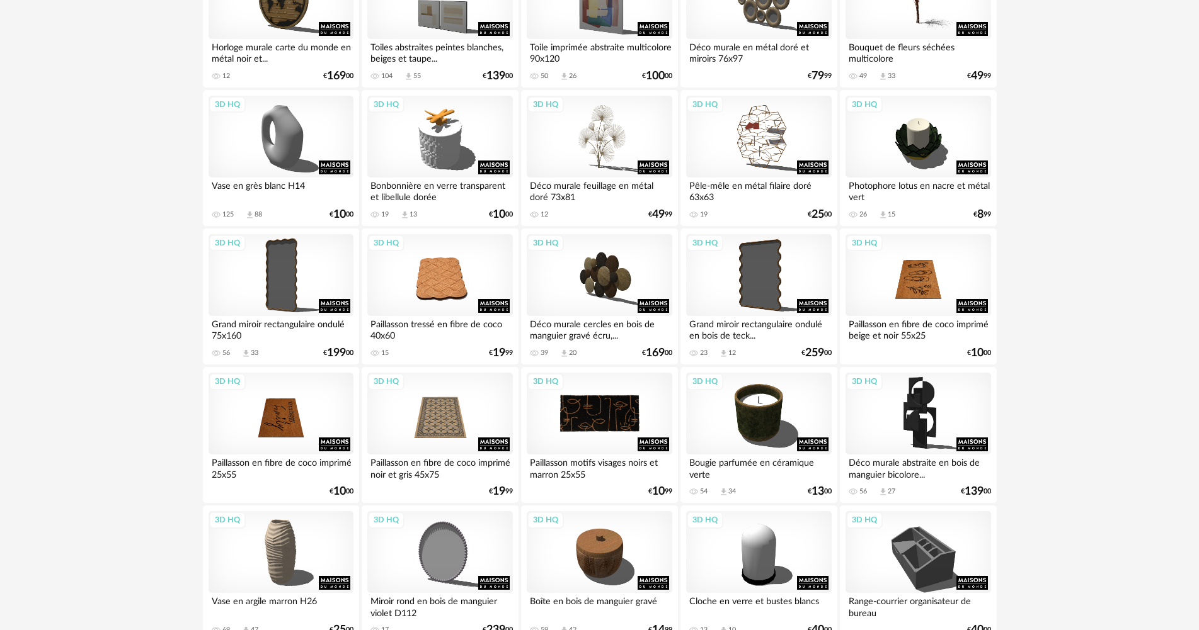
scroll to position [1323, 0]
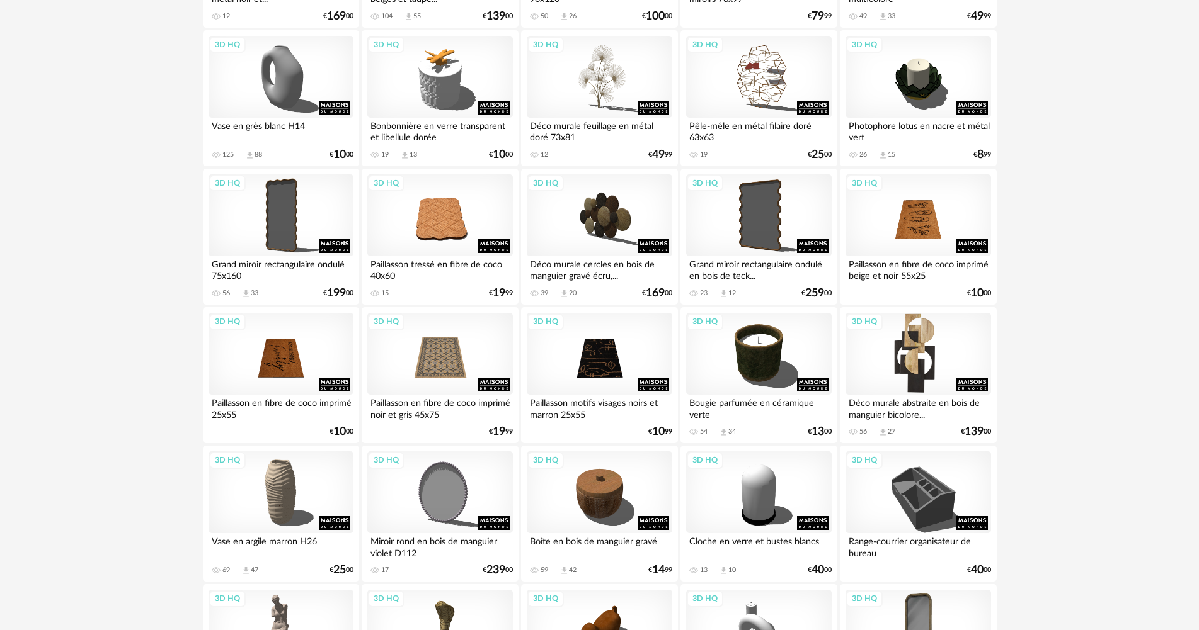
click at [873, 365] on div "3D HQ" at bounding box center [917, 354] width 145 height 82
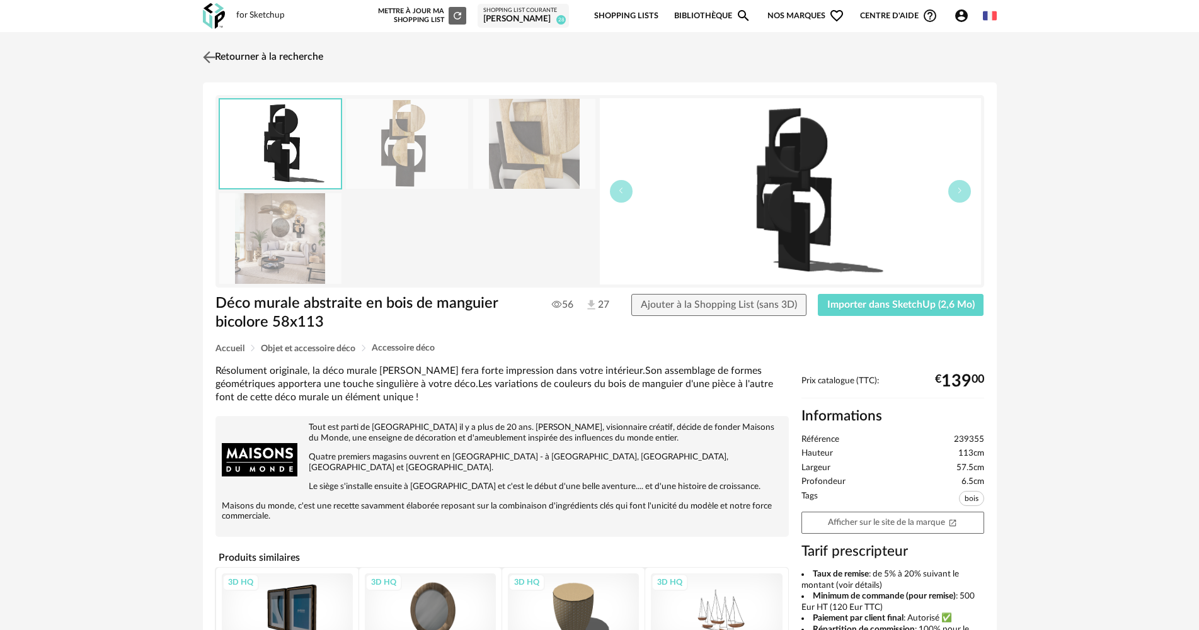
click at [278, 54] on link "Retourner à la recherche" at bounding box center [261, 57] width 123 height 28
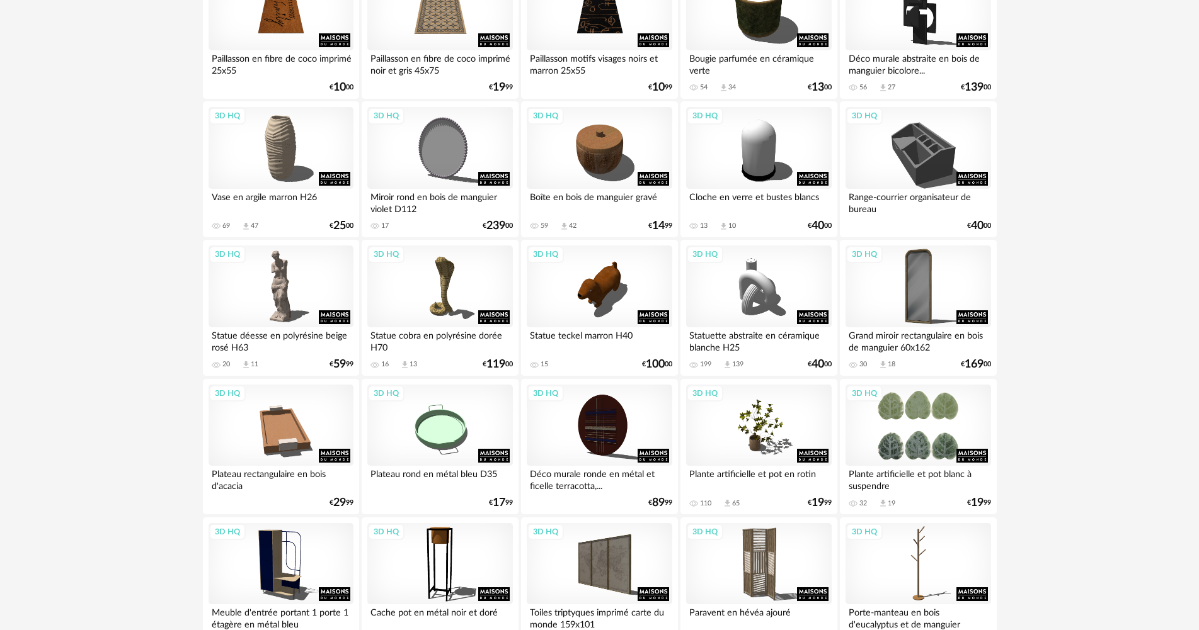
scroll to position [1701, 0]
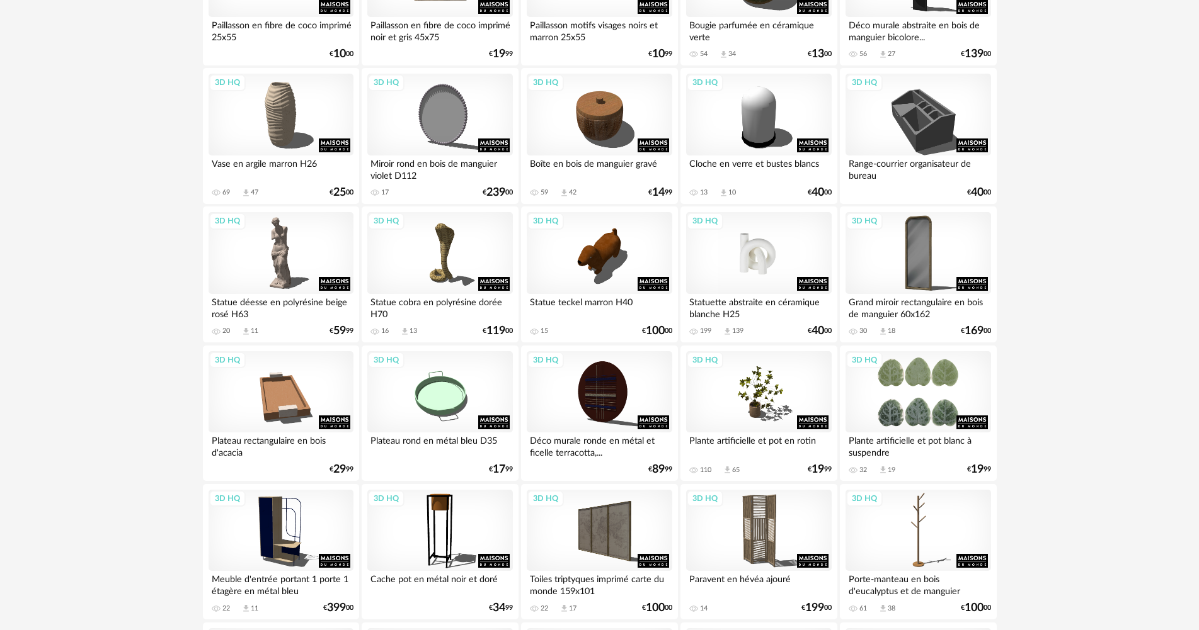
click at [785, 256] on div "3D HQ" at bounding box center [758, 253] width 145 height 82
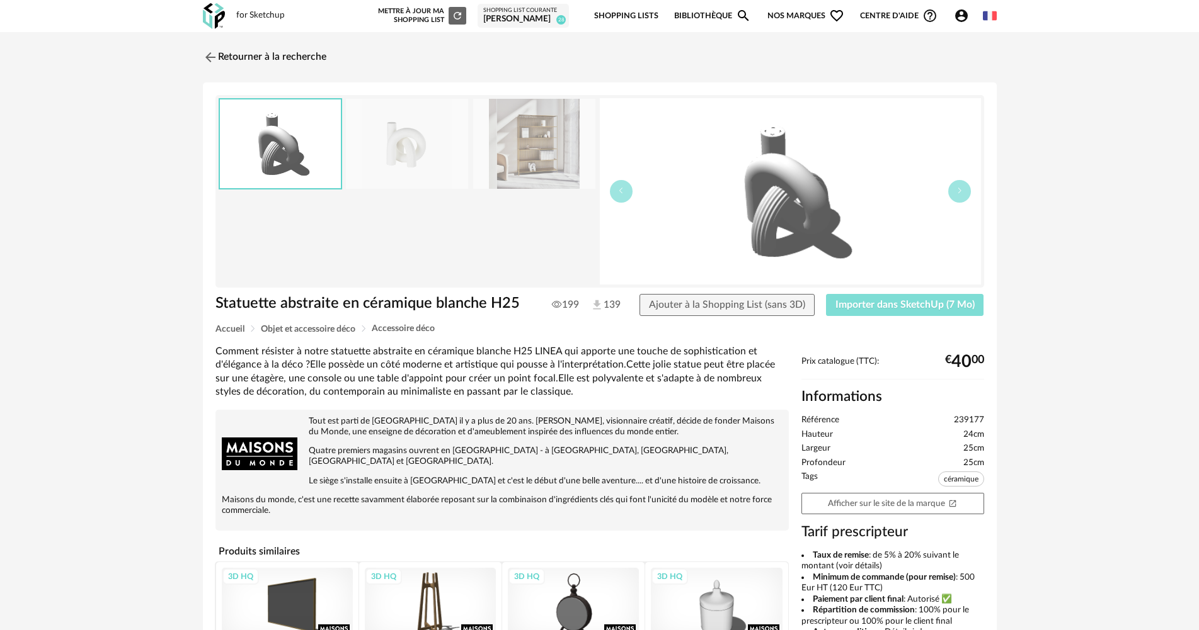
click at [875, 302] on span "Importer dans SketchUp (7 Mo)" at bounding box center [904, 305] width 139 height 10
click at [290, 39] on div "Retourner à la recherche Statuette abstraite en céramique blanche H25 Statuette…" at bounding box center [599, 447] width 1199 height 830
click at [289, 64] on link "Retourner à la recherche" at bounding box center [261, 57] width 123 height 28
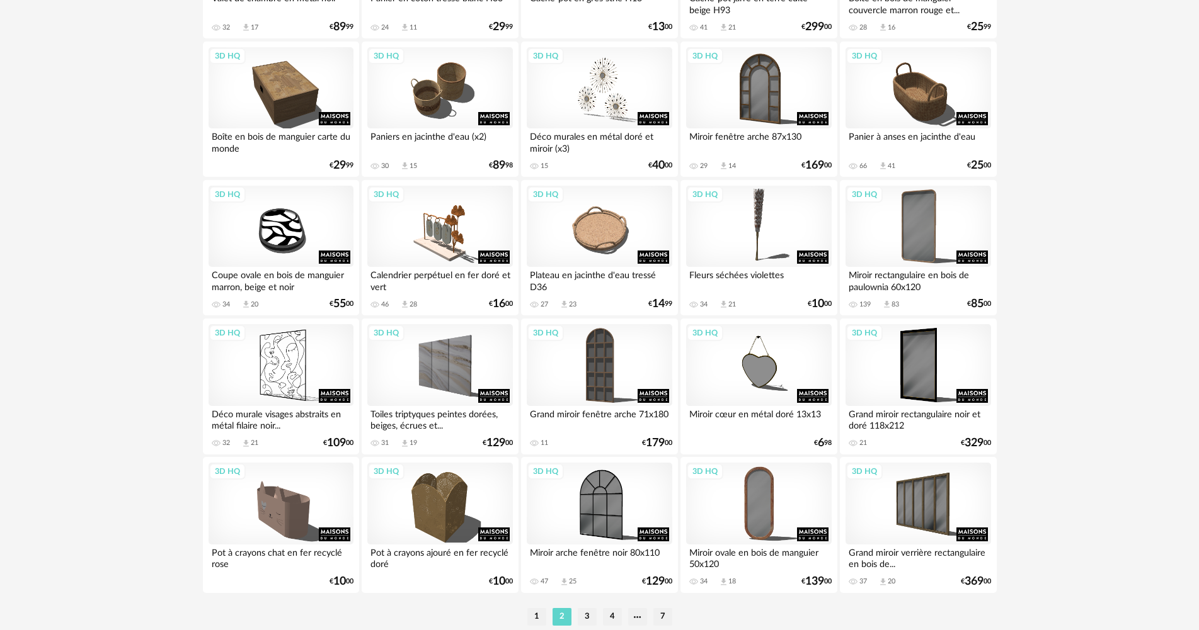
scroll to position [2468, 0]
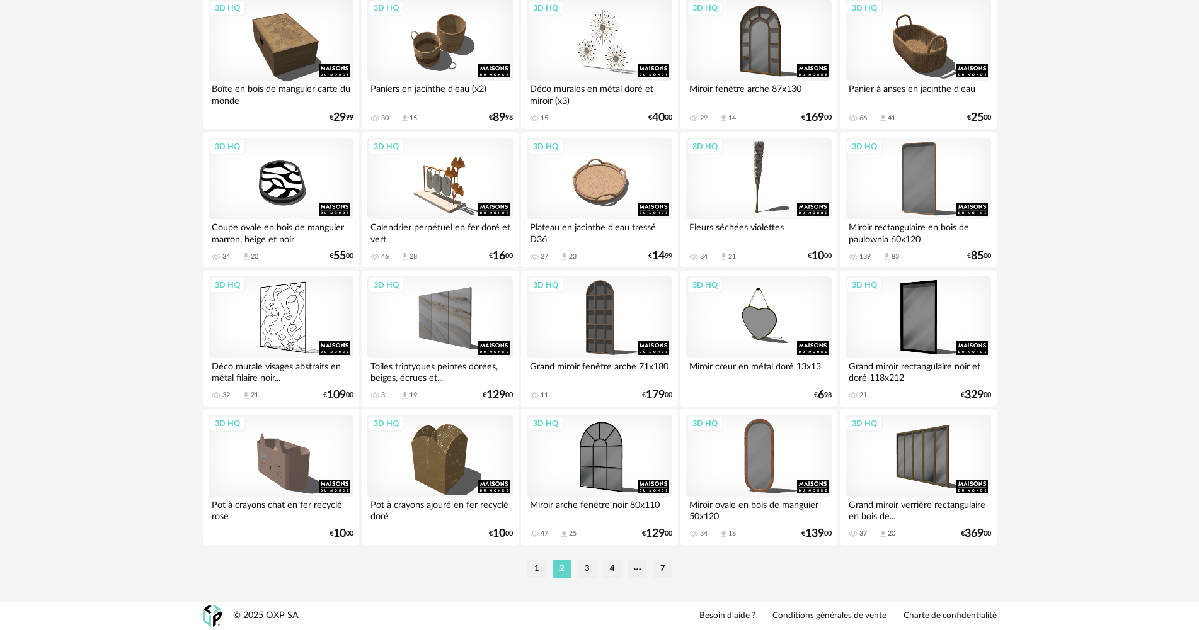
click at [591, 572] on li "3" at bounding box center [587, 570] width 19 height 18
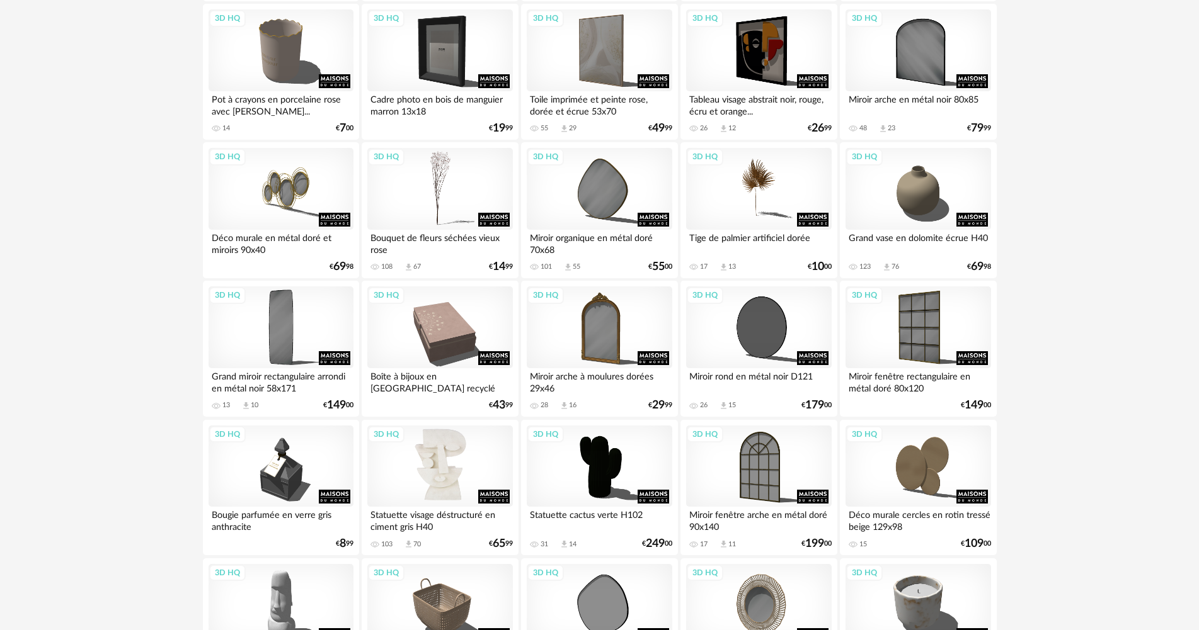
scroll to position [1638, 0]
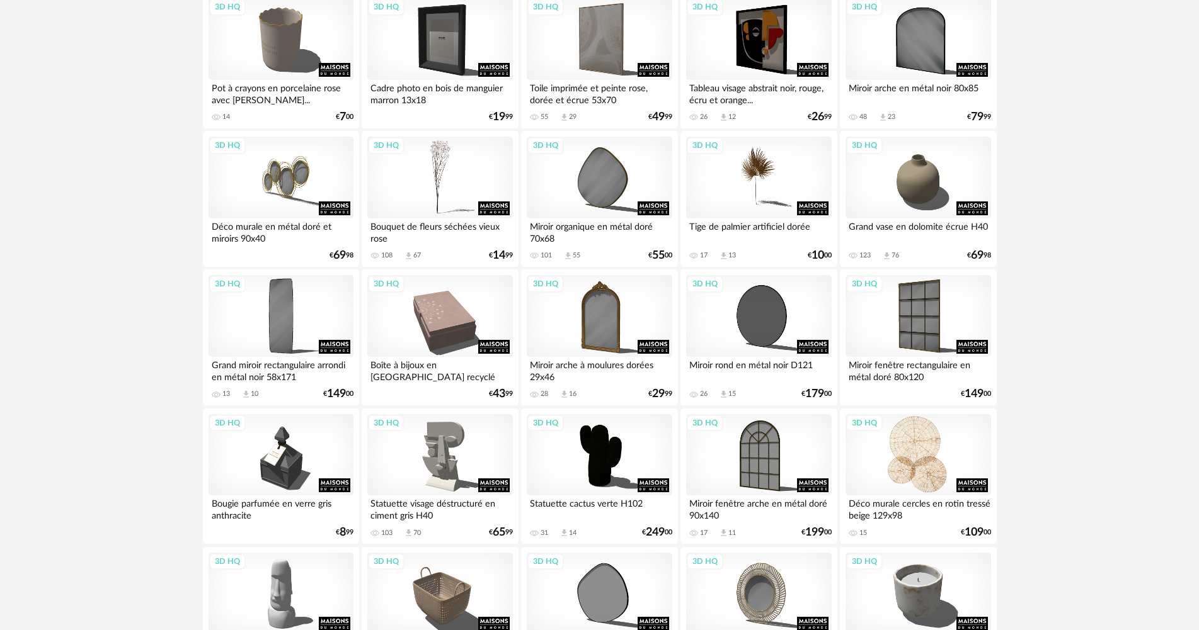
click at [912, 451] on div "3D HQ" at bounding box center [917, 455] width 145 height 82
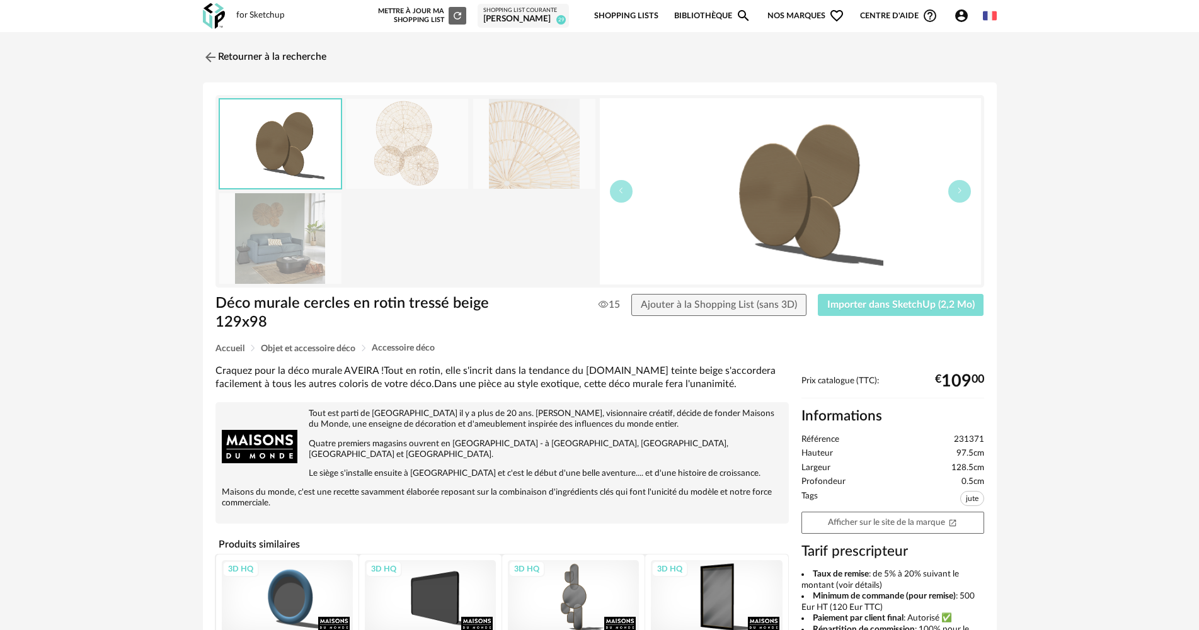
click at [920, 312] on button "Importer dans SketchUp (2,2 Mo)" at bounding box center [901, 305] width 166 height 23
click at [270, 52] on link "Retourner à la recherche" at bounding box center [261, 57] width 123 height 28
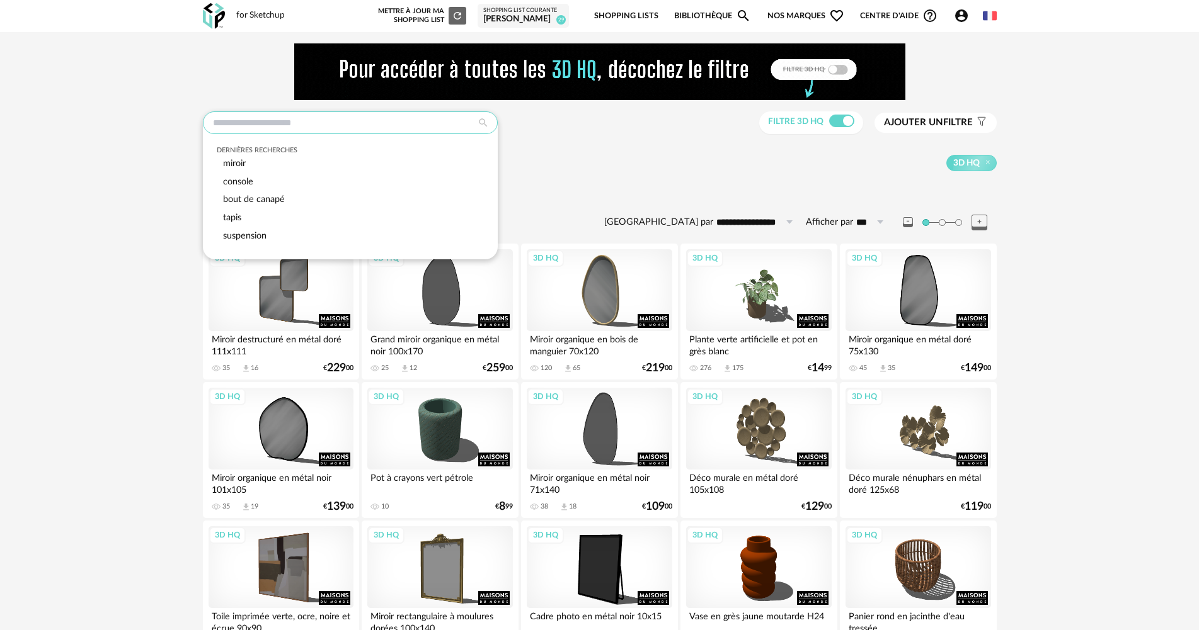
click at [405, 130] on input "text" at bounding box center [350, 122] width 295 height 23
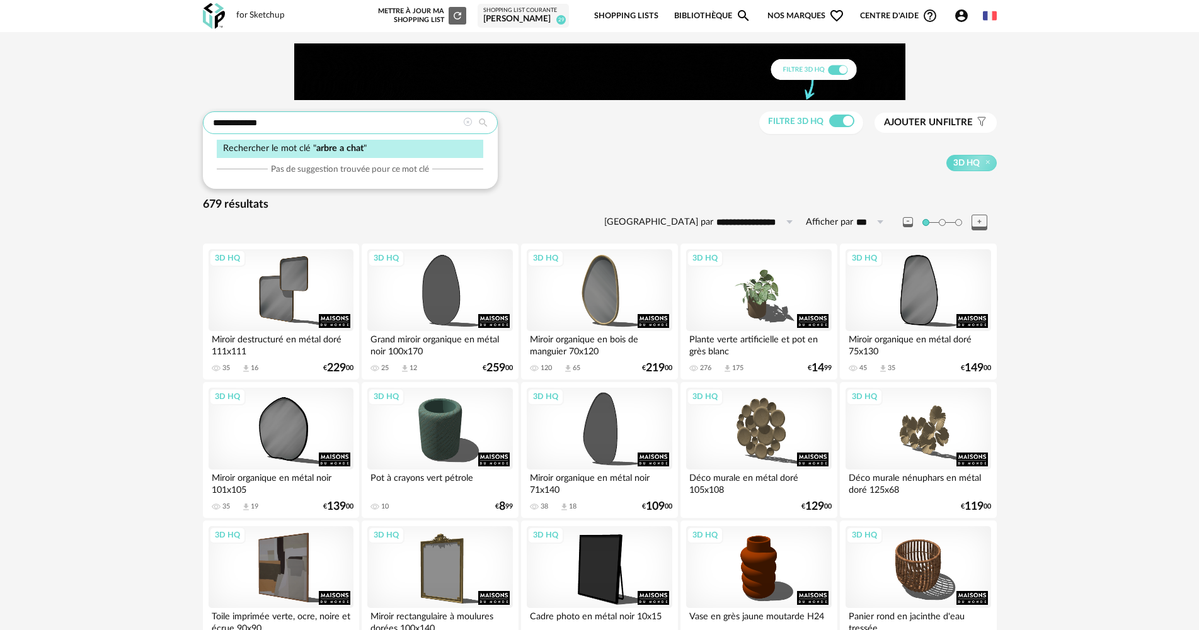
type input "**********"
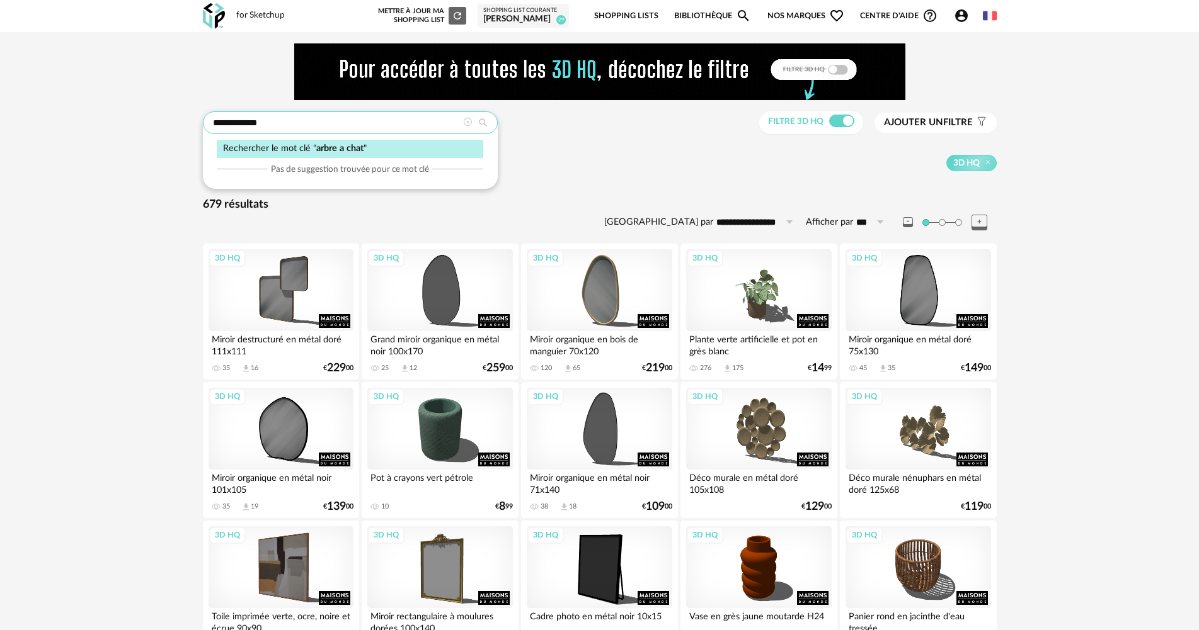
type input "**********"
